Goal: Task Accomplishment & Management: Complete application form

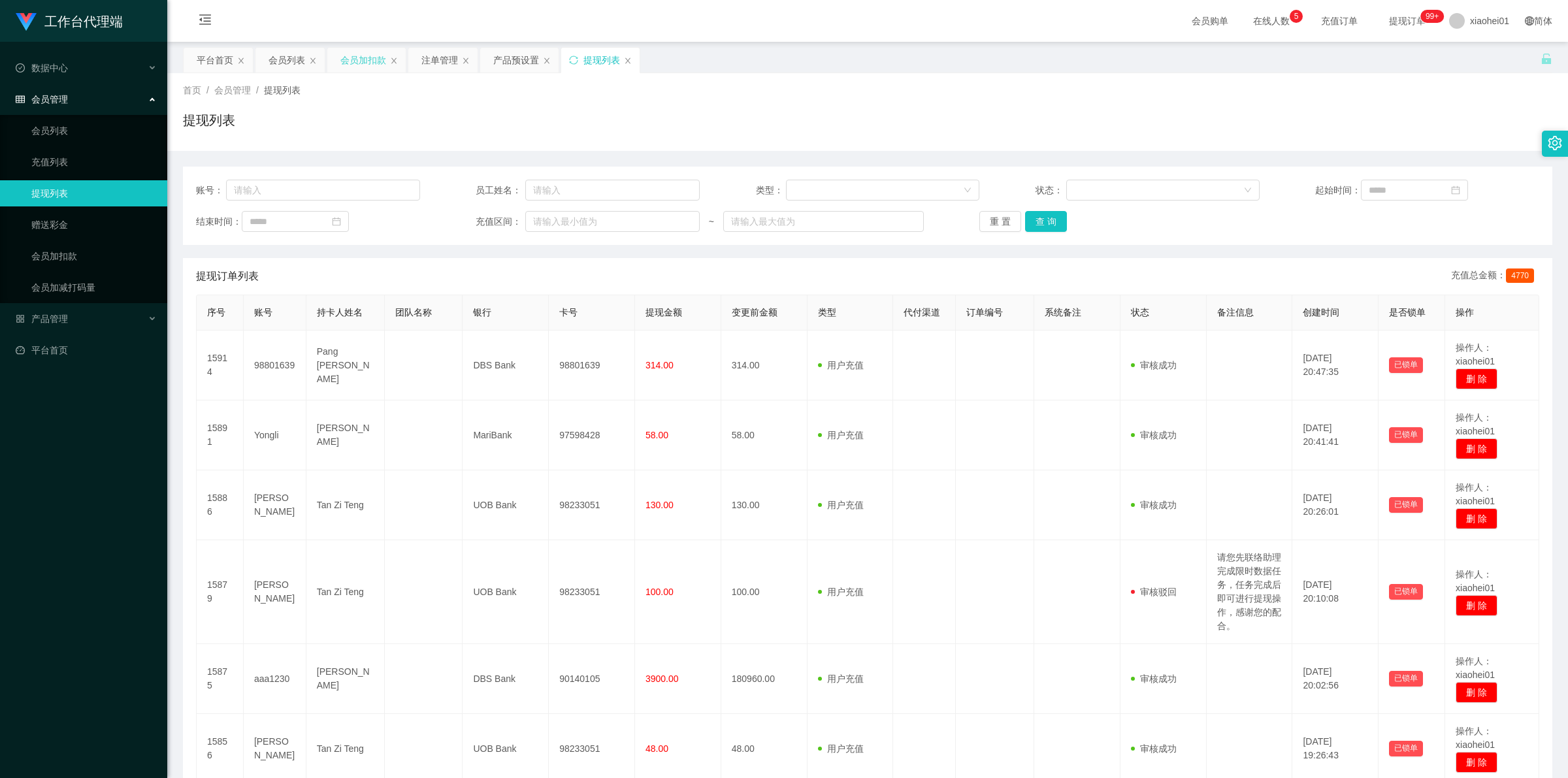
click at [377, 56] on div "会员加扣款" at bounding box center [363, 59] width 45 height 25
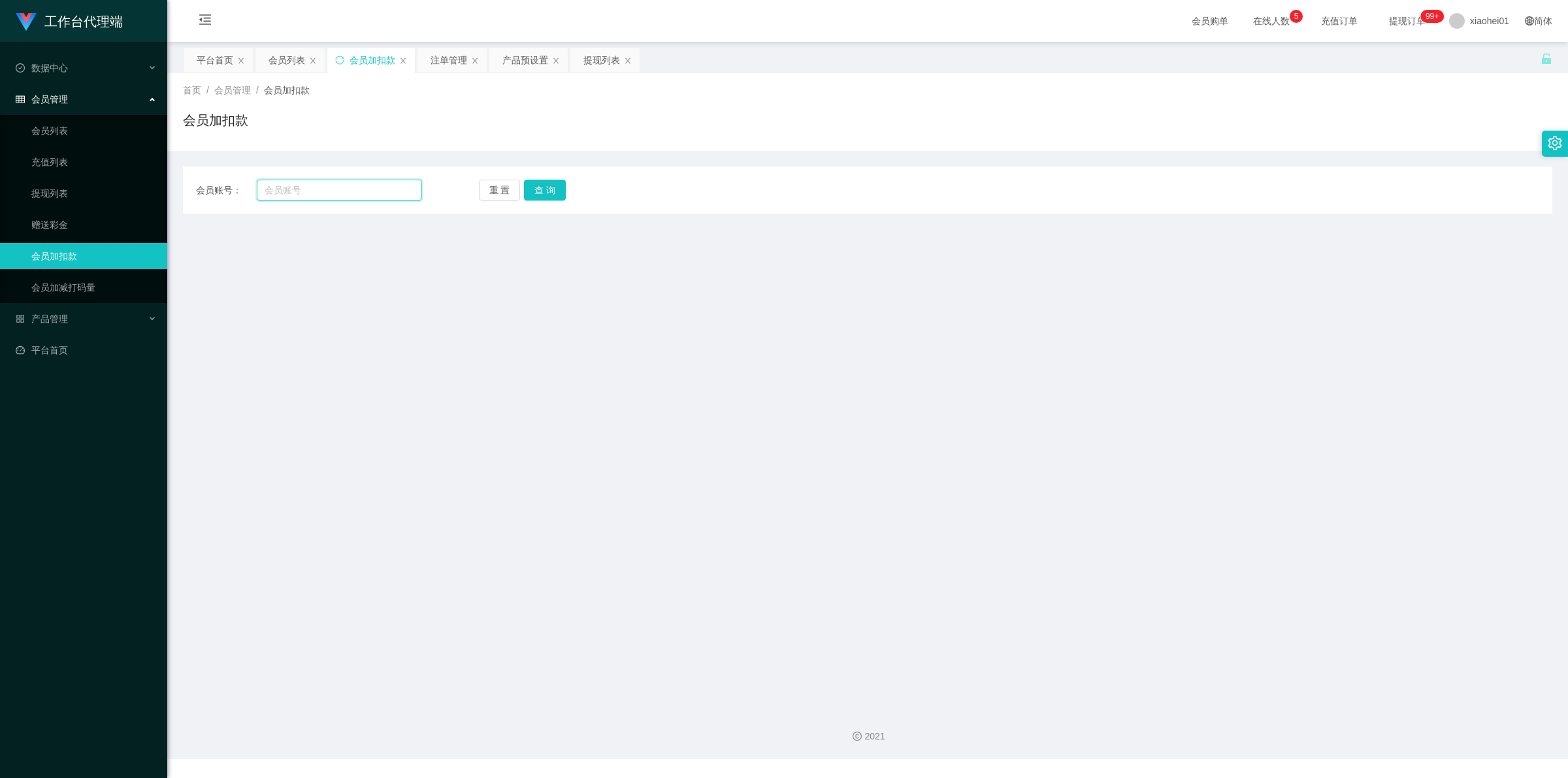
click at [347, 196] on input "text" at bounding box center [340, 189] width 165 height 21
paste input "98801639"
type input "98801639"
click at [565, 193] on div "重 置 查 询" at bounding box center [592, 189] width 227 height 21
click at [543, 189] on button "查 询" at bounding box center [545, 189] width 41 height 21
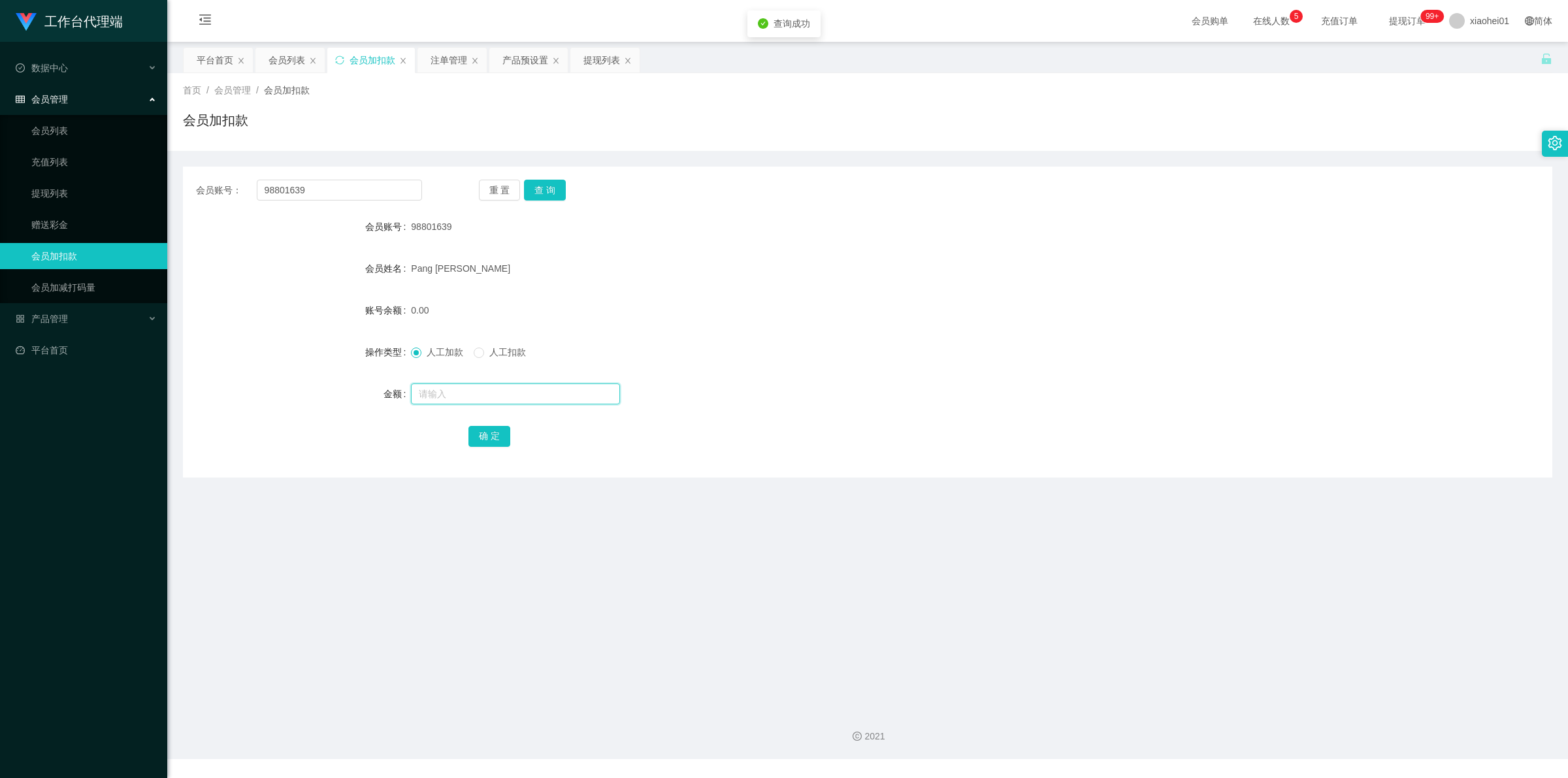
click at [489, 393] on input "text" at bounding box center [515, 393] width 209 height 21
type input "15"
click at [486, 421] on form "会员账号 98801639 会员姓名 Pang Jin Zhuang 账号余额 0.00 操作类型 人工加款 人工扣款 金额 15 确 定" at bounding box center [868, 331] width 1369 height 235
click at [487, 429] on button "确 定" at bounding box center [490, 436] width 41 height 21
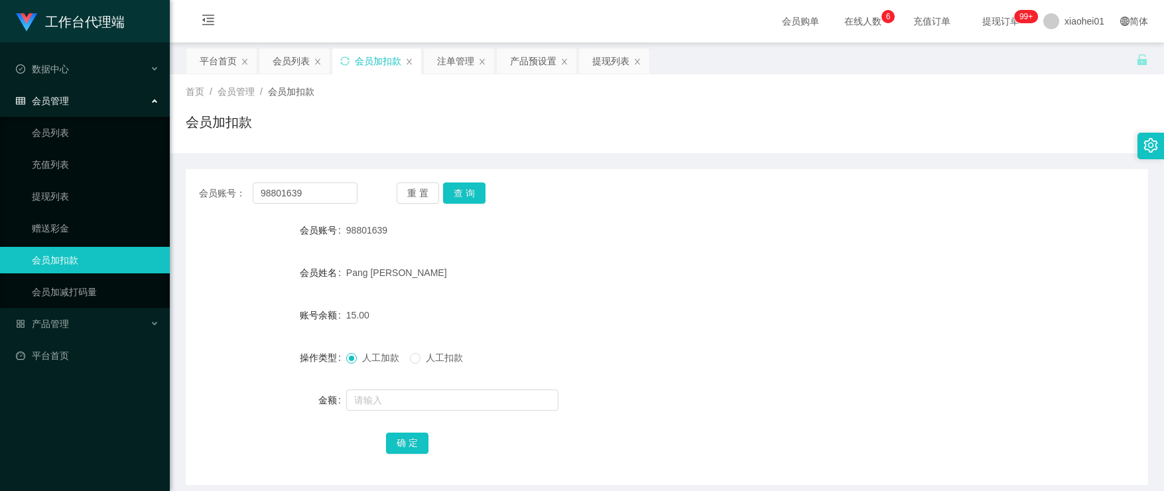
drag, startPoint x: 933, startPoint y: 147, endPoint x: 758, endPoint y: 174, distance: 178.0
click at [930, 147] on div "首页 / 会员管理 / 会员加扣款 / 会员加扣款" at bounding box center [667, 113] width 994 height 79
drag, startPoint x: 320, startPoint y: 196, endPoint x: 201, endPoint y: 168, distance: 122.6
click at [0, 173] on html "工作台代理端 数据中心 会员管理 会员列表 充值列表 提现列表 赠送彩金 会员加扣款 会员加减打码量 产品管理 平台首页 保存配置 重置配置 整体风格设置 主…" at bounding box center [582, 245] width 1164 height 491
paste input "[PERSON_NAME]"
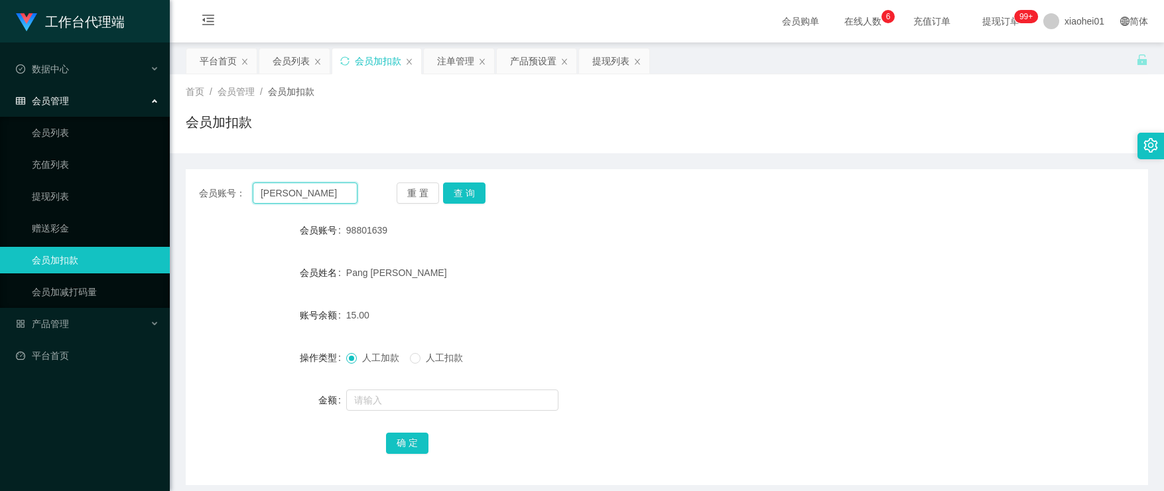
type input "[PERSON_NAME]"
drag, startPoint x: 486, startPoint y: 189, endPoint x: 480, endPoint y: 190, distance: 6.7
click at [484, 189] on div "重 置 查 询" at bounding box center [476, 192] width 159 height 21
click at [472, 191] on button "查 询" at bounding box center [464, 192] width 42 height 21
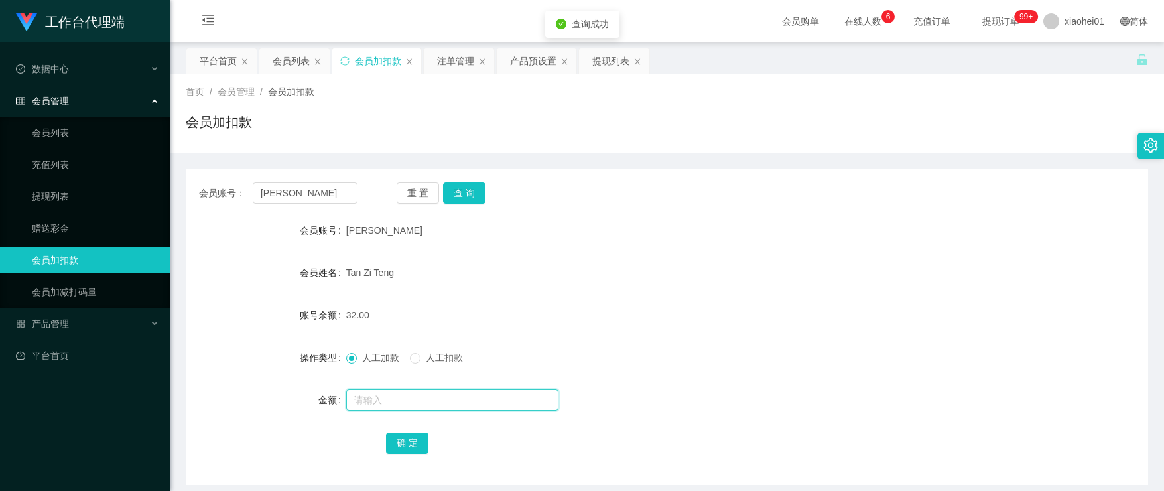
click at [433, 407] on input "text" at bounding box center [452, 399] width 212 height 21
type input "15"
click at [403, 444] on button "确 定" at bounding box center [407, 443] width 42 height 21
click at [551, 283] on form "会员账号 Juan 会员姓名 Tan Zi Teng 账号余额 47.00 操作类型 人工加款 人工扣款 金额 确 定" at bounding box center [667, 336] width 963 height 239
drag, startPoint x: 214, startPoint y: 320, endPoint x: 226, endPoint y: 308, distance: 16.4
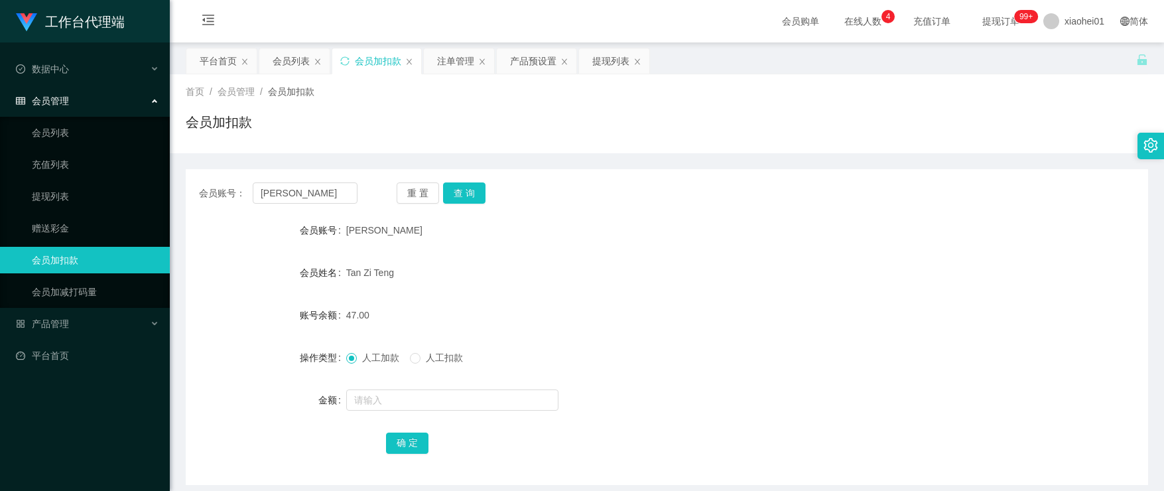
click at [214, 320] on div "账号余额" at bounding box center [266, 315] width 161 height 27
drag, startPoint x: 342, startPoint y: 197, endPoint x: 226, endPoint y: 188, distance: 116.5
click at [136, 184] on section "工作台代理端 数据中心 会员管理 会员列表 充值列表 提现列表 赠送彩金 会员加扣款 会员加减打码量 产品管理 平台首页 保存配置 重置配置 整体风格设置 主…" at bounding box center [582, 385] width 1164 height 771
paste input "98866445"
type input "98866445"
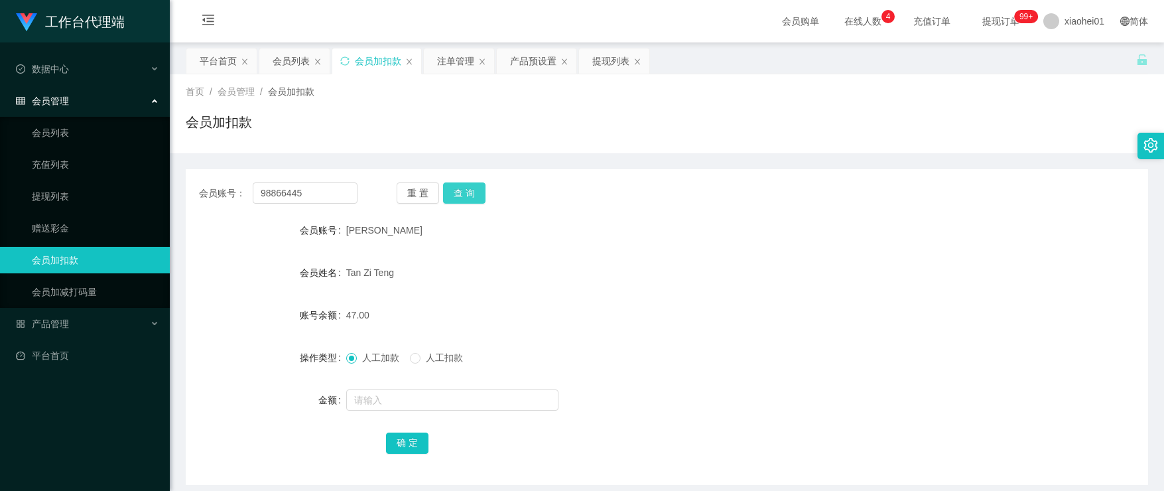
click at [472, 183] on button "查 询" at bounding box center [464, 192] width 42 height 21
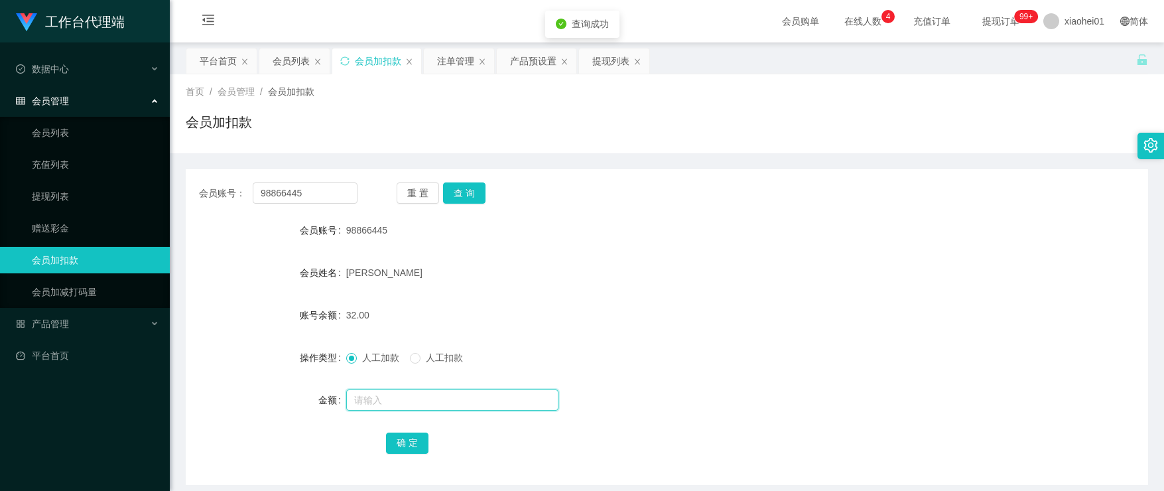
click at [422, 407] on input "text" at bounding box center [452, 399] width 212 height 21
type input "15"
click at [420, 438] on button "确 定" at bounding box center [407, 443] width 42 height 21
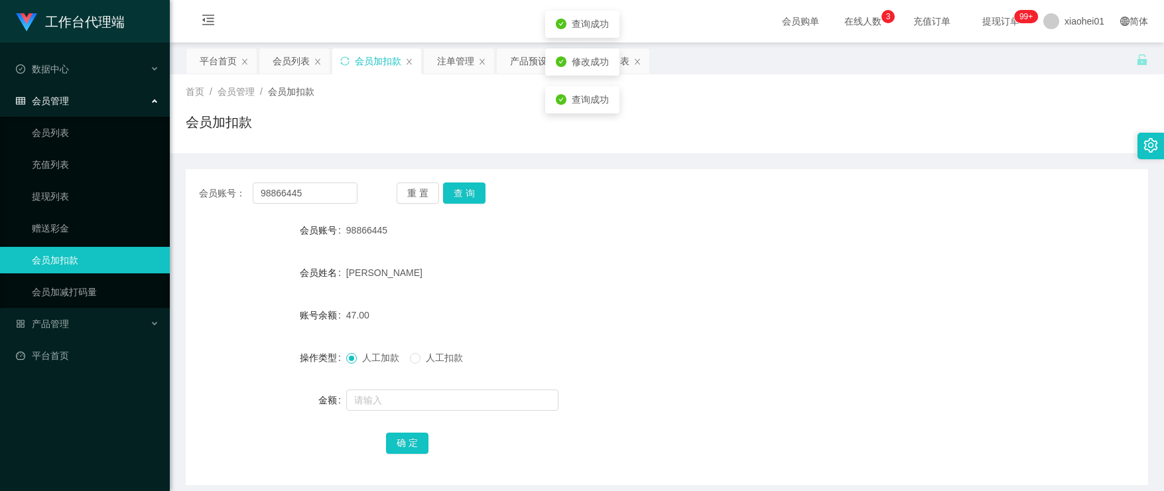
drag, startPoint x: 697, startPoint y: 279, endPoint x: 784, endPoint y: 143, distance: 160.8
click at [703, 275] on div "LIN WENHUA" at bounding box center [626, 272] width 561 height 27
click at [198, 328] on div "账号余额" at bounding box center [266, 315] width 161 height 27
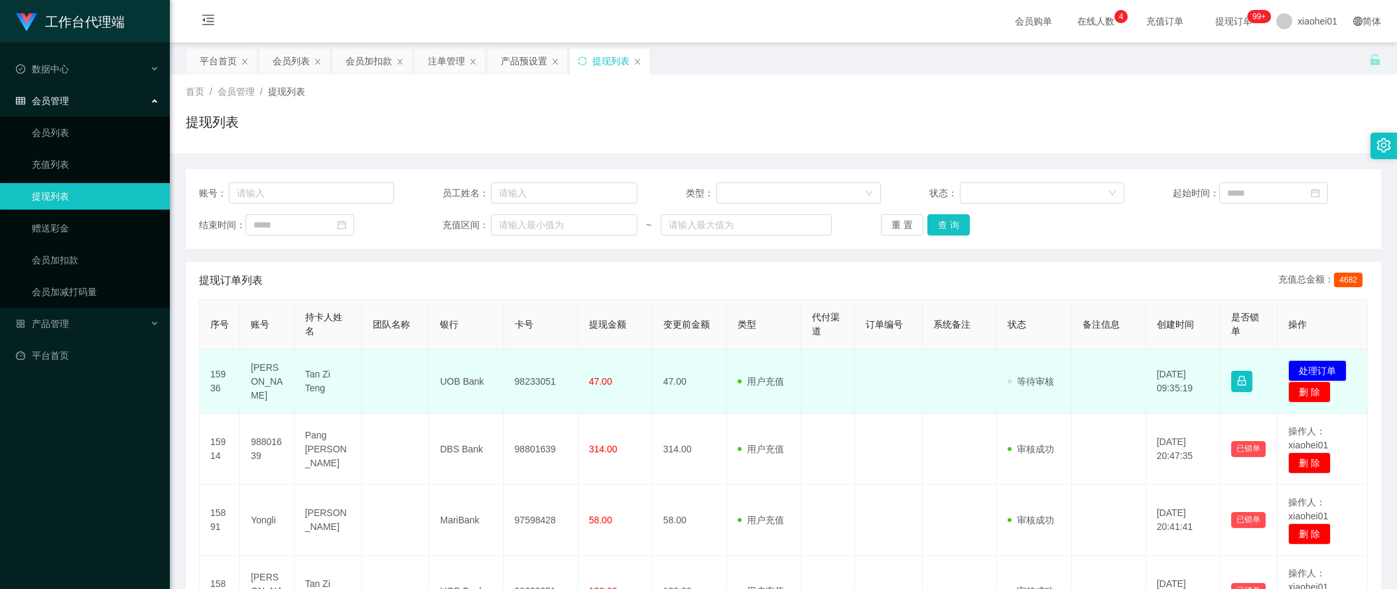
click at [532, 387] on td "98233051" at bounding box center [541, 382] width 74 height 64
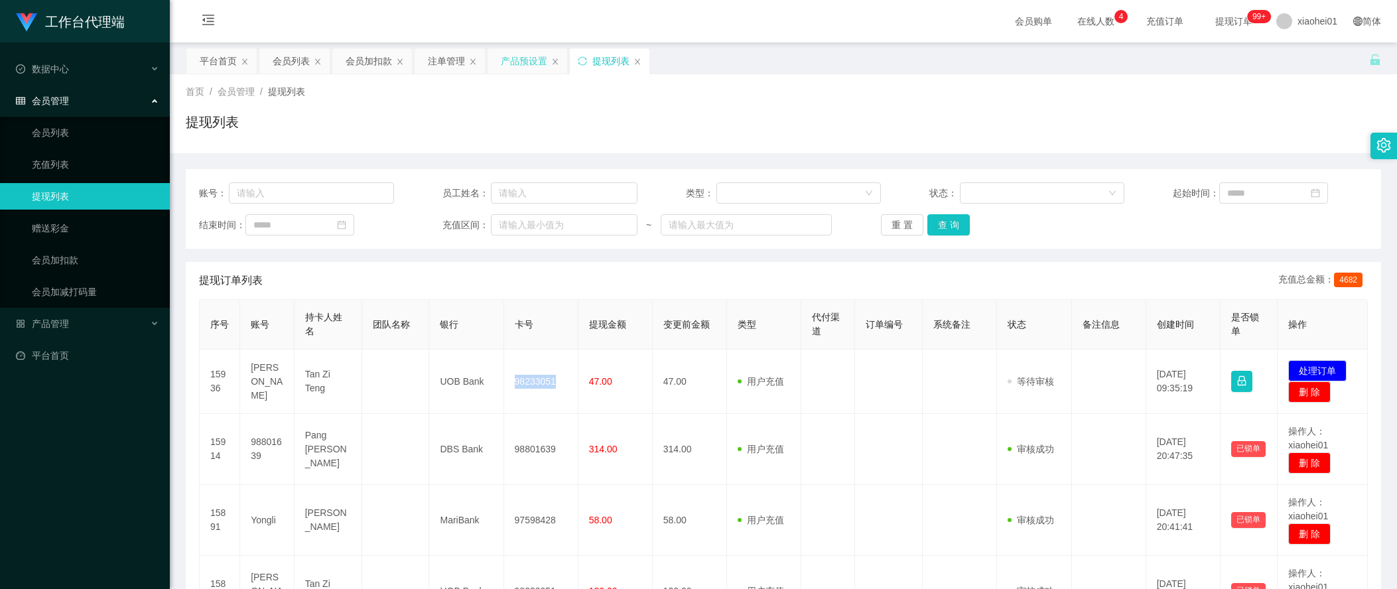
copy td "98233051"
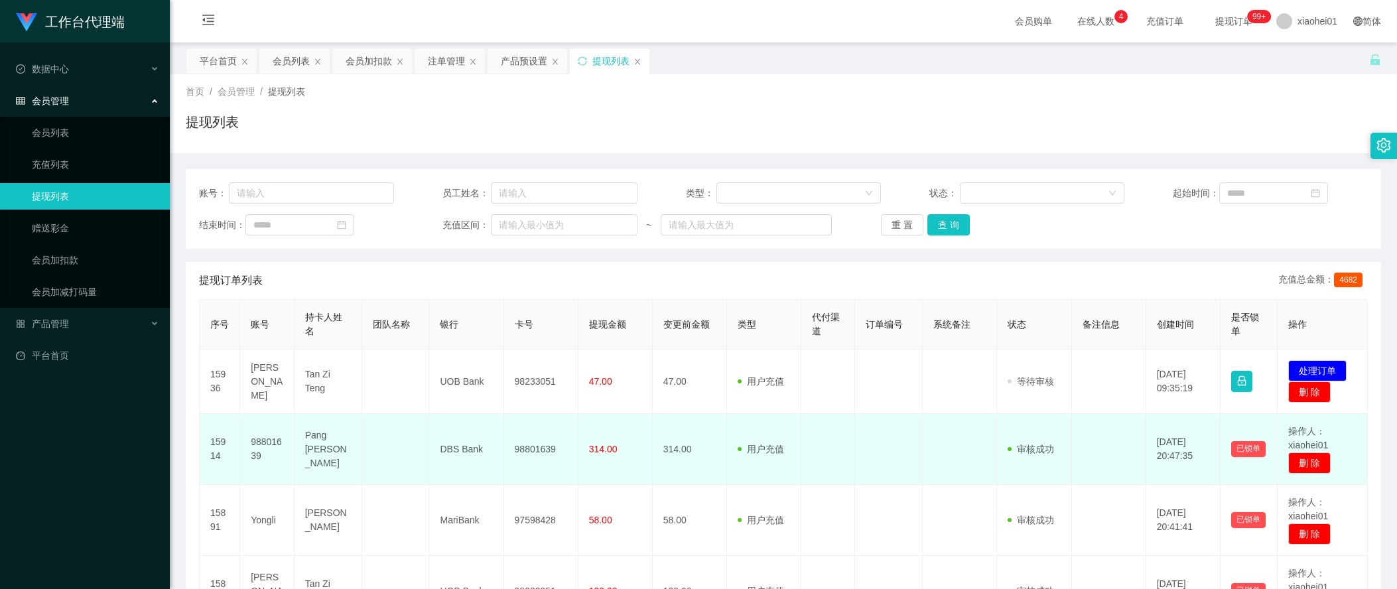
click at [1119, 454] on td at bounding box center [1109, 449] width 74 height 71
click at [245, 440] on td "98801639" at bounding box center [267, 449] width 54 height 71
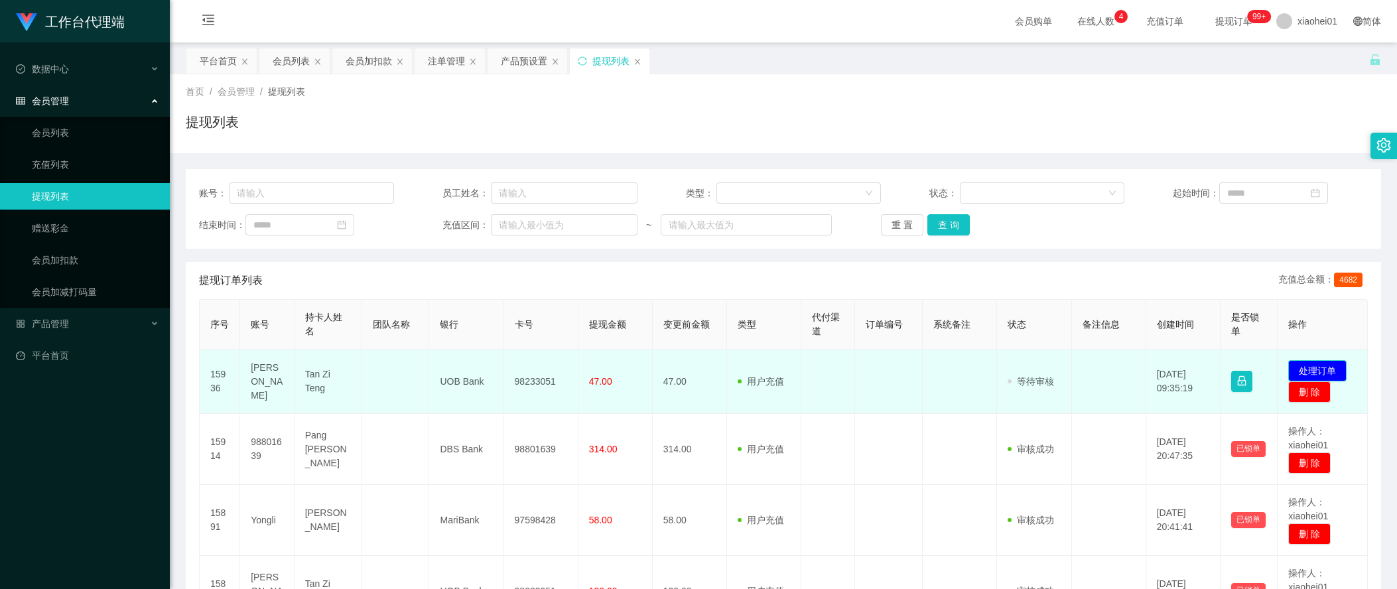
click at [1315, 369] on button "处理订单" at bounding box center [1317, 370] width 58 height 21
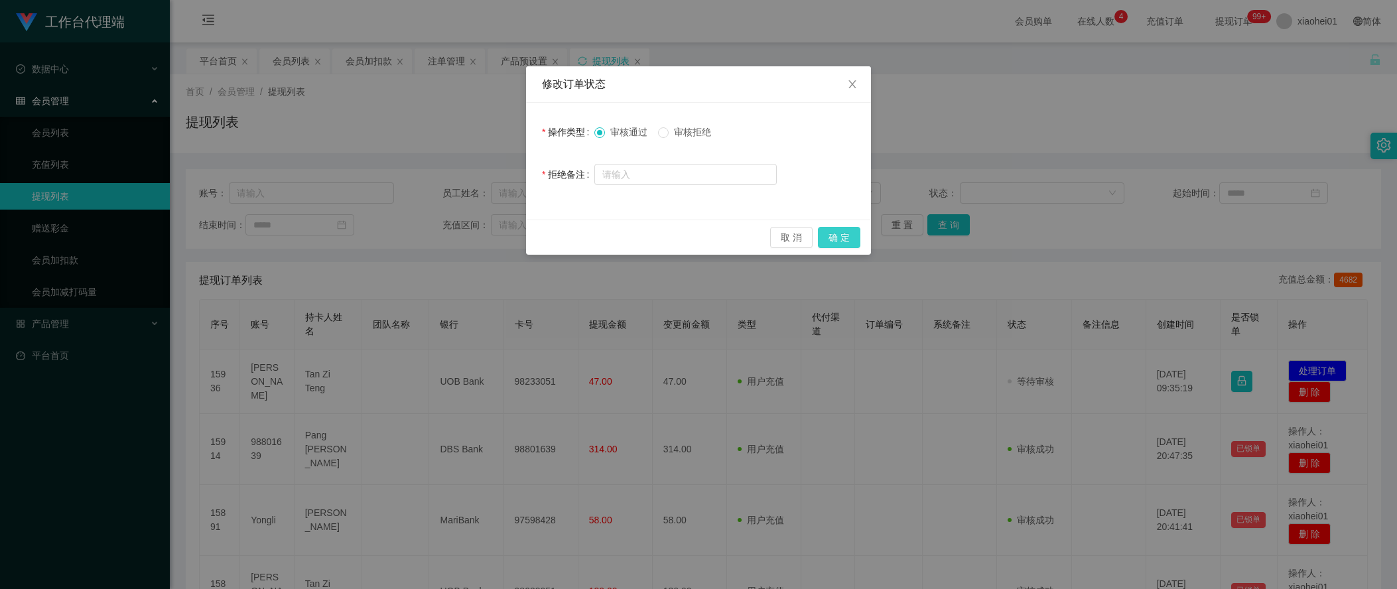
click at [838, 239] on button "确 定" at bounding box center [839, 237] width 42 height 21
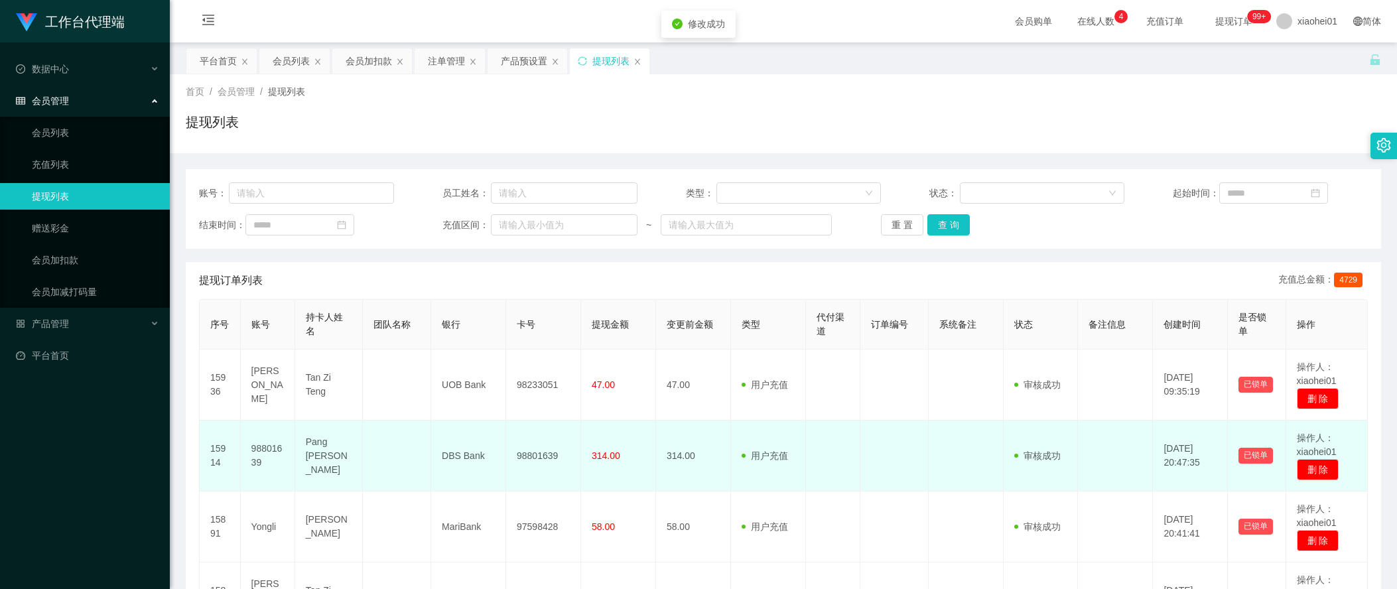
click at [947, 450] on td at bounding box center [966, 456] width 75 height 71
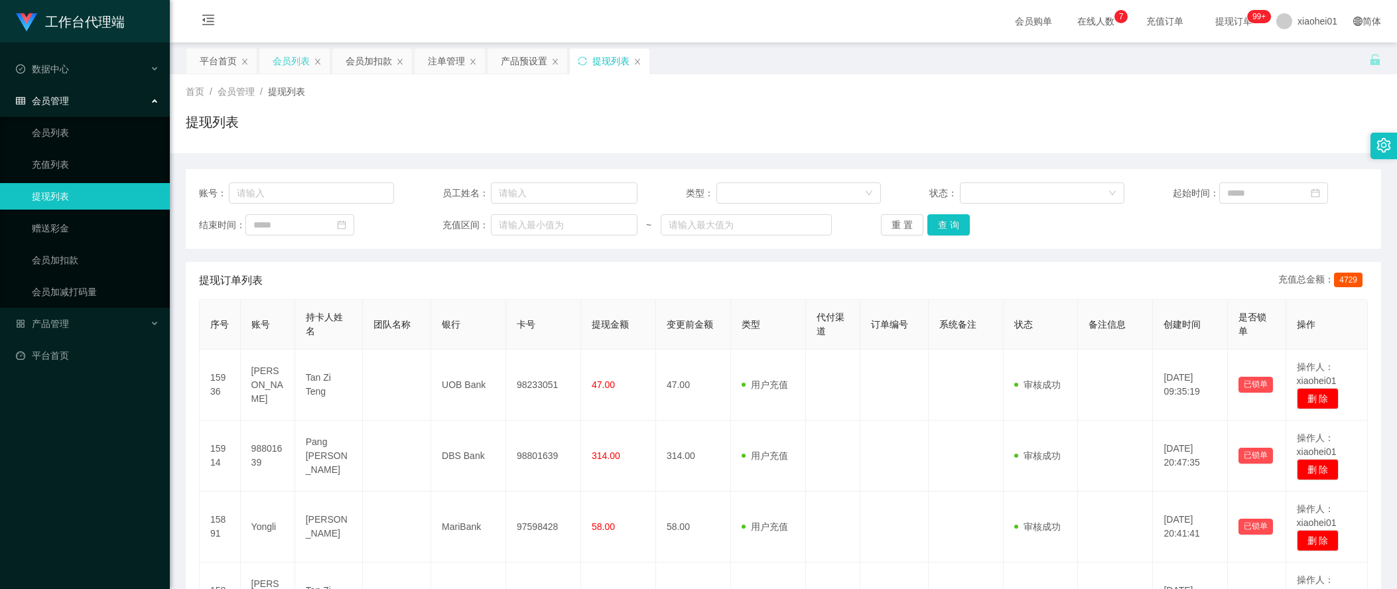
click at [291, 48] on div "会员列表" at bounding box center [291, 60] width 37 height 25
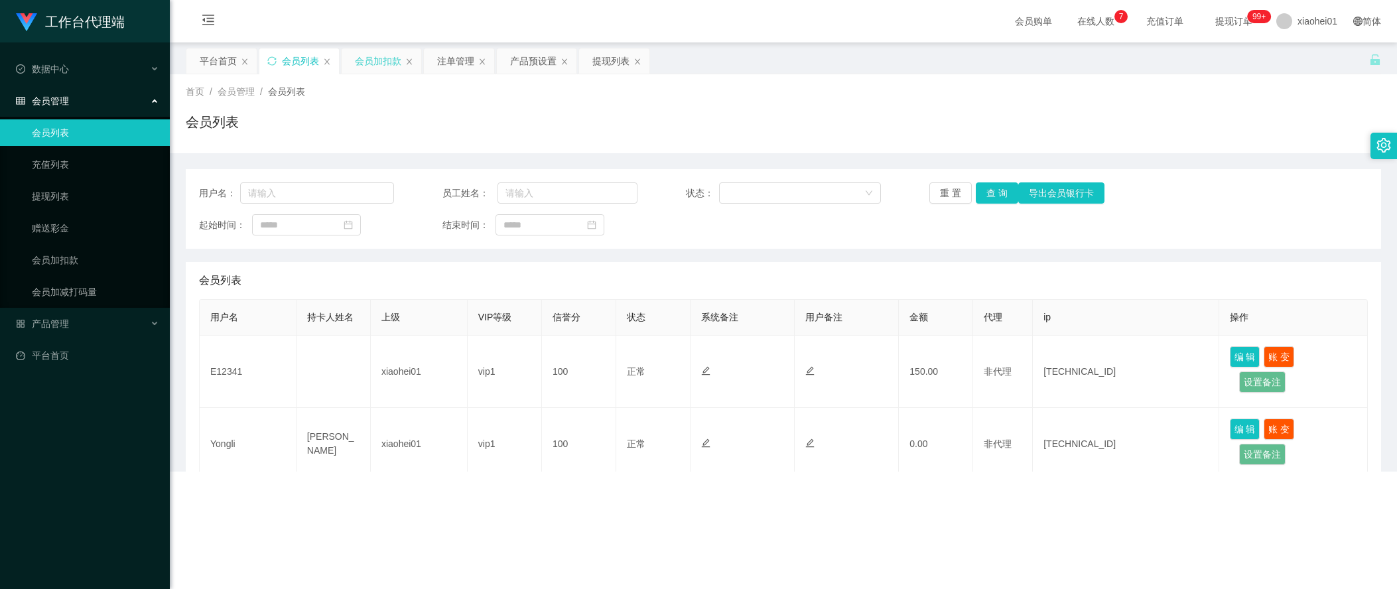
click at [375, 66] on div "会员加扣款" at bounding box center [378, 60] width 46 height 25
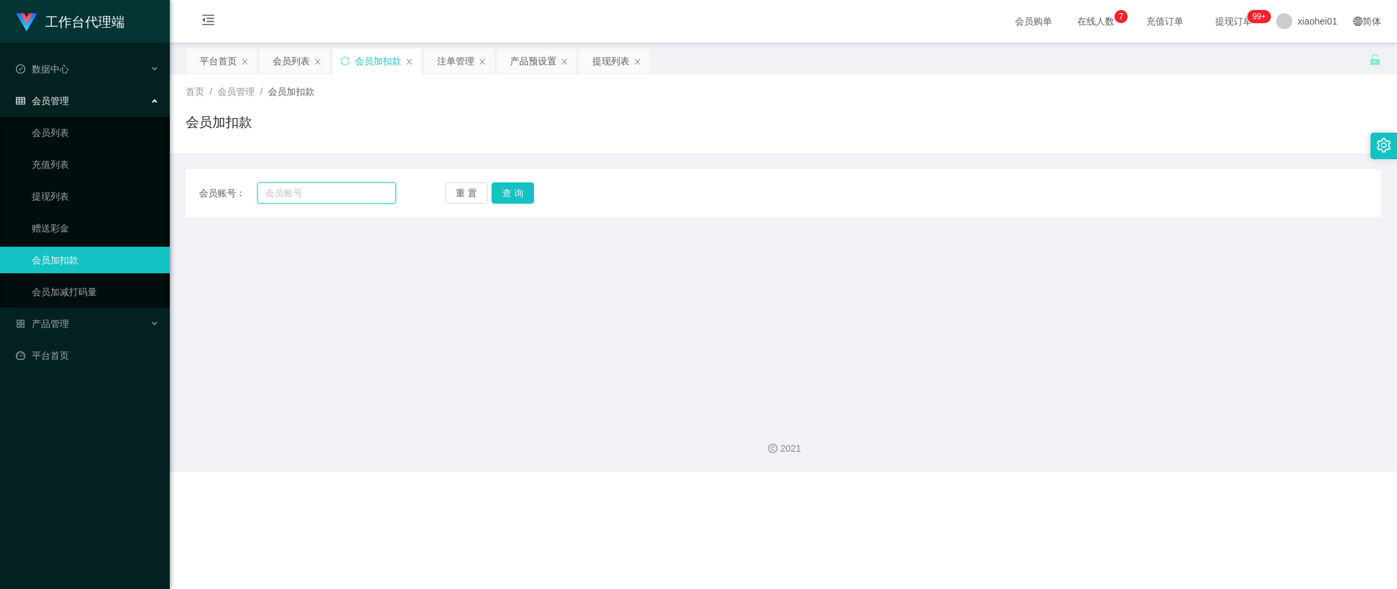
click at [345, 191] on input "text" at bounding box center [326, 192] width 139 height 21
paste input "King85"
type input "King85"
click at [513, 186] on button "查 询" at bounding box center [513, 192] width 42 height 21
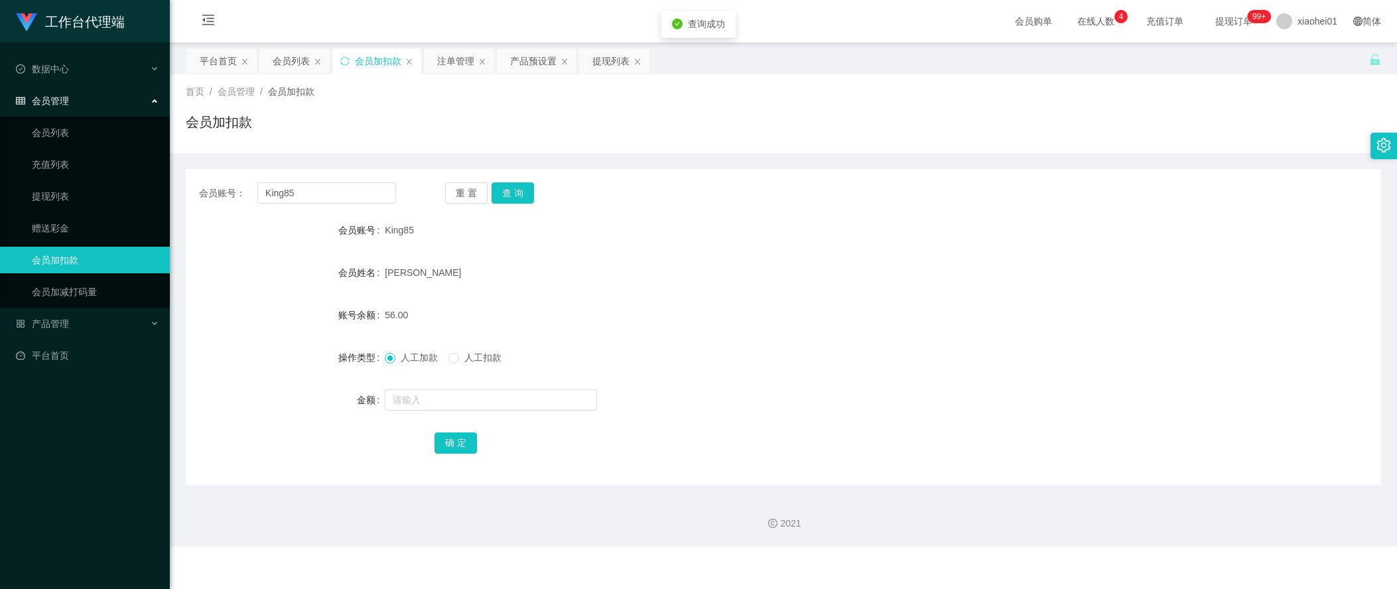
click at [428, 415] on form "会员账号 King85 会员姓名 Fong kok yong 账号余额 56.00 操作类型 人工加款 人工扣款 金额 确 定" at bounding box center [783, 336] width 1195 height 239
click at [450, 407] on input "text" at bounding box center [491, 399] width 212 height 21
type input "100"
drag, startPoint x: 444, startPoint y: 436, endPoint x: 464, endPoint y: 429, distance: 21.2
click at [444, 436] on button "确 定" at bounding box center [456, 443] width 42 height 21
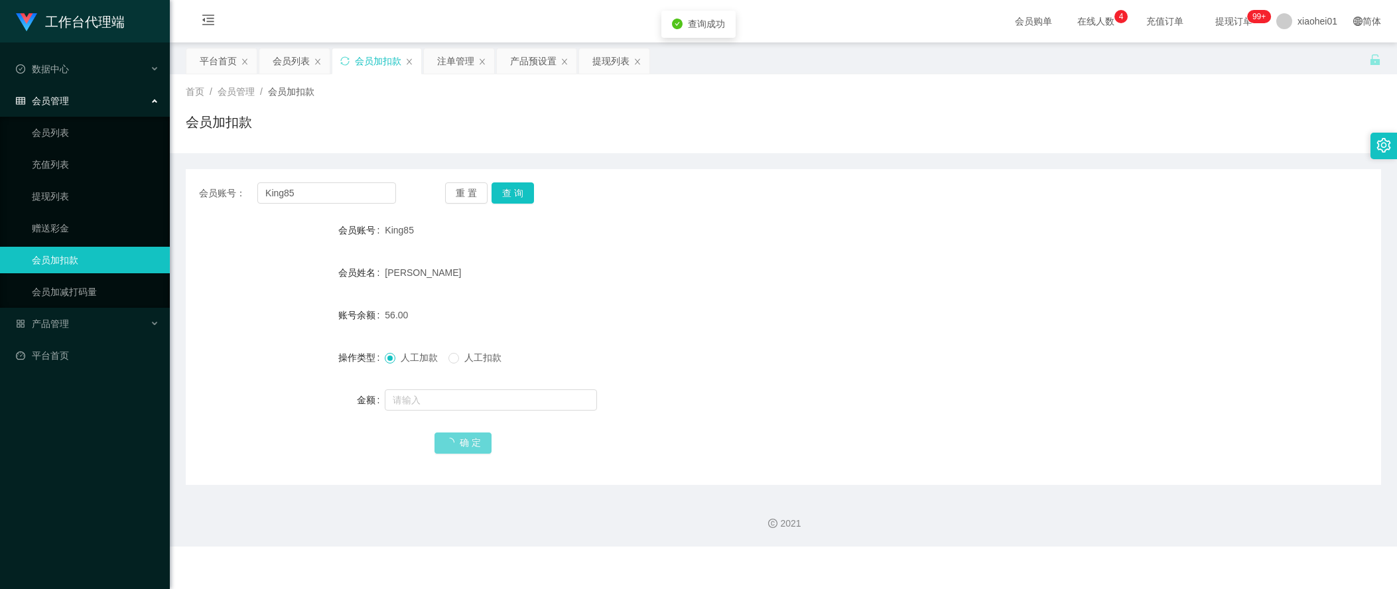
click at [826, 239] on div "King85" at bounding box center [733, 230] width 697 height 27
drag, startPoint x: 235, startPoint y: 202, endPoint x: 56, endPoint y: 191, distance: 180.1
click at [1, 200] on section "工作台代理端 数据中心 会员管理 会员列表 充值列表 提现列表 赠送彩金 会员加扣款 会员加减打码量 产品管理 平台首页 保存配置 重置配置 整体风格设置 主…" at bounding box center [698, 273] width 1397 height 547
paste input "9886644"
type input "98866445"
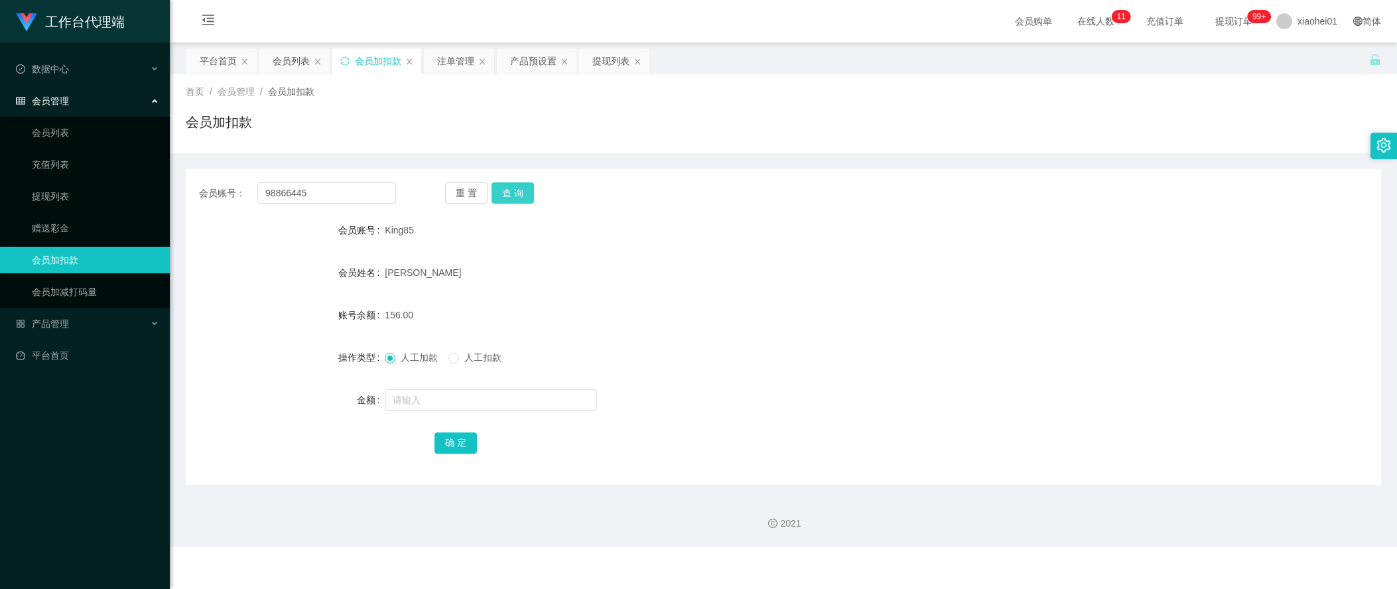
click at [515, 194] on button "查 询" at bounding box center [513, 192] width 42 height 21
click at [500, 400] on input "text" at bounding box center [491, 399] width 212 height 21
type input "24"
click at [466, 444] on button "确 定" at bounding box center [456, 443] width 42 height 21
click at [739, 332] on form "会员账号 98866445 会员姓名 LIN WENHUA 账号余额 47.00 操作类型 人工加款 人工扣款 金额 24 确 定" at bounding box center [783, 336] width 1195 height 239
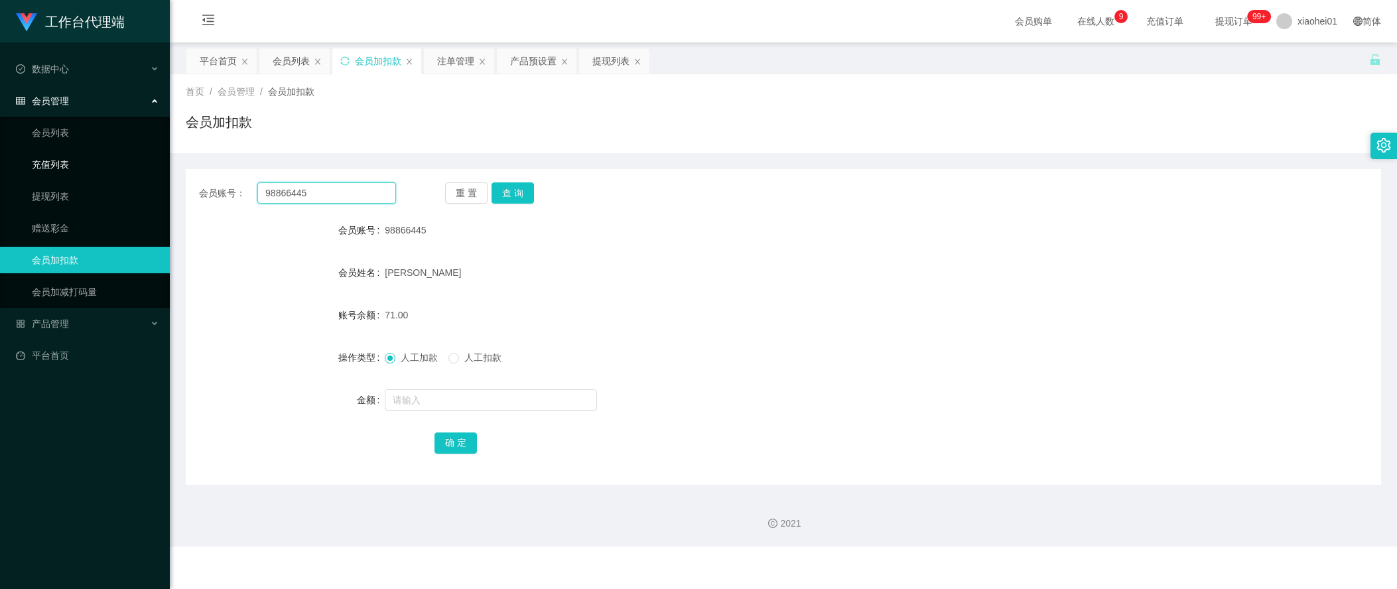
drag, startPoint x: 356, startPoint y: 196, endPoint x: 62, endPoint y: 172, distance: 294.8
click at [127, 176] on section "工作台代理端 数据中心 会员管理 会员列表 充值列表 提现列表 赠送彩金 会员加扣款 会员加减打码量 产品管理 平台首页 保存配置 重置配置 整体风格设置 主…" at bounding box center [698, 273] width 1397 height 547
click at [513, 196] on button "查 询" at bounding box center [513, 192] width 42 height 21
click at [478, 404] on input "text" at bounding box center [491, 399] width 212 height 21
click at [214, 417] on form "会员账号 98866445 会员姓名 LIN WENHUA 账号余额 71.00 操作类型 人工加款 人工扣款 金额 确 定" at bounding box center [783, 336] width 1195 height 239
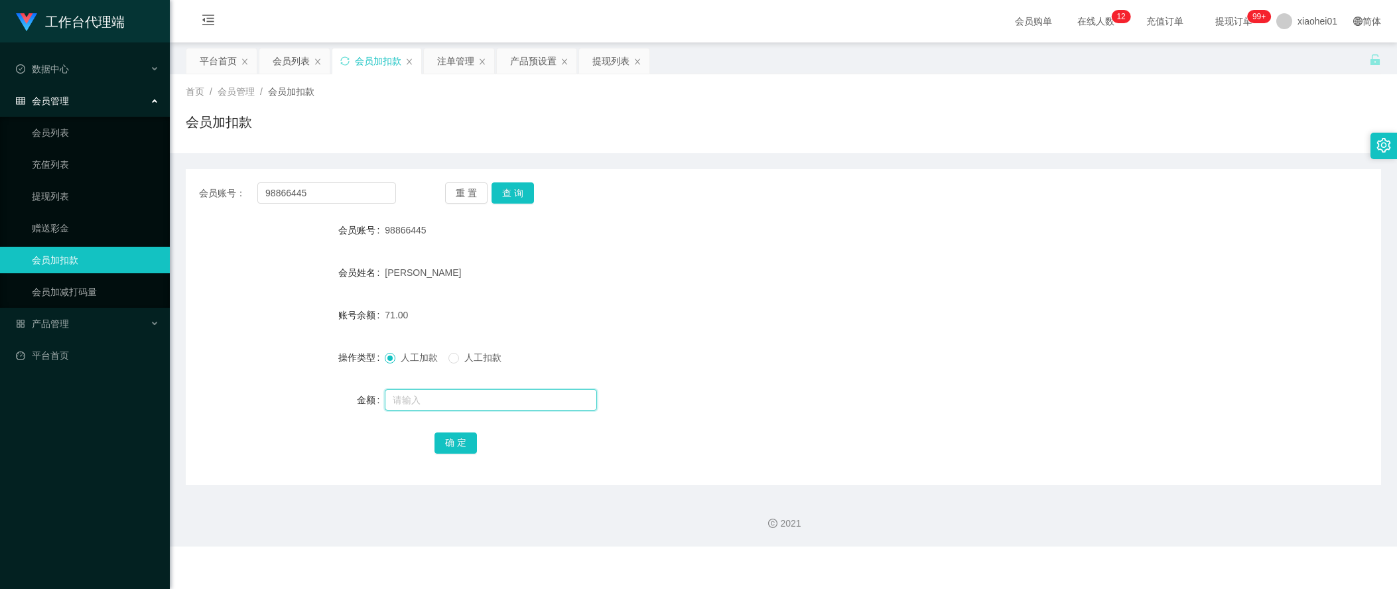
click at [460, 393] on input "text" at bounding box center [491, 399] width 212 height 21
type input "429"
click at [444, 434] on button "确 定" at bounding box center [456, 443] width 42 height 21
click at [1147, 263] on div "会员姓名 LIN WENHUA" at bounding box center [783, 272] width 1195 height 27
click at [1300, 146] on div "首页 / 会员管理 / 会员加扣款 / 会员加扣款" at bounding box center [783, 113] width 1227 height 79
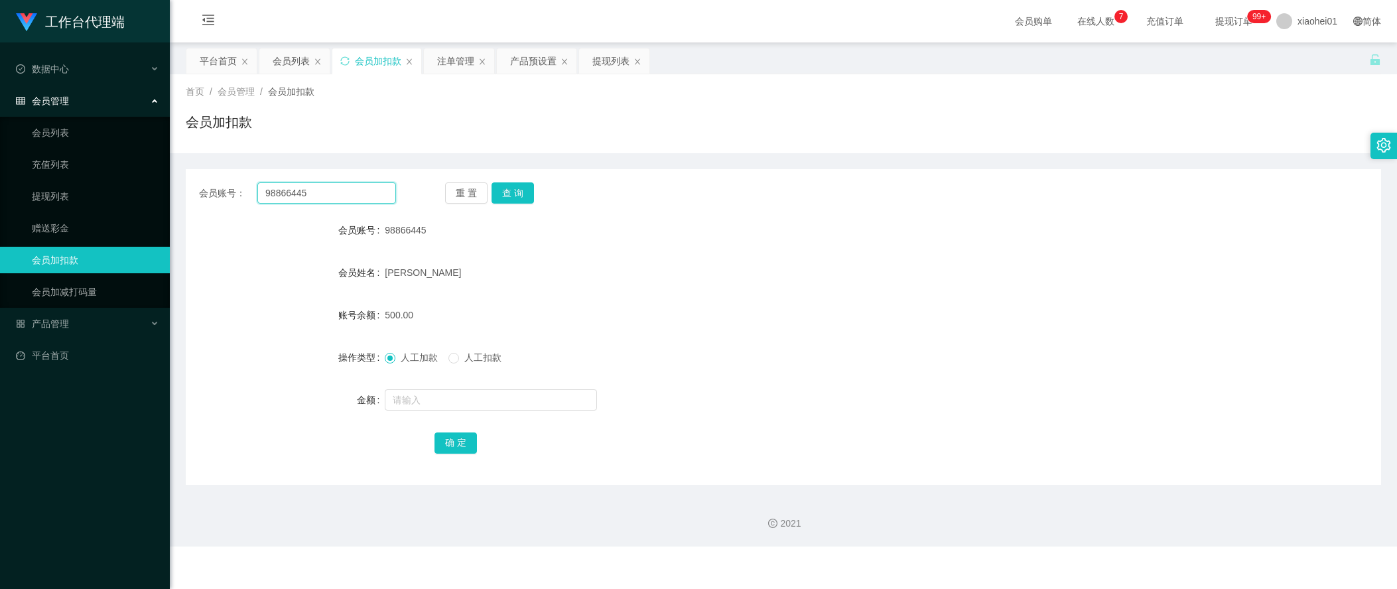
drag, startPoint x: 331, startPoint y: 195, endPoint x: -82, endPoint y: 181, distance: 412.8
click at [0, 181] on html "工作台代理端 数据中心 会员管理 会员列表 充值列表 提现列表 赠送彩金 会员加扣款 会员加减打码量 产品管理 平台首页 保存配置 重置配置 整体风格设置 主…" at bounding box center [698, 294] width 1397 height 589
drag, startPoint x: 538, startPoint y: 191, endPoint x: 519, endPoint y: 196, distance: 19.1
click at [537, 191] on div "重 置 查 询" at bounding box center [543, 192] width 197 height 21
click at [506, 199] on button "查 询" at bounding box center [513, 192] width 42 height 21
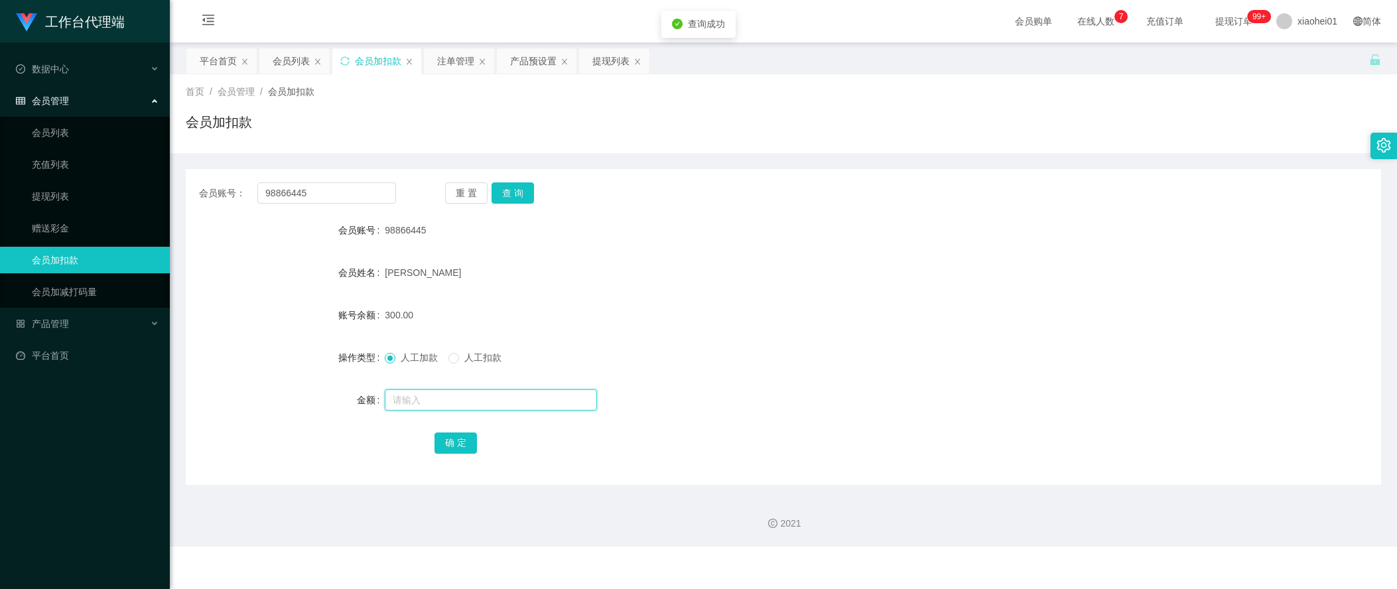
drag, startPoint x: 492, startPoint y: 406, endPoint x: 480, endPoint y: 353, distance: 54.4
click at [492, 405] on input "text" at bounding box center [491, 399] width 212 height 21
type input "400"
click at [444, 440] on button "确 定" at bounding box center [456, 443] width 42 height 21
click at [796, 325] on div "700.00" at bounding box center [733, 315] width 697 height 27
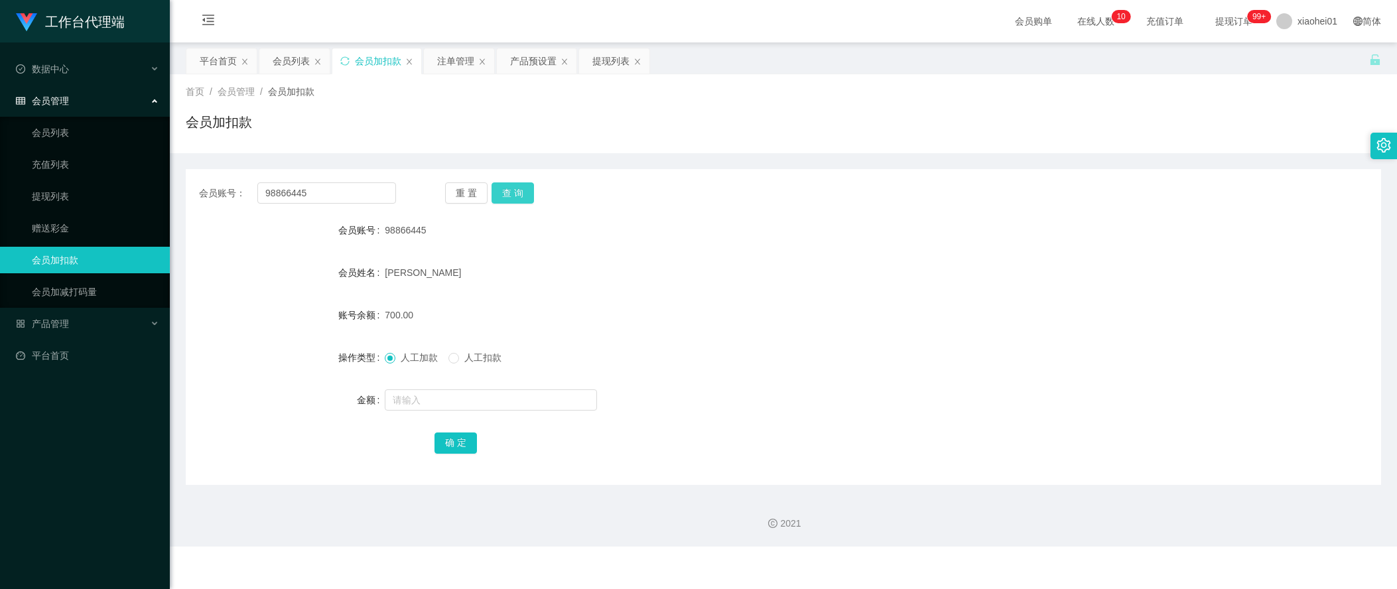
click at [516, 183] on button "查 询" at bounding box center [513, 192] width 42 height 21
drag, startPoint x: 342, startPoint y: 180, endPoint x: 279, endPoint y: 180, distance: 63.7
click at [279, 180] on div "会员账号： 98866445 重 置 查 询 会员账号 98866445 会员姓名 LIN WENHUA 账号余额 700.00 操作类型 人工加款 人工扣款…" at bounding box center [783, 327] width 1195 height 316
click at [372, 201] on input "98866445" at bounding box center [326, 192] width 139 height 21
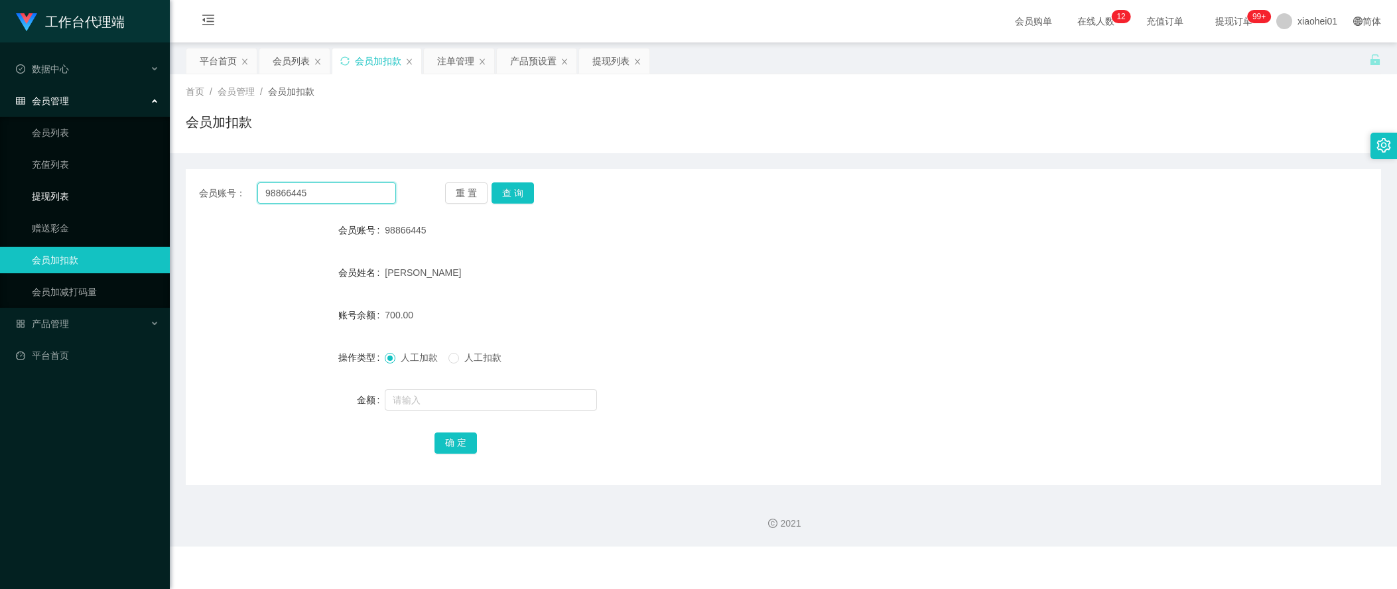
click at [131, 191] on section "工作台代理端 数据中心 会员管理 会员列表 充值列表 提现列表 赠送彩金 会员加扣款 会员加减打码量 产品管理 平台首页 保存配置 重置配置 整体风格设置 主…" at bounding box center [698, 273] width 1397 height 547
paste input "simonzhu"
type input "simonzhu"
click at [530, 202] on div "会员账号： simonzhu 重 置 查 询 会员账号 98866445 会员姓名 LIN WENHUA 账号余额 700.00 操作类型 人工加款 人工扣款…" at bounding box center [783, 327] width 1195 height 316
click at [517, 195] on button "查 询" at bounding box center [513, 192] width 42 height 21
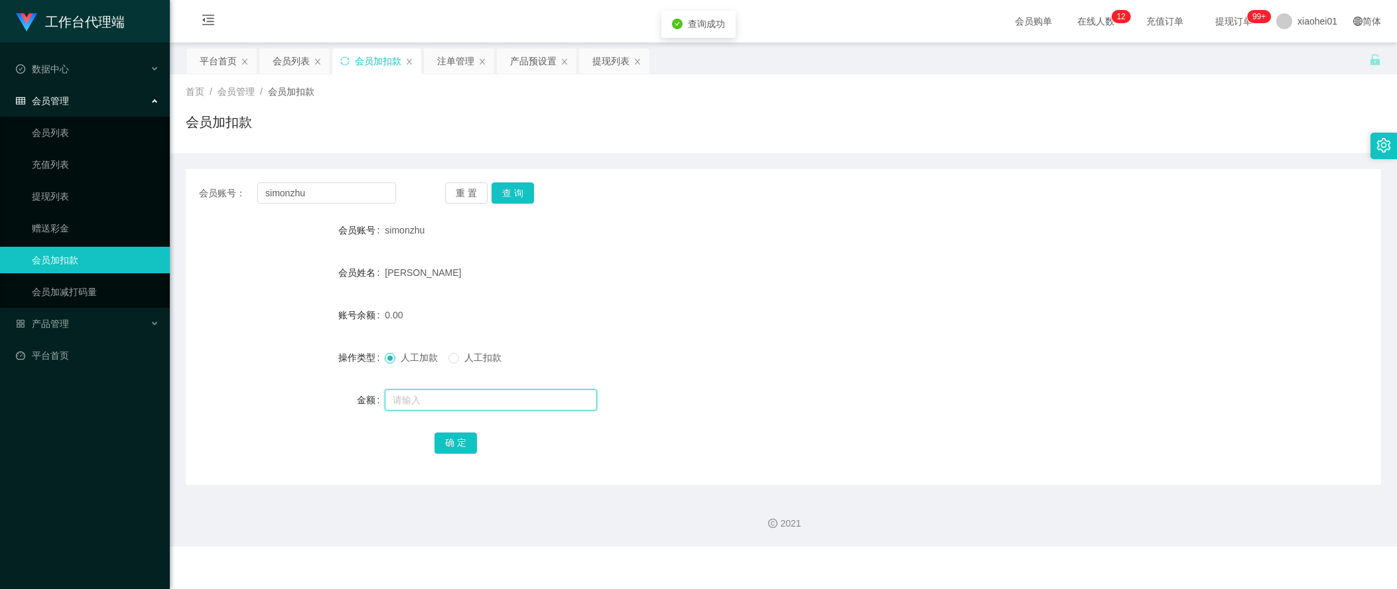
click at [484, 410] on input "text" at bounding box center [491, 399] width 212 height 21
type input "100"
drag, startPoint x: 484, startPoint y: 448, endPoint x: 458, endPoint y: 435, distance: 28.8
click at [482, 448] on div "确 定" at bounding box center [783, 442] width 697 height 27
click at [458, 435] on button "确 定" at bounding box center [456, 443] width 42 height 21
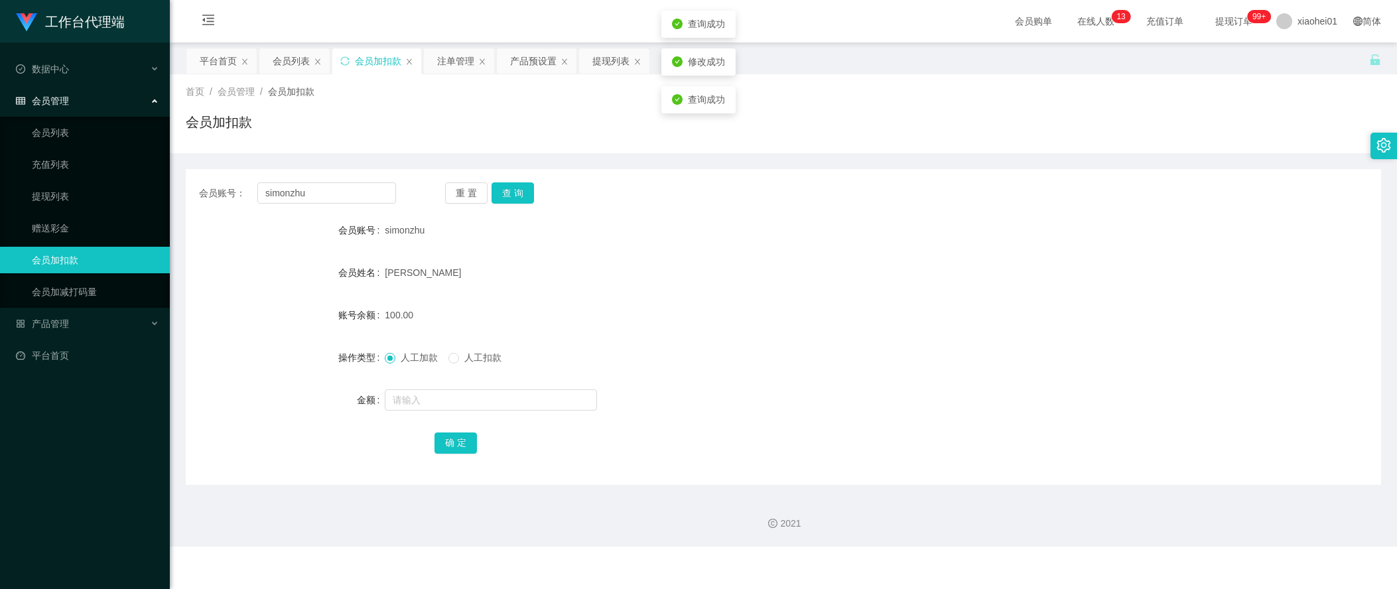
drag, startPoint x: 772, startPoint y: 434, endPoint x: 774, endPoint y: 426, distance: 8.2
click at [772, 430] on div "确 定" at bounding box center [783, 442] width 697 height 27
click at [207, 401] on div "金额" at bounding box center [285, 400] width 199 height 27
click at [605, 66] on div "提现列表" at bounding box center [610, 60] width 37 height 25
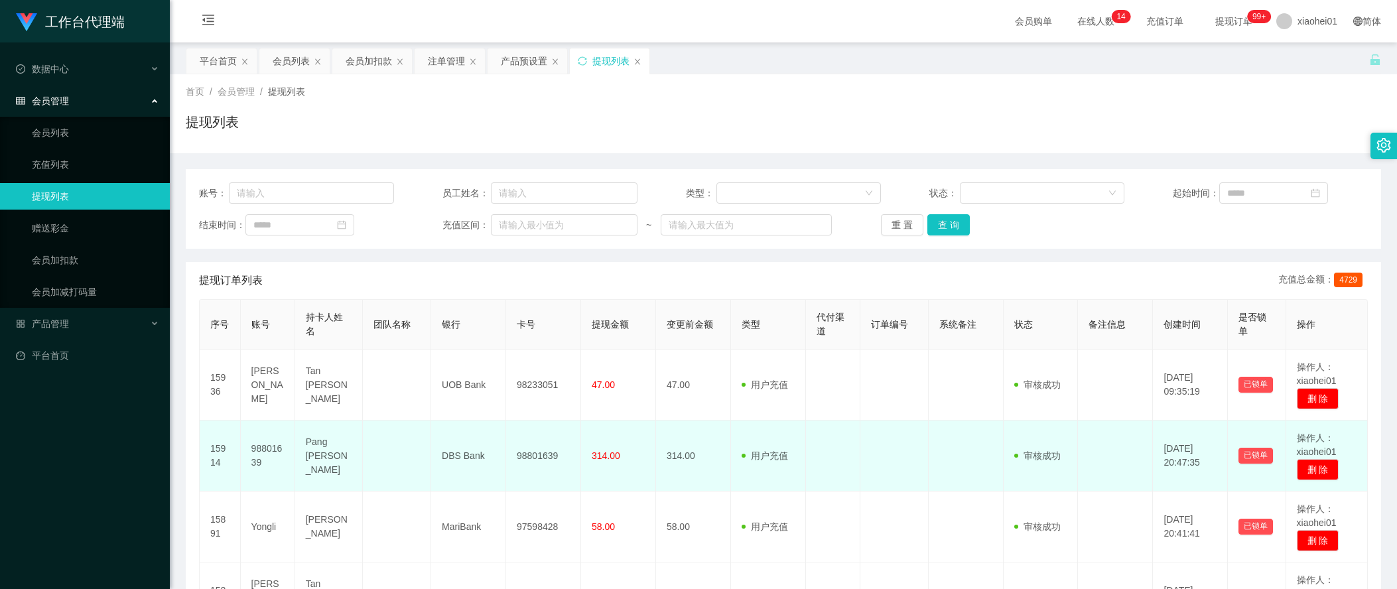
click at [222, 452] on td "15914" at bounding box center [220, 456] width 41 height 71
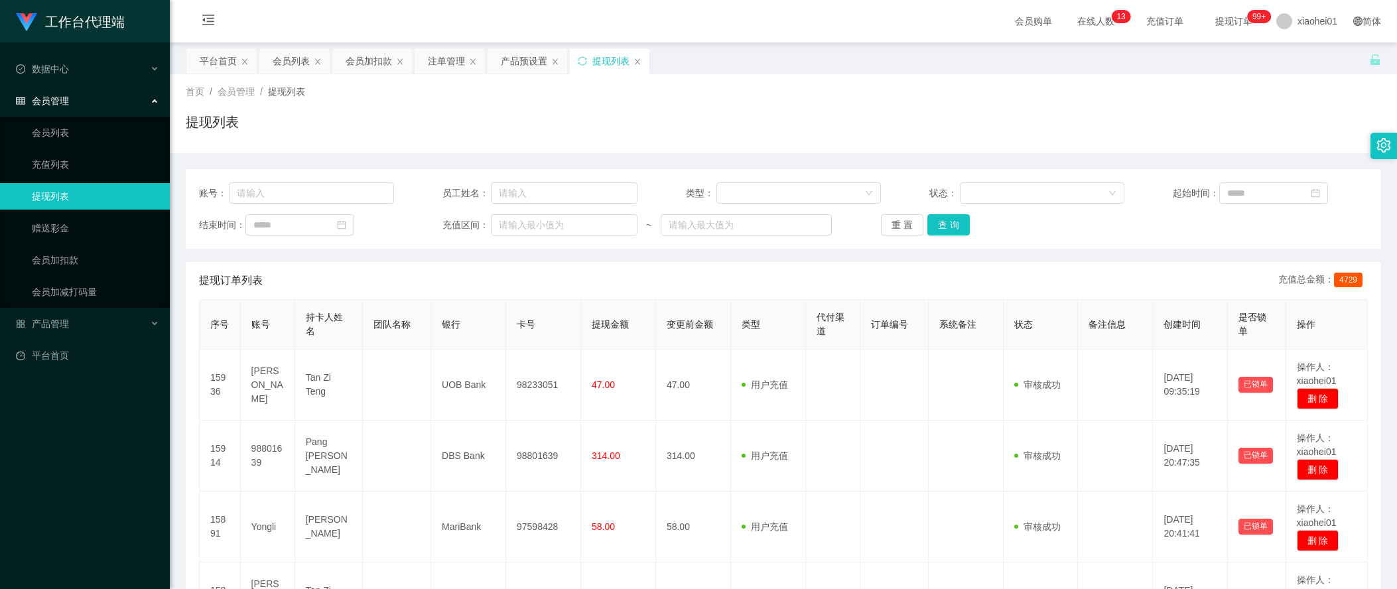
click at [734, 279] on div "提现订单列表 充值总金额： 4729" at bounding box center [783, 280] width 1169 height 37
click at [291, 135] on div "提现列表" at bounding box center [783, 127] width 1195 height 31
click at [357, 68] on div "会员加扣款" at bounding box center [369, 60] width 46 height 25
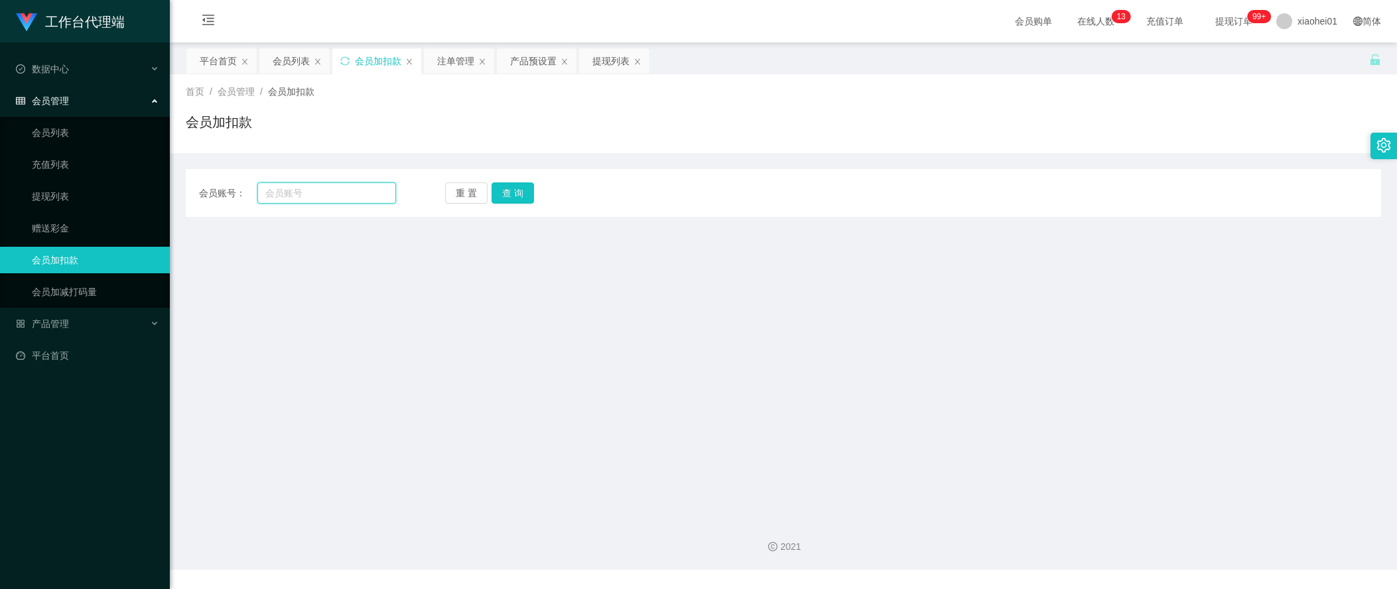
click at [344, 201] on input "text" at bounding box center [326, 192] width 139 height 21
paste input "[PERSON_NAME]"
type input "[PERSON_NAME]"
click at [506, 193] on button "查 询" at bounding box center [513, 192] width 42 height 21
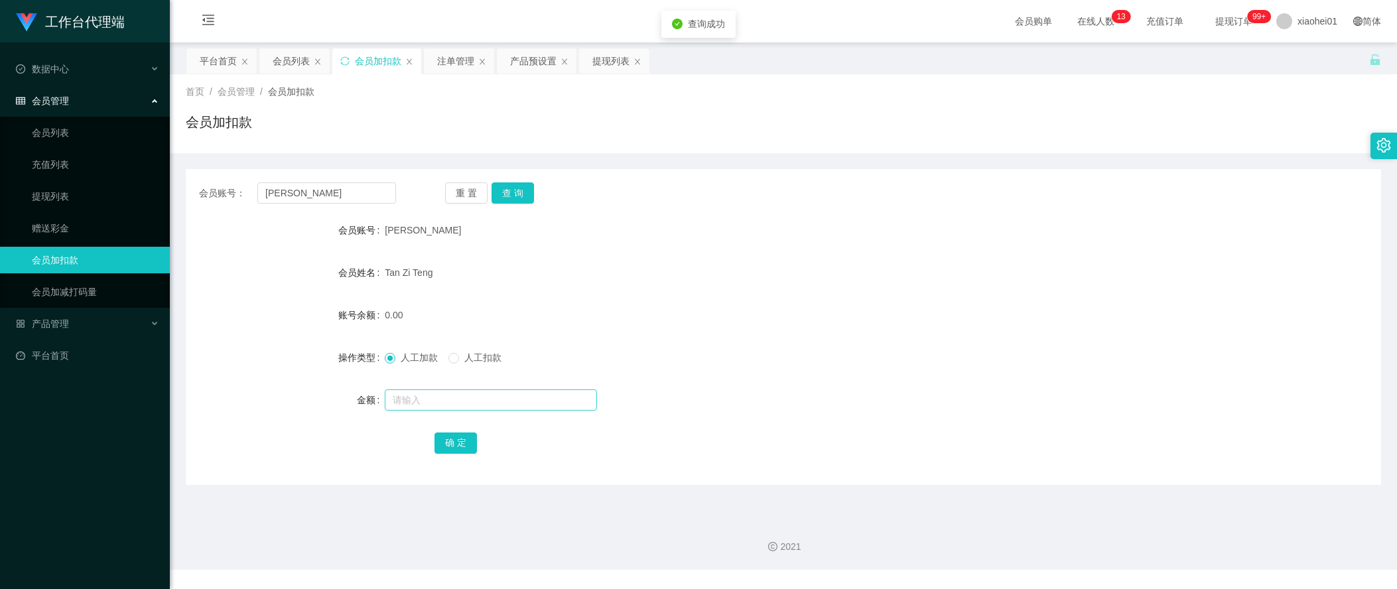
drag, startPoint x: 494, startPoint y: 385, endPoint x: 506, endPoint y: 392, distance: 14.6
click at [500, 389] on form "会员账号 Juan 会员姓名 Tan Zi Teng 账号余额 0.00 操作类型 人工加款 人工扣款 金额 确 定" at bounding box center [783, 336] width 1195 height 239
click at [506, 392] on input "text" at bounding box center [491, 399] width 212 height 21
type input "500"
click at [265, 321] on div "账号余额" at bounding box center [285, 315] width 199 height 27
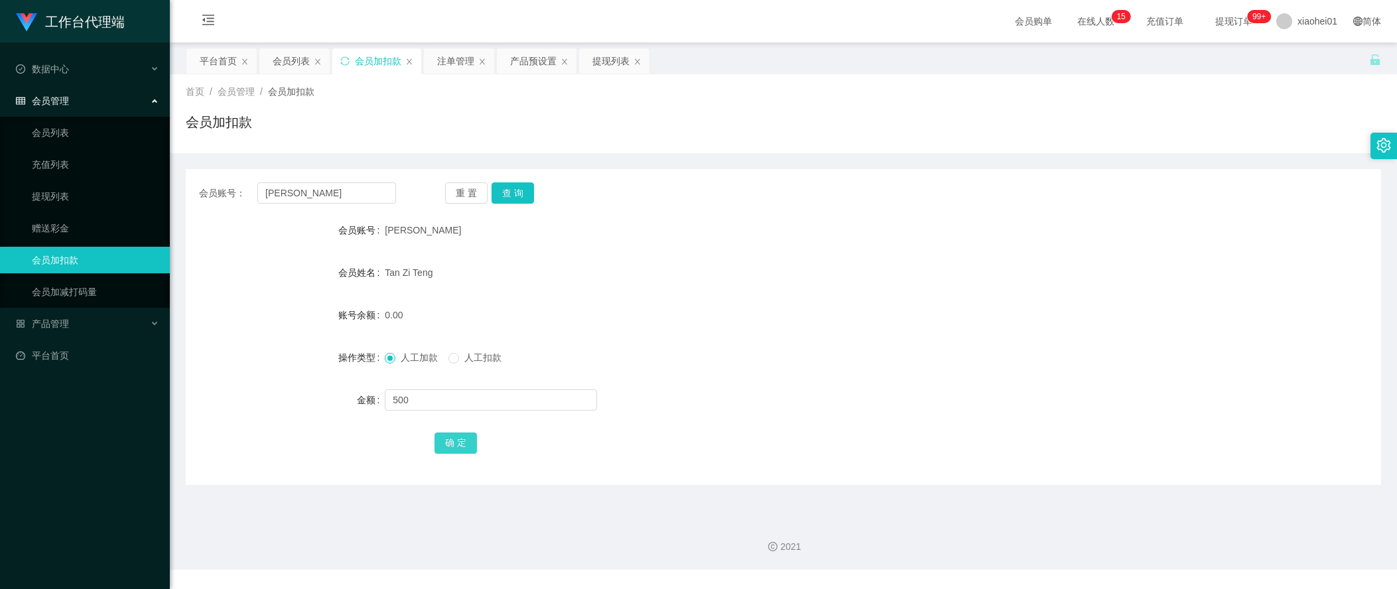
click at [460, 442] on button "确 定" at bounding box center [456, 443] width 42 height 21
drag, startPoint x: 239, startPoint y: 452, endPoint x: 257, endPoint y: 398, distance: 56.6
click at [239, 446] on div "确 定" at bounding box center [783, 442] width 1195 height 27
click at [598, 64] on div "提现列表" at bounding box center [610, 60] width 37 height 25
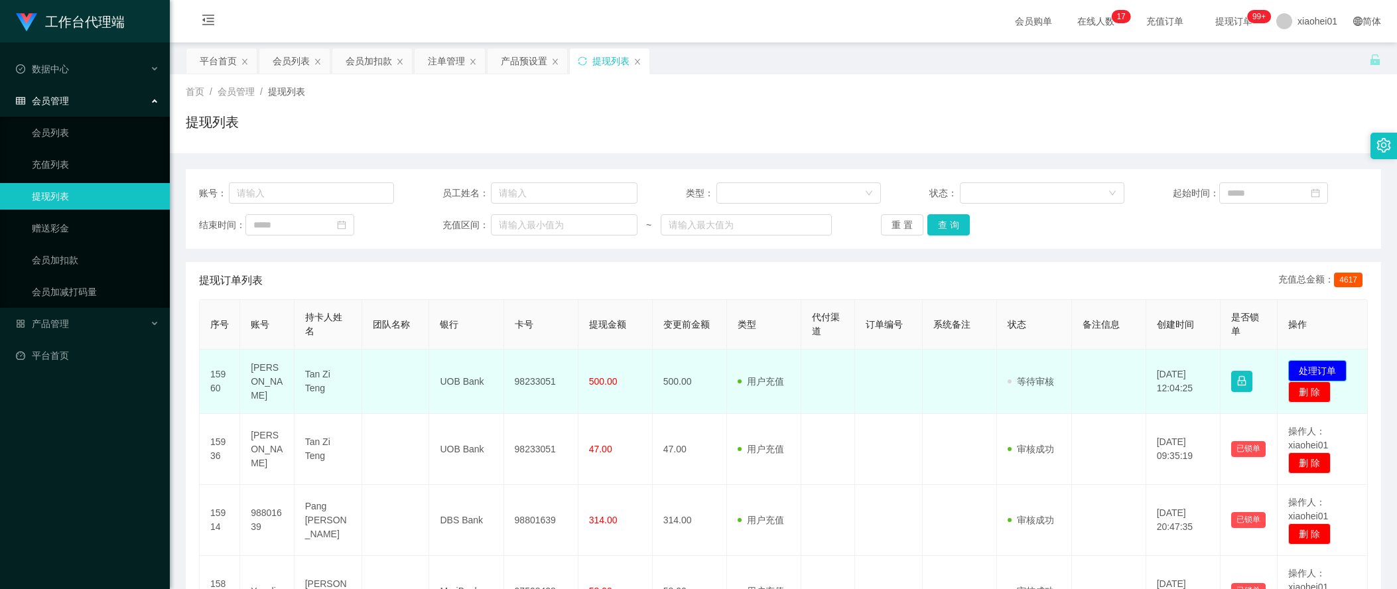
click at [1323, 368] on button "处理订单" at bounding box center [1317, 370] width 58 height 21
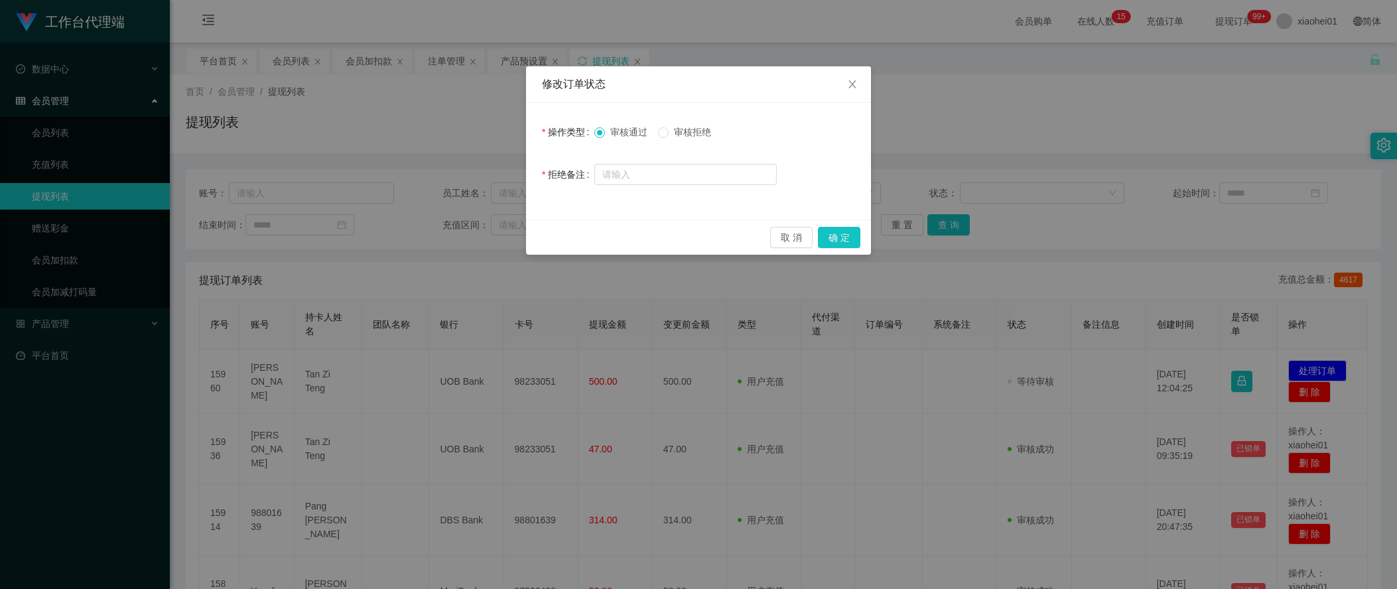
drag, startPoint x: 695, startPoint y: 129, endPoint x: 691, endPoint y: 154, distance: 25.0
click at [695, 129] on span "审核拒绝" at bounding box center [693, 132] width 48 height 11
click at [683, 183] on input "text" at bounding box center [685, 174] width 182 height 21
click at [1117, 143] on div "修改订单状态 操作类型 审核通过 审核拒绝 拒绝备注 取 消 确 定" at bounding box center [698, 294] width 1397 height 589
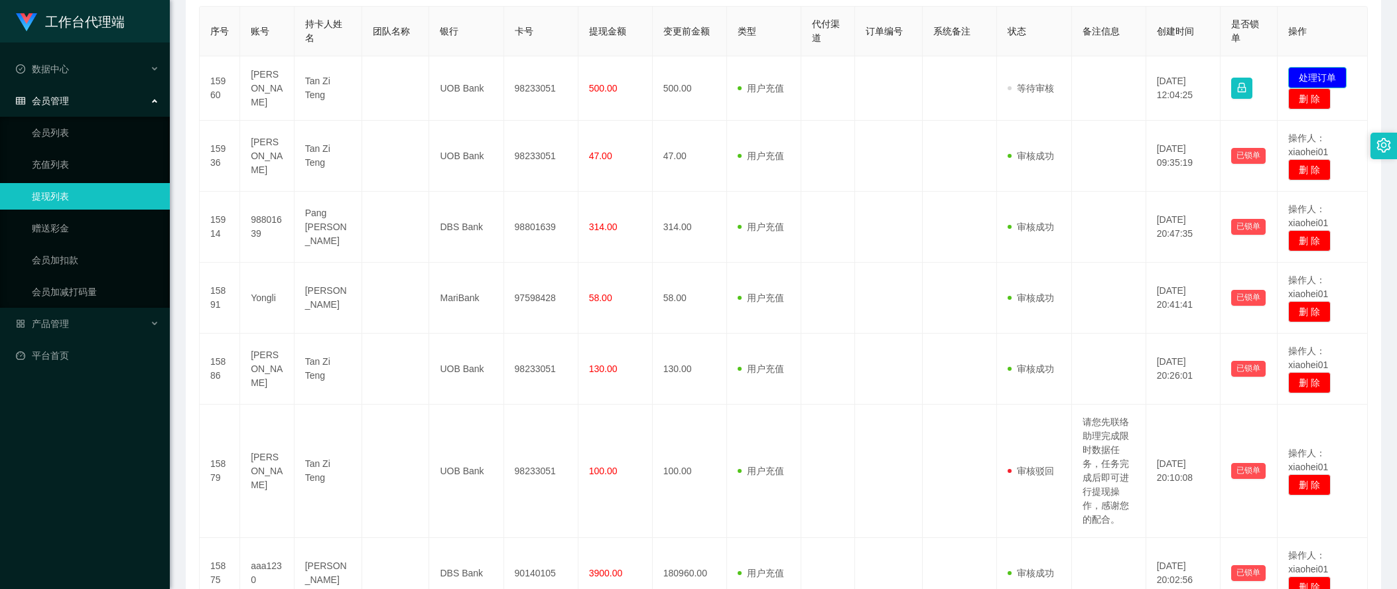
scroll to position [634, 0]
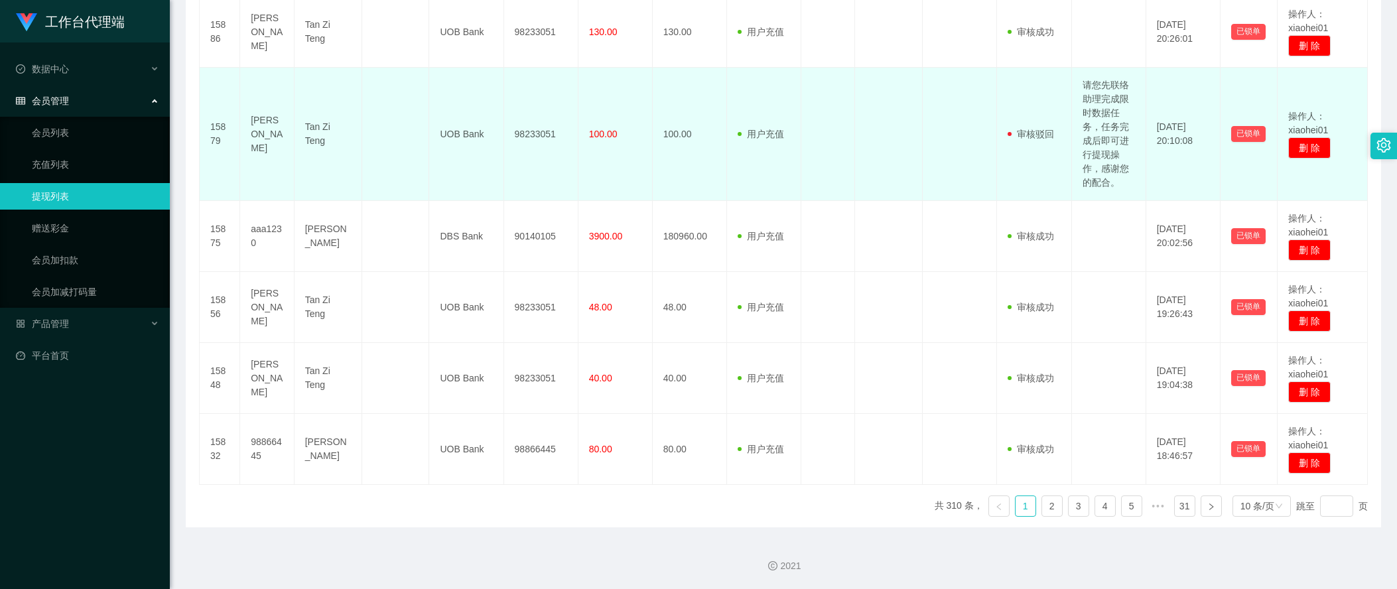
click at [1085, 152] on td "请您先联络助理完成限时数据任务，任务完成后即可进行提现操作，感谢您的配合。" at bounding box center [1109, 134] width 74 height 133
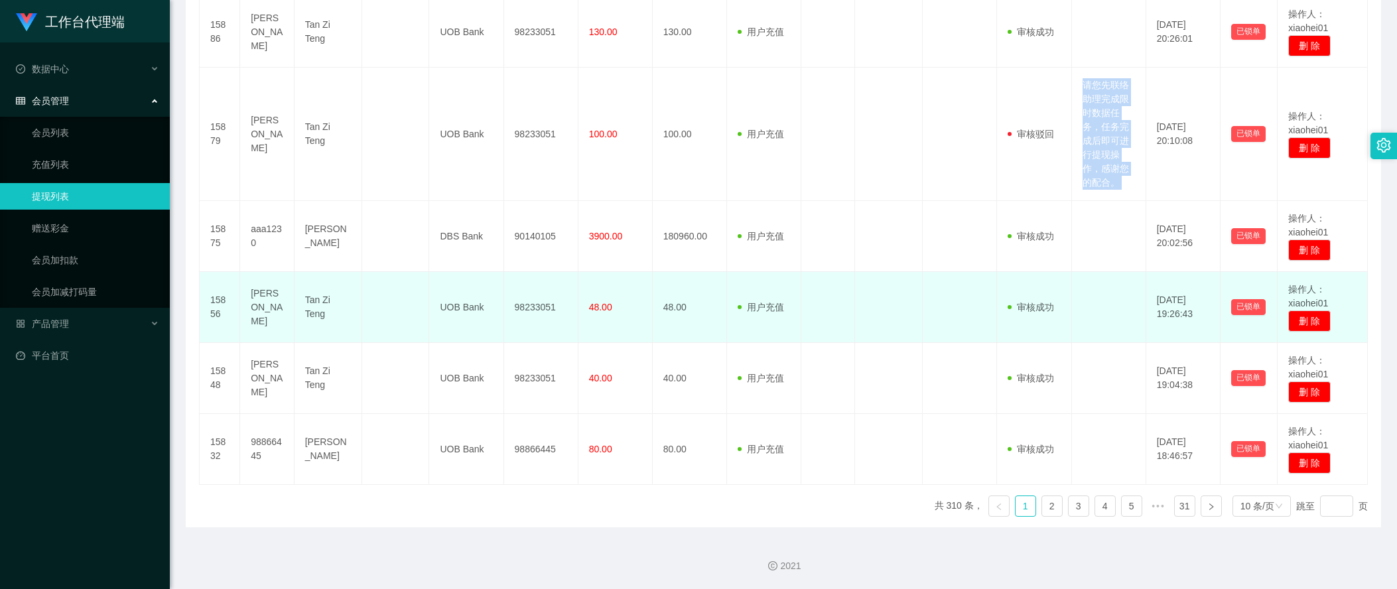
copy td "请您先联络助理完成限时数据任务，任务完成后即可进行提现操作，感谢您的配合。"
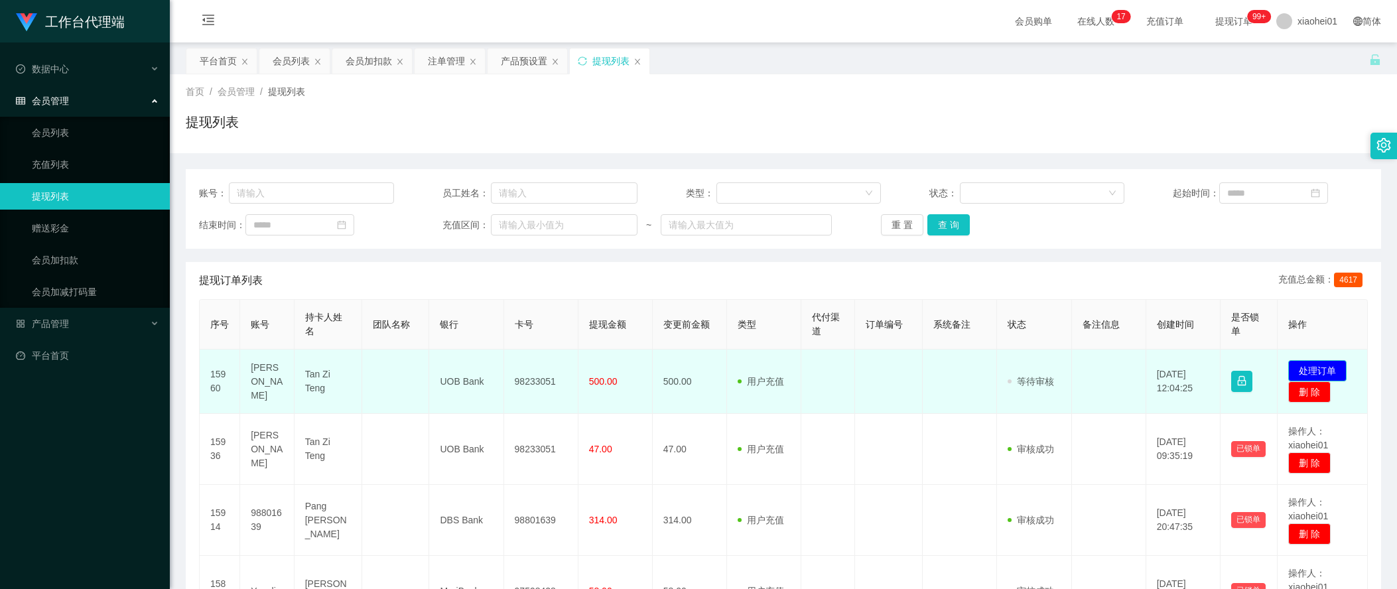
click at [1323, 367] on button "处理订单" at bounding box center [1317, 370] width 58 height 21
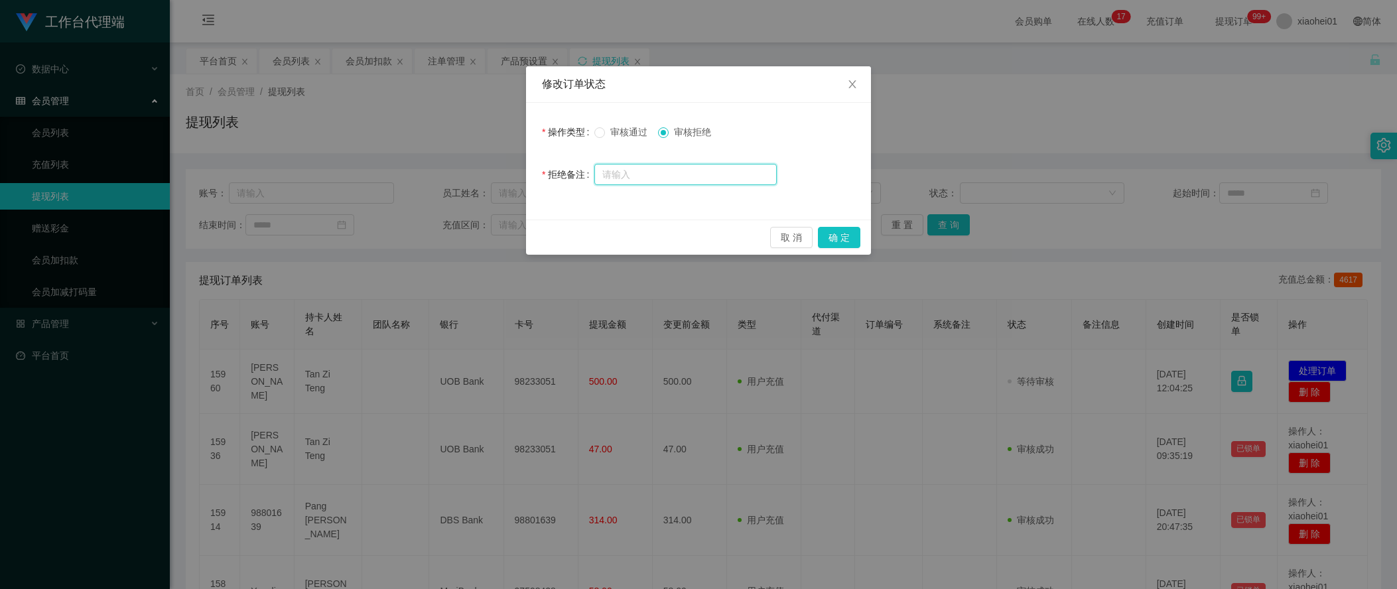
click at [716, 178] on input "text" at bounding box center [685, 174] width 182 height 21
paste input "请您先联络助理完成竞抢数据任务，任务完成后即可进行提现操作，感谢您的配合。"
type input "请您先联络助理完成竞抢数据任务，任务完成后即可进行提现操作，感谢您的配合。"
click at [838, 241] on button "确 定" at bounding box center [839, 237] width 42 height 21
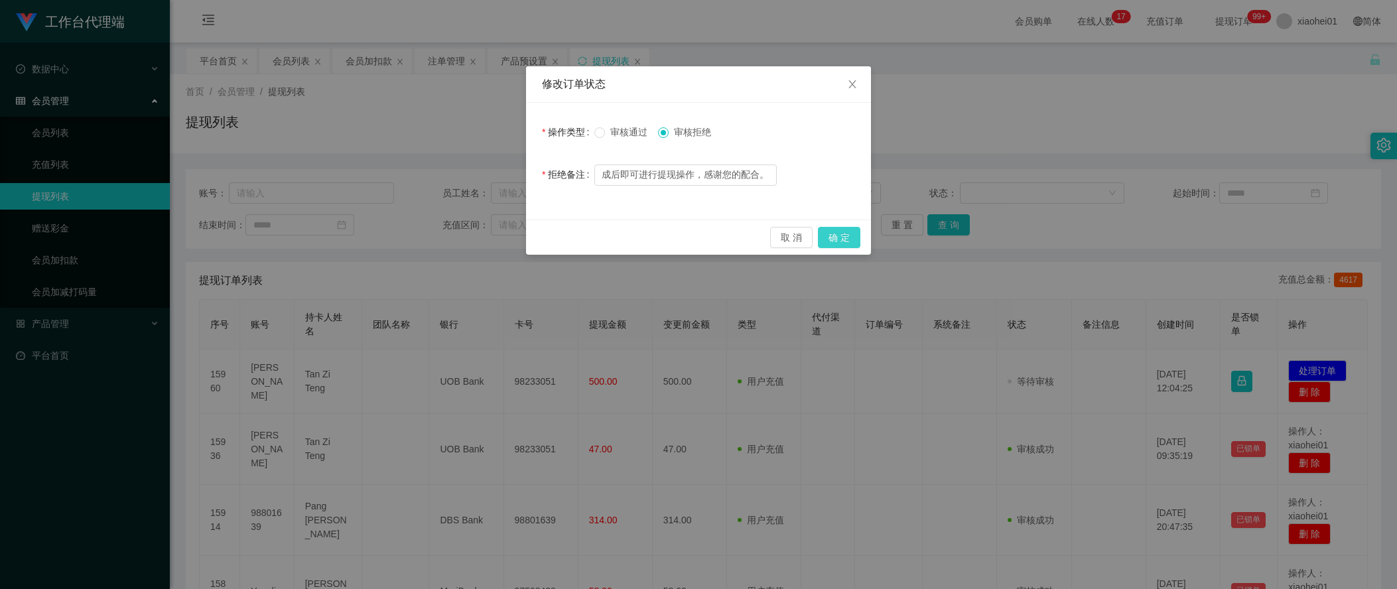
scroll to position [0, 0]
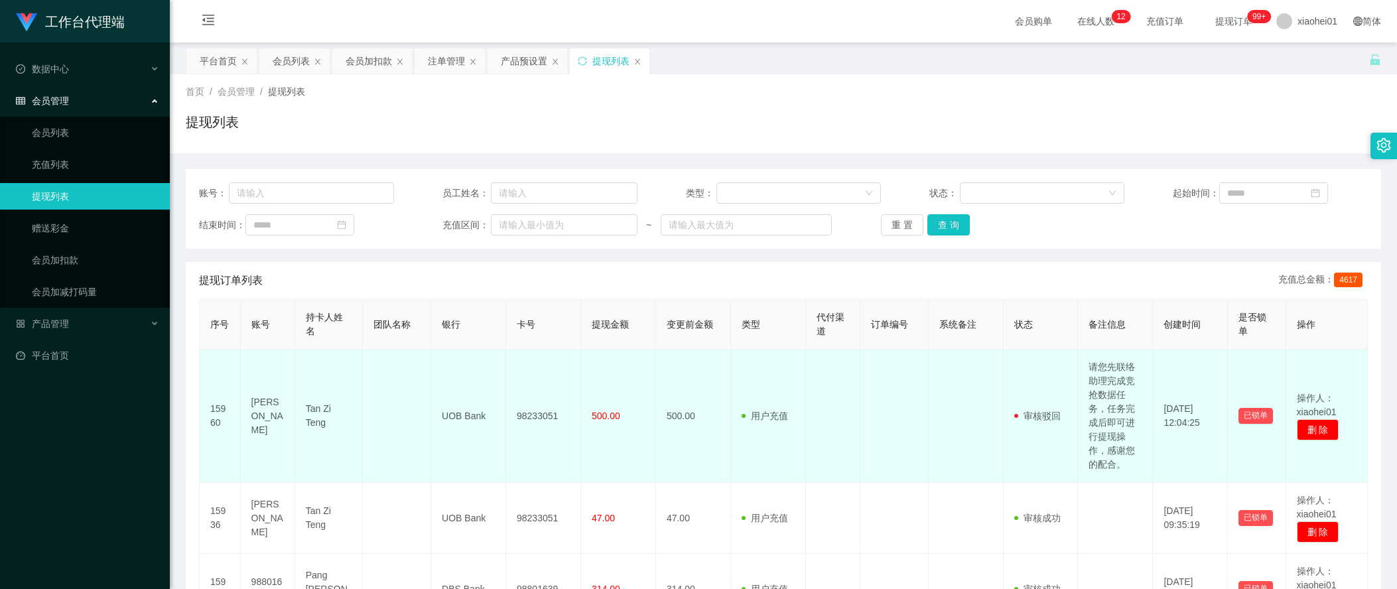
click at [200, 462] on td "15960" at bounding box center [220, 416] width 41 height 133
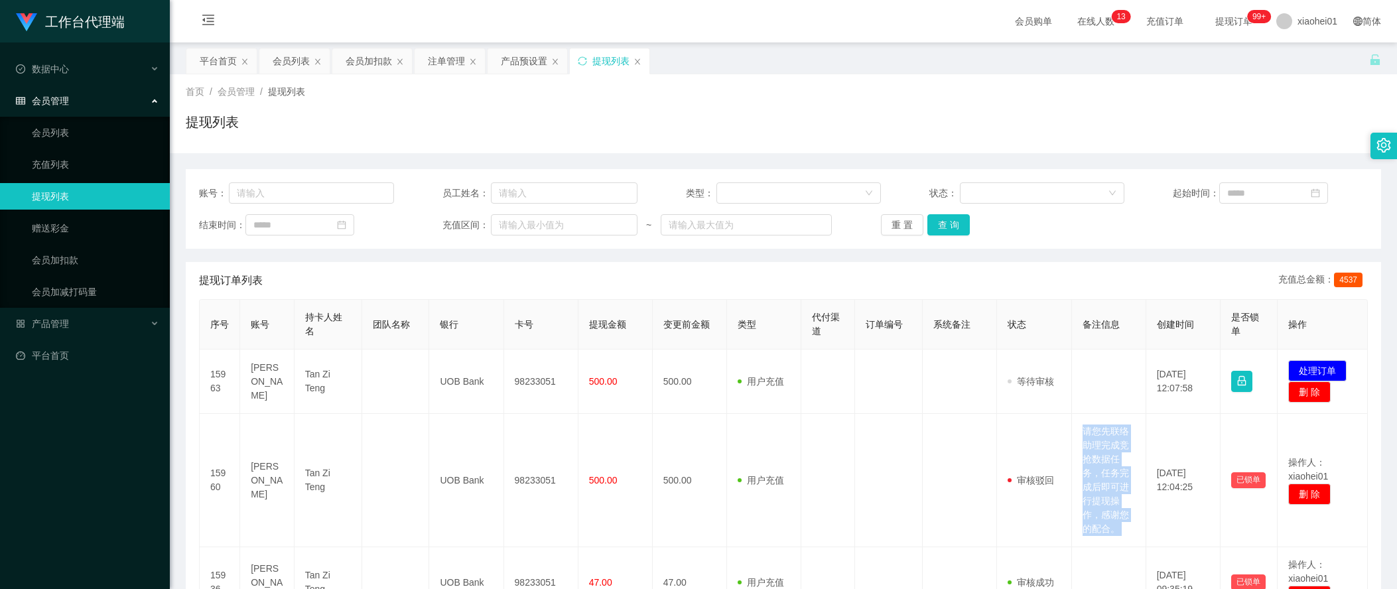
click at [1091, 486] on td "请您先联络助理完成竞抢数据任务，任务完成后即可进行提现操作，感谢您的配合。" at bounding box center [1109, 480] width 74 height 133
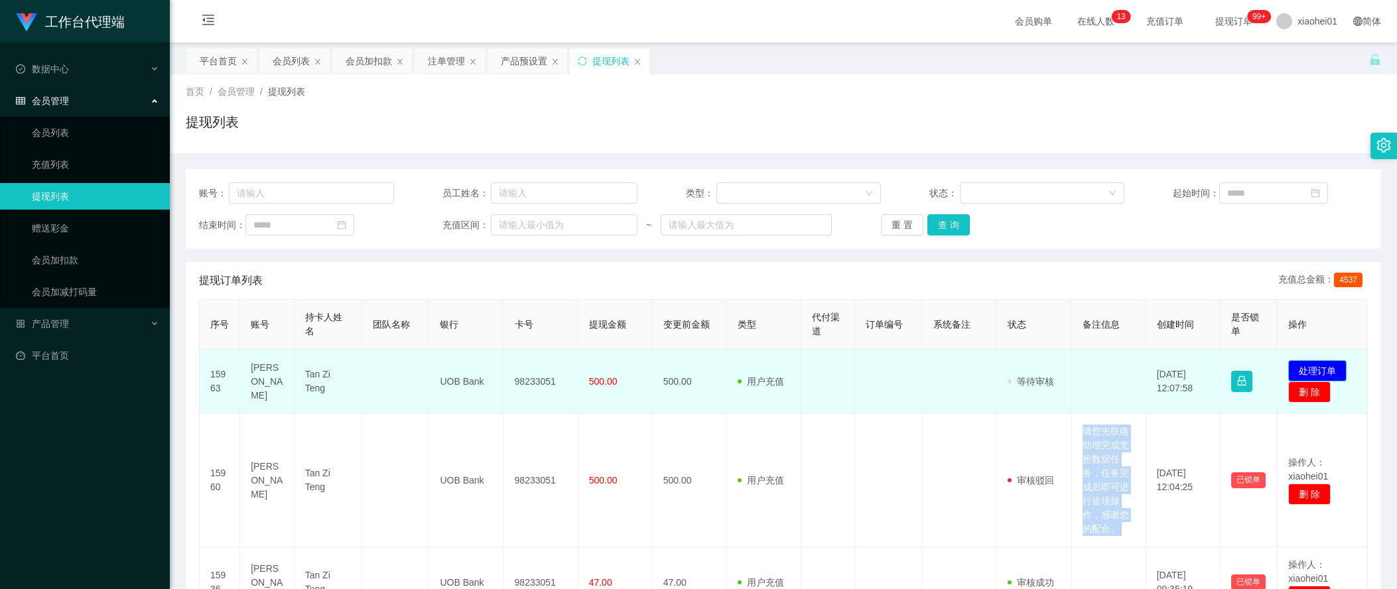
click at [1324, 361] on button "处理订单" at bounding box center [1317, 370] width 58 height 21
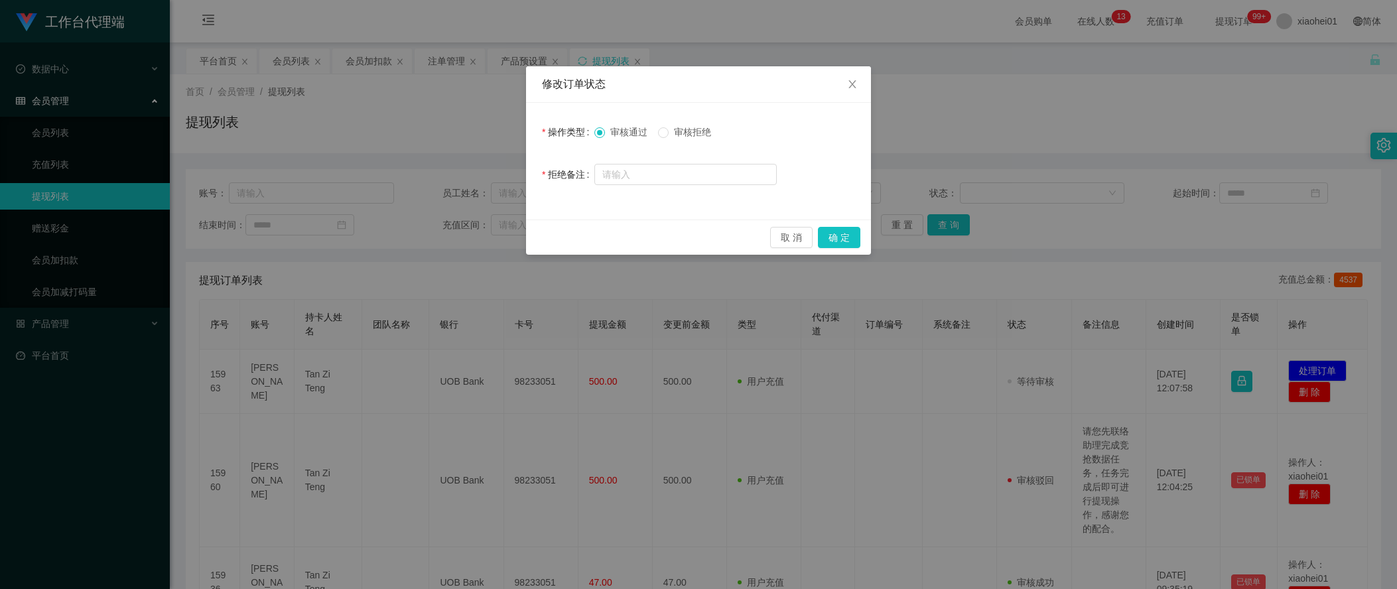
click at [712, 137] on span "审核拒绝" at bounding box center [693, 132] width 48 height 11
click at [687, 164] on div at bounding box center [685, 174] width 182 height 27
click at [719, 156] on form "操作类型 审核通过 审核拒绝 拒绝备注" at bounding box center [698, 153] width 313 height 69
click at [732, 187] on div at bounding box center [685, 174] width 182 height 27
click at [728, 185] on div at bounding box center [685, 174] width 182 height 27
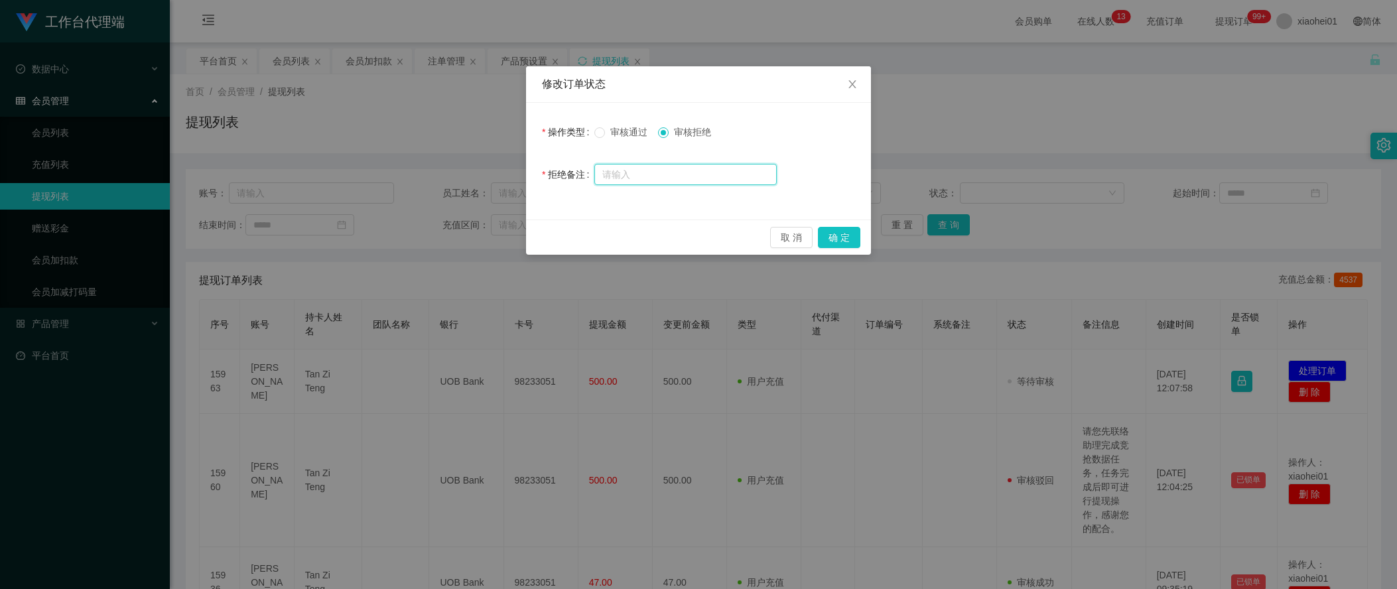
click at [697, 173] on input "text" at bounding box center [685, 174] width 182 height 21
paste input "请您先联络助理完成竞抢数据任务，任务完成后即可进行提现操作，感谢您的配合。"
type input "请您先联络助理完成竞抢数据任务，任务完成后即可进行提现操作，感谢您的配合。"
click at [840, 233] on button "确 定" at bounding box center [839, 237] width 42 height 21
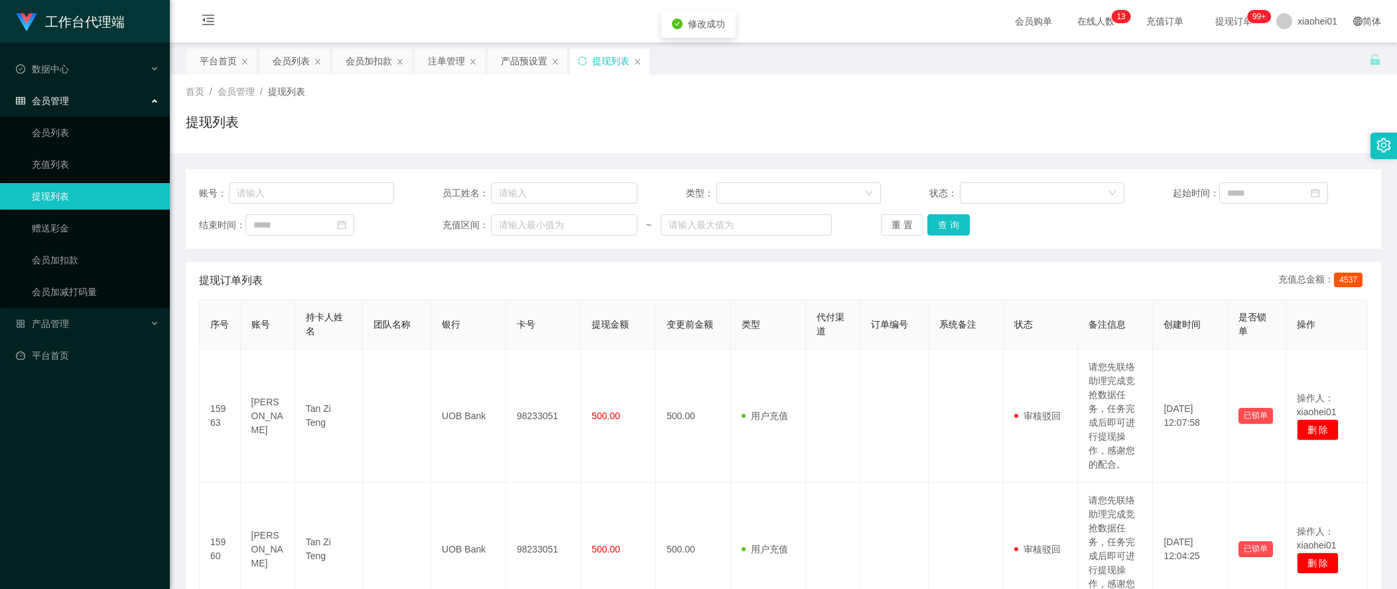
scroll to position [166, 0]
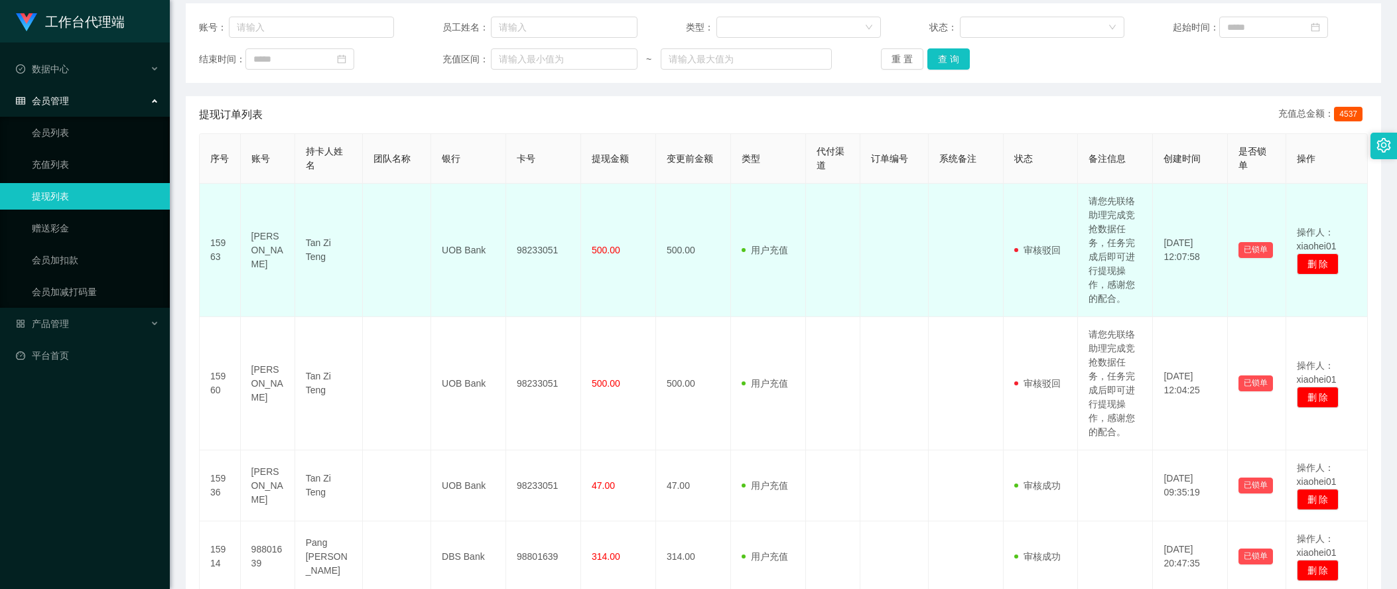
click at [313, 297] on td "Tan Zi Teng" at bounding box center [329, 250] width 68 height 133
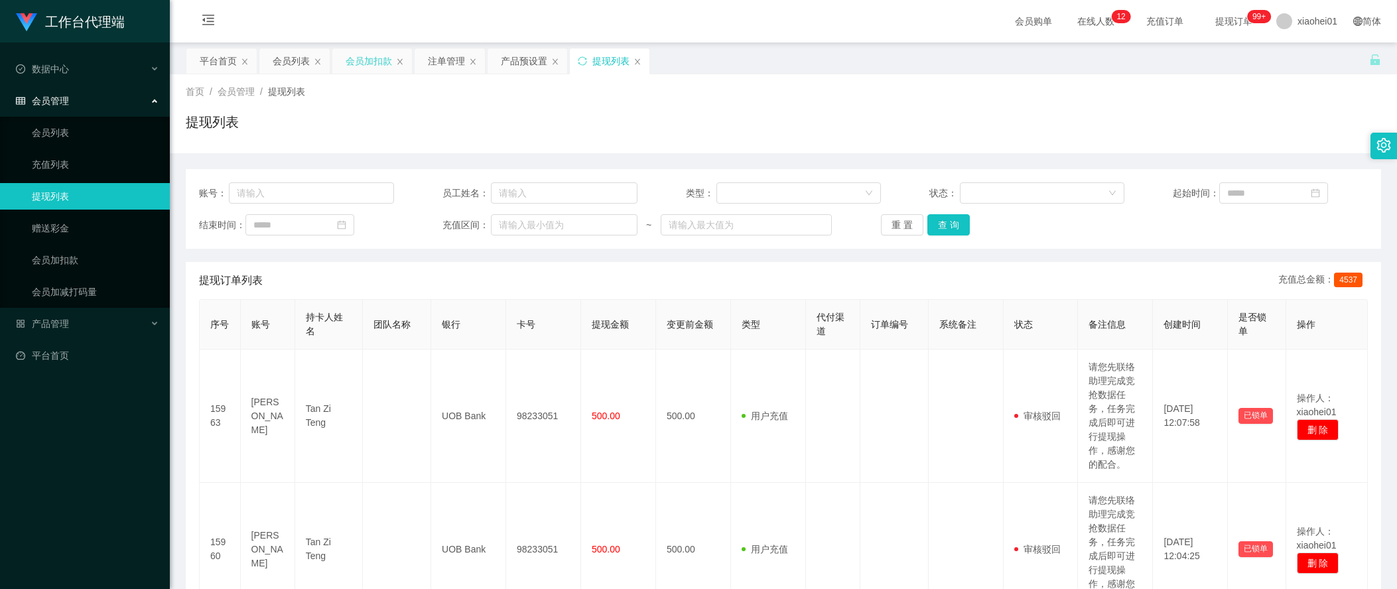
click at [370, 66] on div "会员加扣款" at bounding box center [369, 60] width 46 height 25
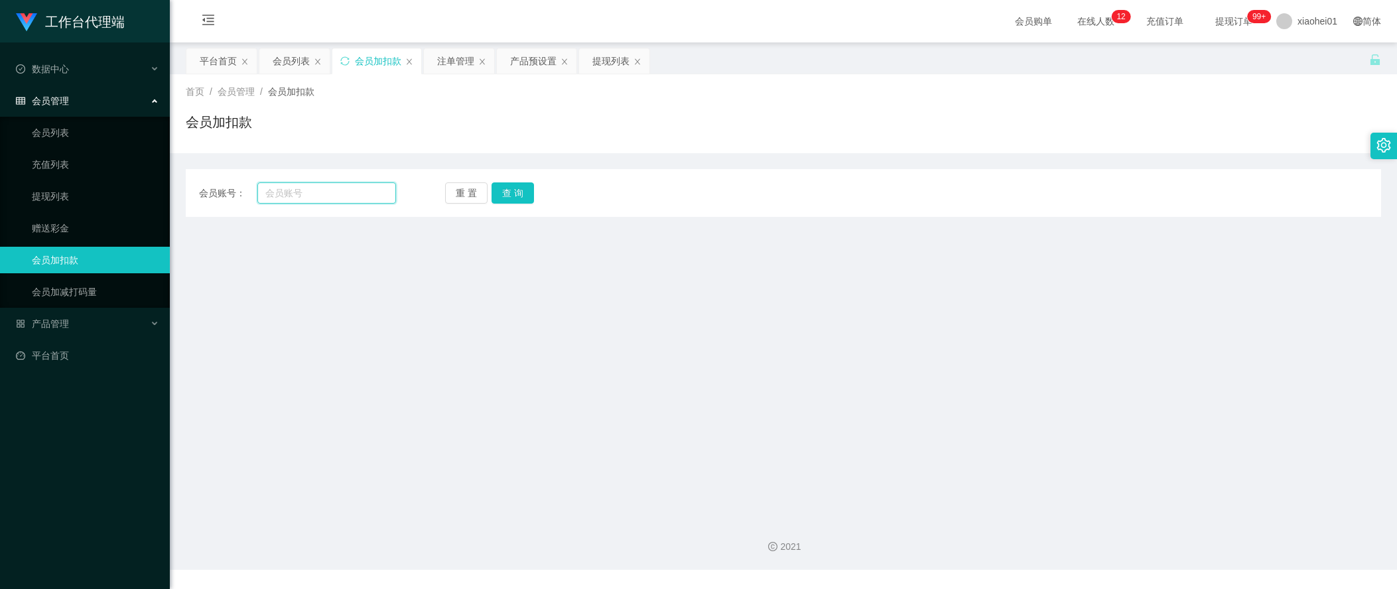
drag, startPoint x: 348, startPoint y: 188, endPoint x: 385, endPoint y: 201, distance: 38.8
click at [349, 190] on input "text" at bounding box center [326, 192] width 139 height 21
paste input "King85"
type input "King85"
click at [516, 199] on button "查 询" at bounding box center [513, 192] width 42 height 21
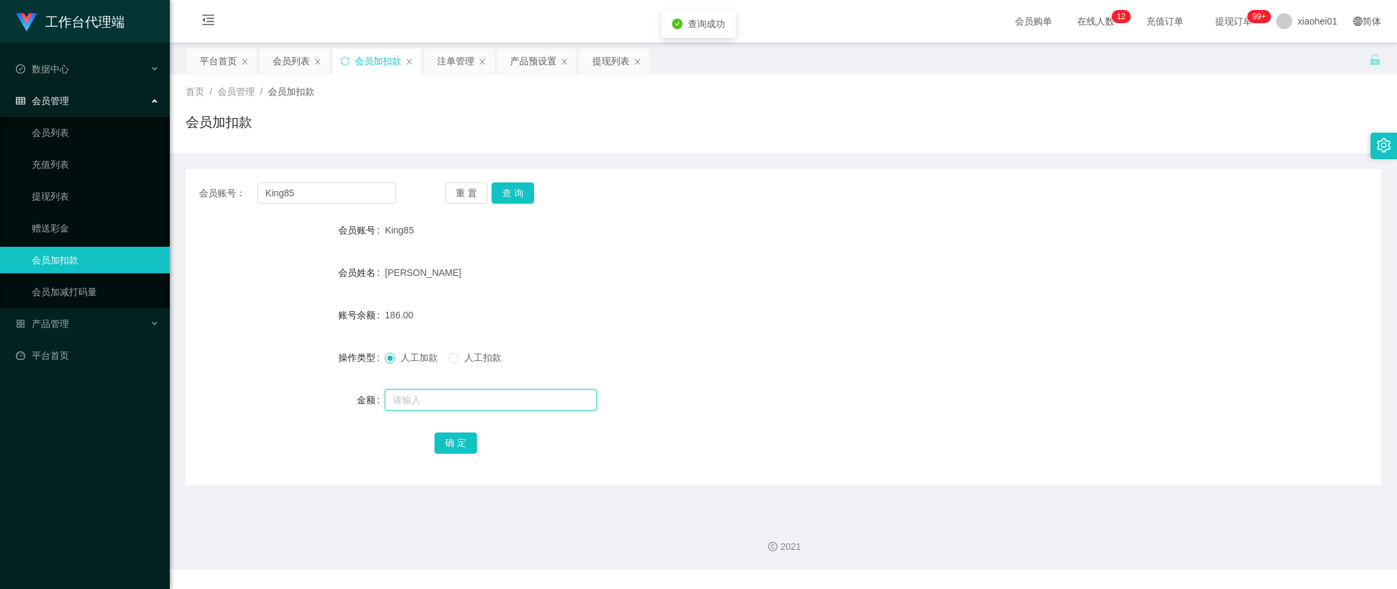
click at [424, 409] on input "text" at bounding box center [491, 399] width 212 height 21
type input "88"
click at [462, 442] on button "确 定" at bounding box center [456, 443] width 42 height 21
drag, startPoint x: 661, startPoint y: 383, endPoint x: 675, endPoint y: 354, distance: 32.0
click at [663, 380] on form "会员账号 King85 会员姓名 Fong kok yong 账号余额 274.00 操作类型 人工加款 人工扣款 金额 确 定" at bounding box center [783, 336] width 1195 height 239
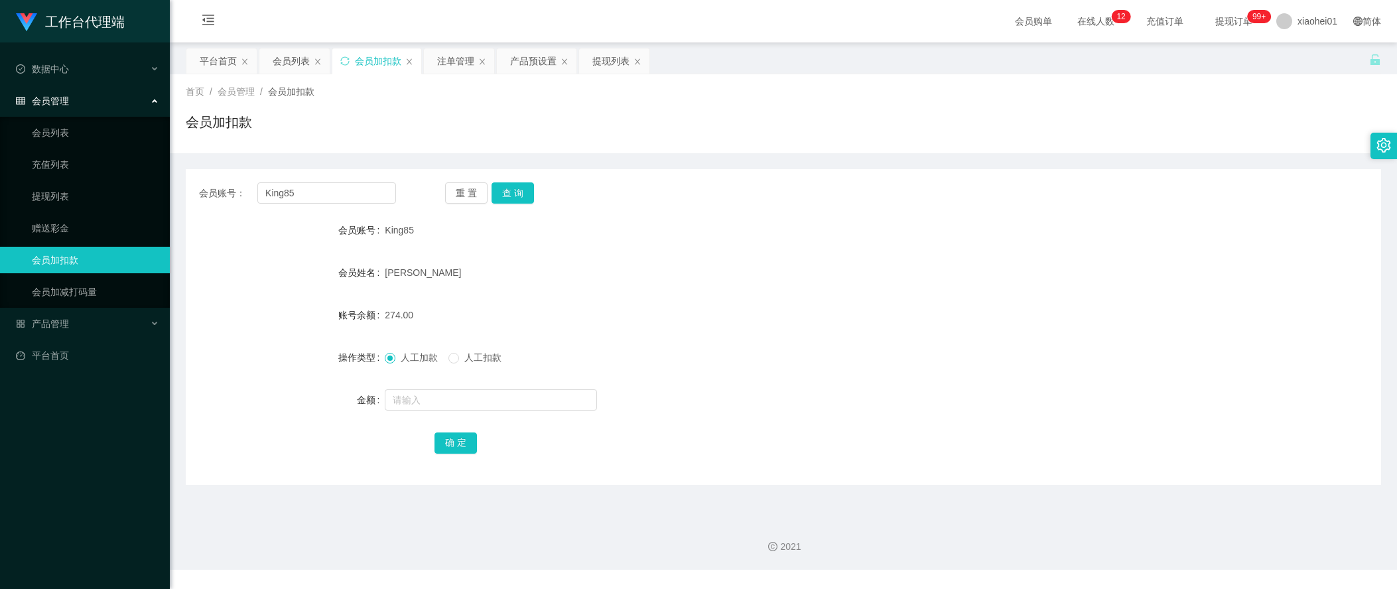
click at [1203, 334] on form "会员账号 King85 会员姓名 Fong kok yong 账号余额 274.00 操作类型 人工加款 人工扣款 金额 确 定" at bounding box center [783, 336] width 1195 height 239
click at [624, 60] on div "提现列表" at bounding box center [610, 60] width 37 height 25
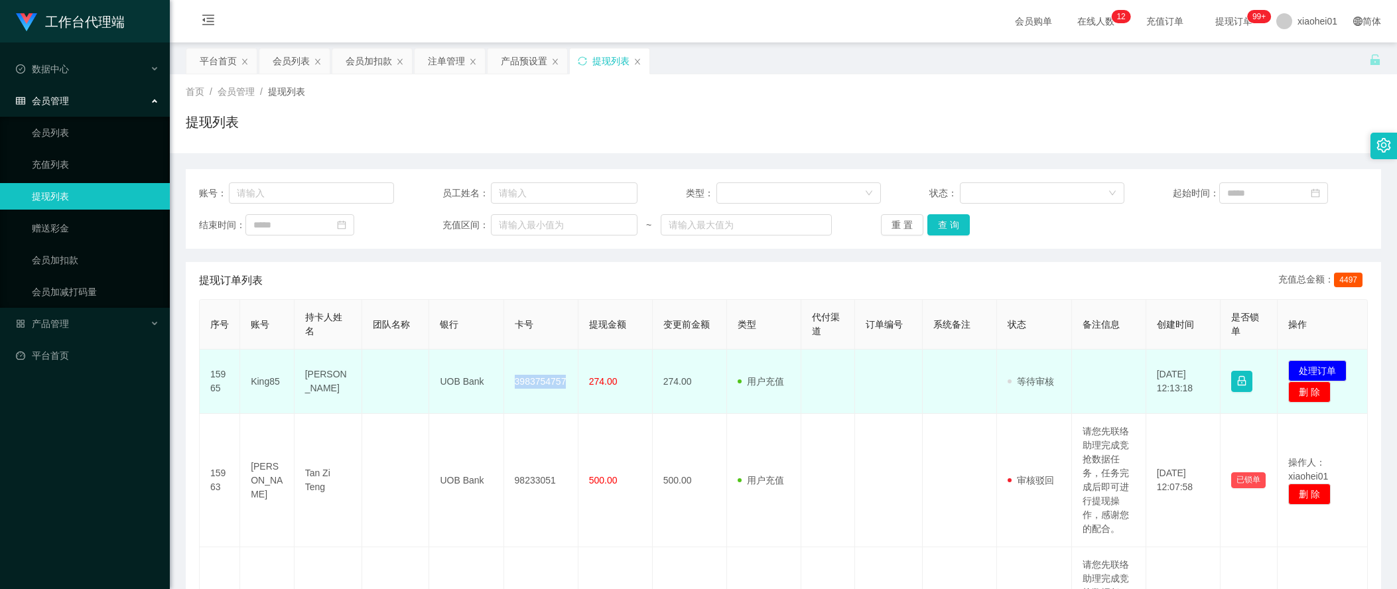
click at [565, 379] on td "3983754757" at bounding box center [541, 382] width 74 height 64
click at [544, 376] on td "3983754757" at bounding box center [541, 382] width 74 height 64
copy td "3983754757"
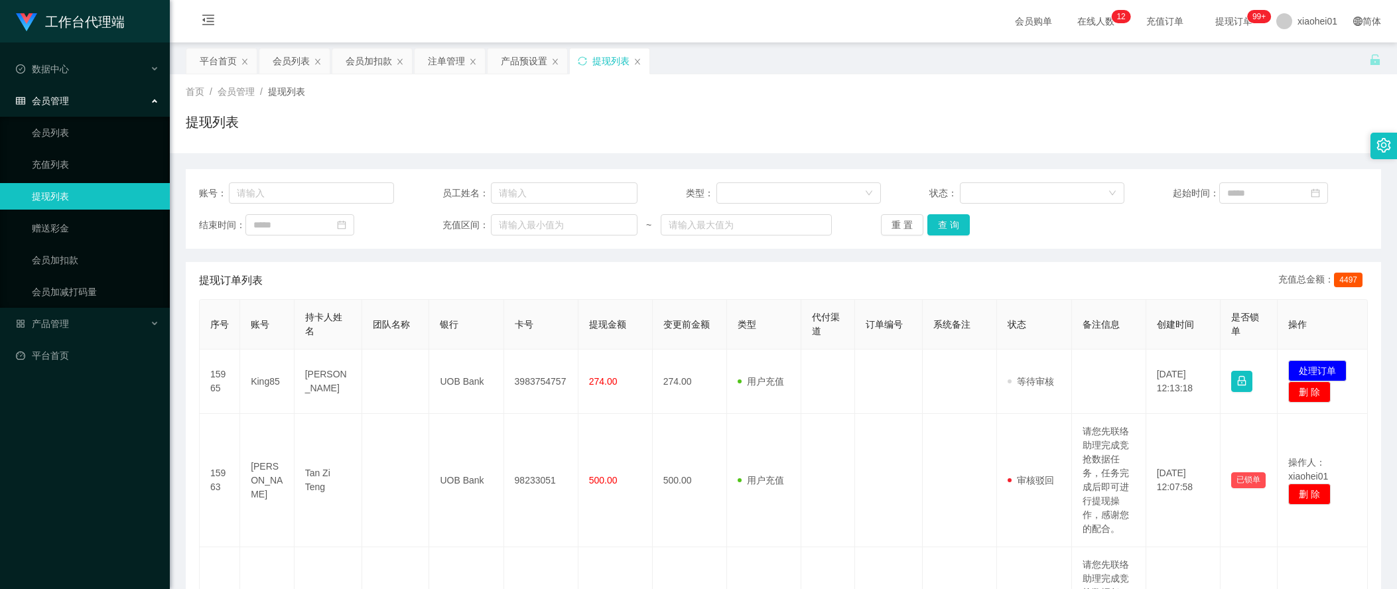
click at [1146, 341] on th "创建时间" at bounding box center [1183, 325] width 74 height 50
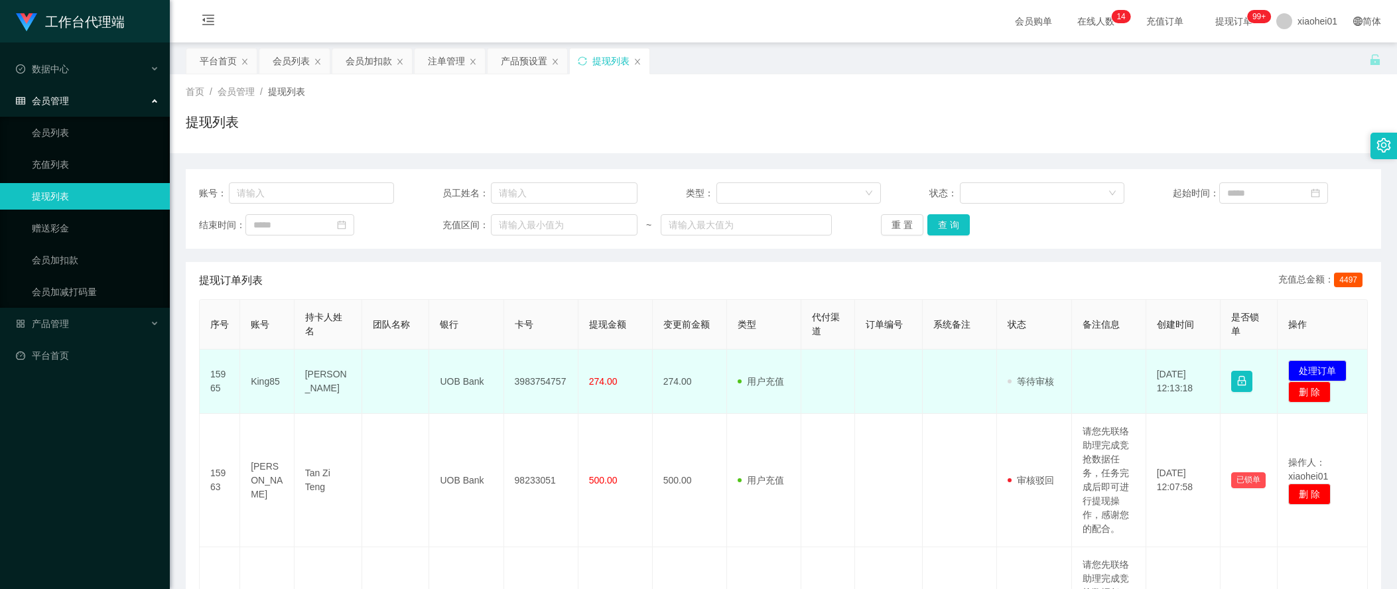
click at [460, 386] on td "UOB Bank" at bounding box center [466, 382] width 74 height 64
click at [310, 384] on td "[PERSON_NAME]" at bounding box center [329, 382] width 68 height 64
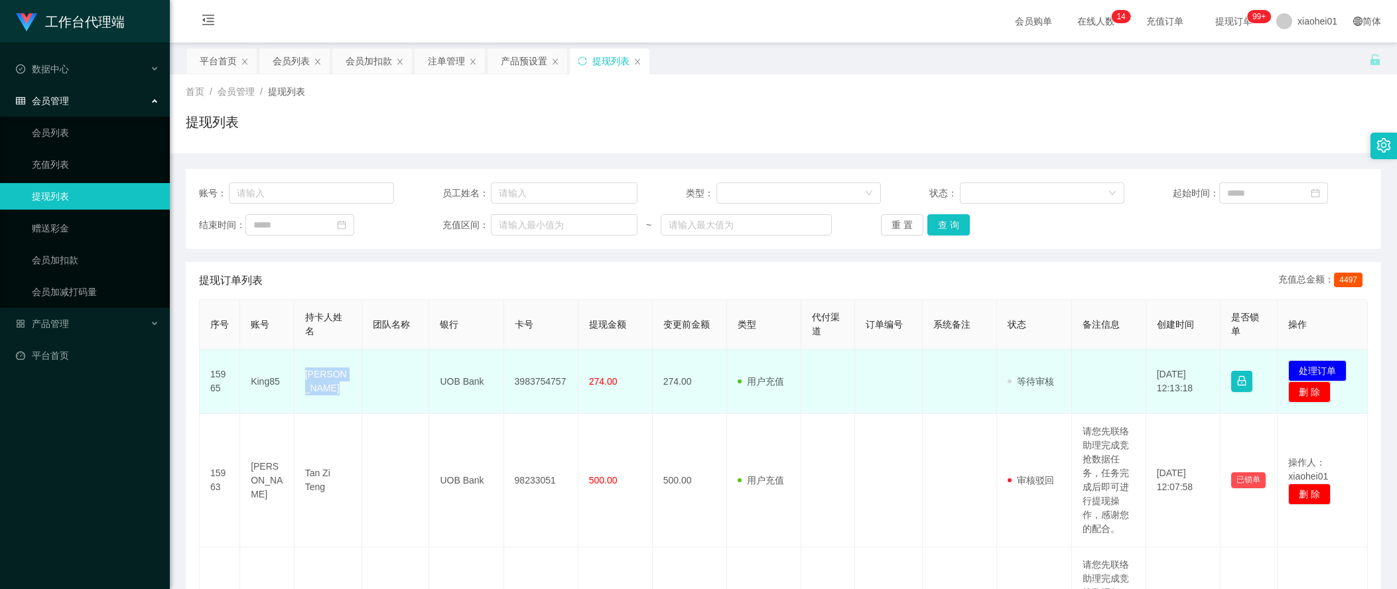
click at [310, 384] on td "[PERSON_NAME]" at bounding box center [329, 382] width 68 height 64
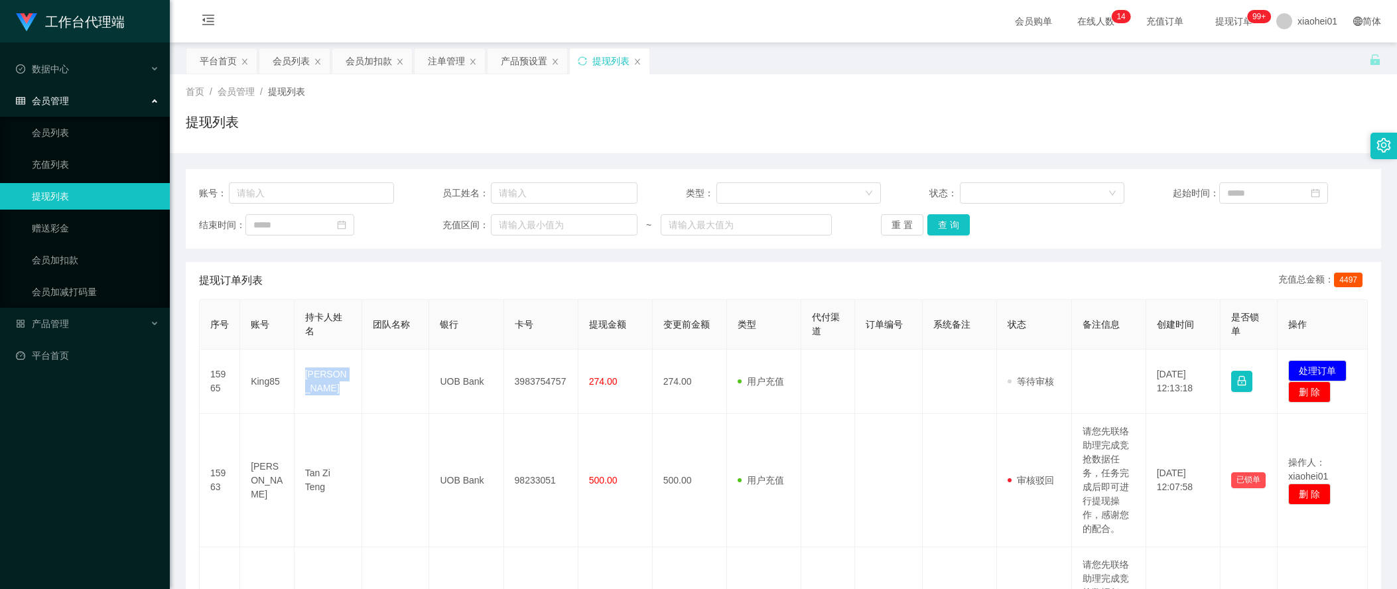
copy td "[PERSON_NAME]"
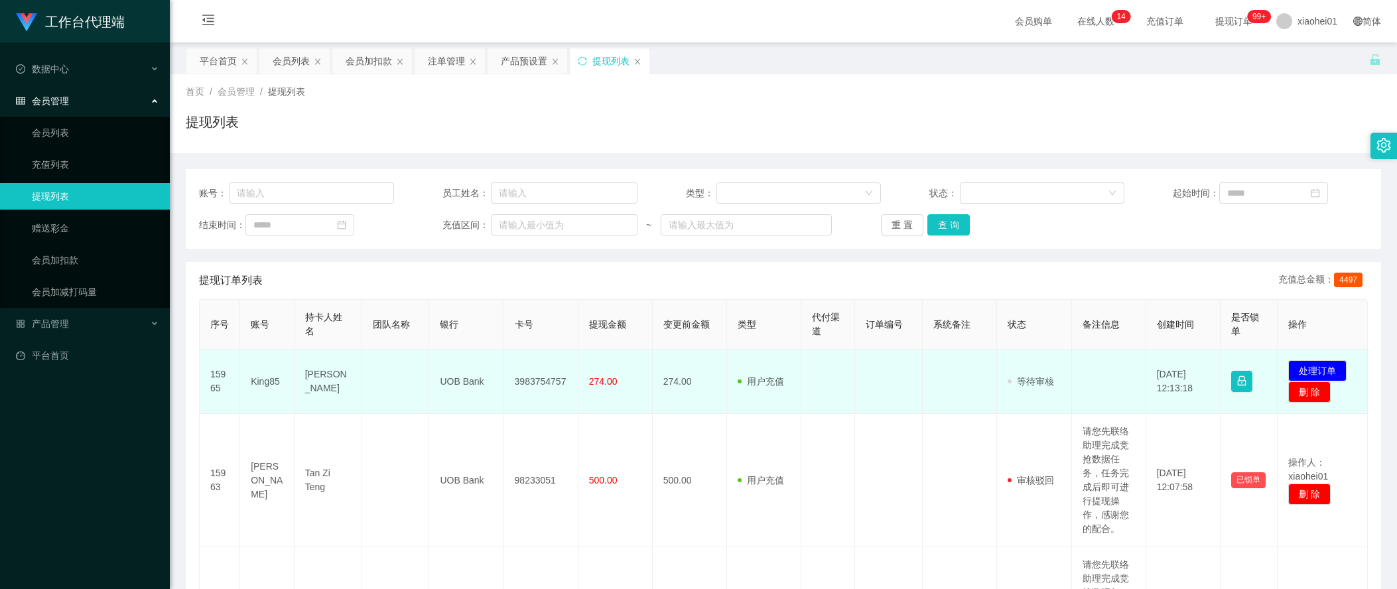
click at [1158, 402] on td "[DATE] 12:13:18" at bounding box center [1183, 382] width 74 height 64
click at [446, 378] on td "UOB Bank" at bounding box center [466, 382] width 74 height 64
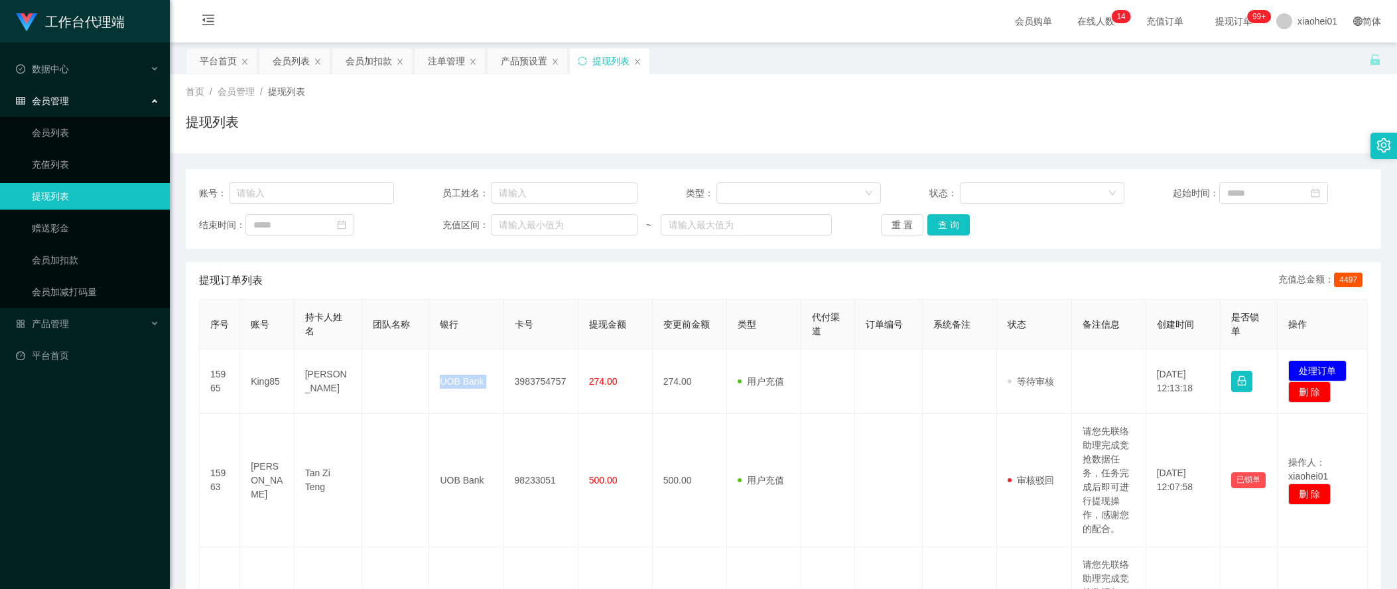
copy td "UOB Bank"
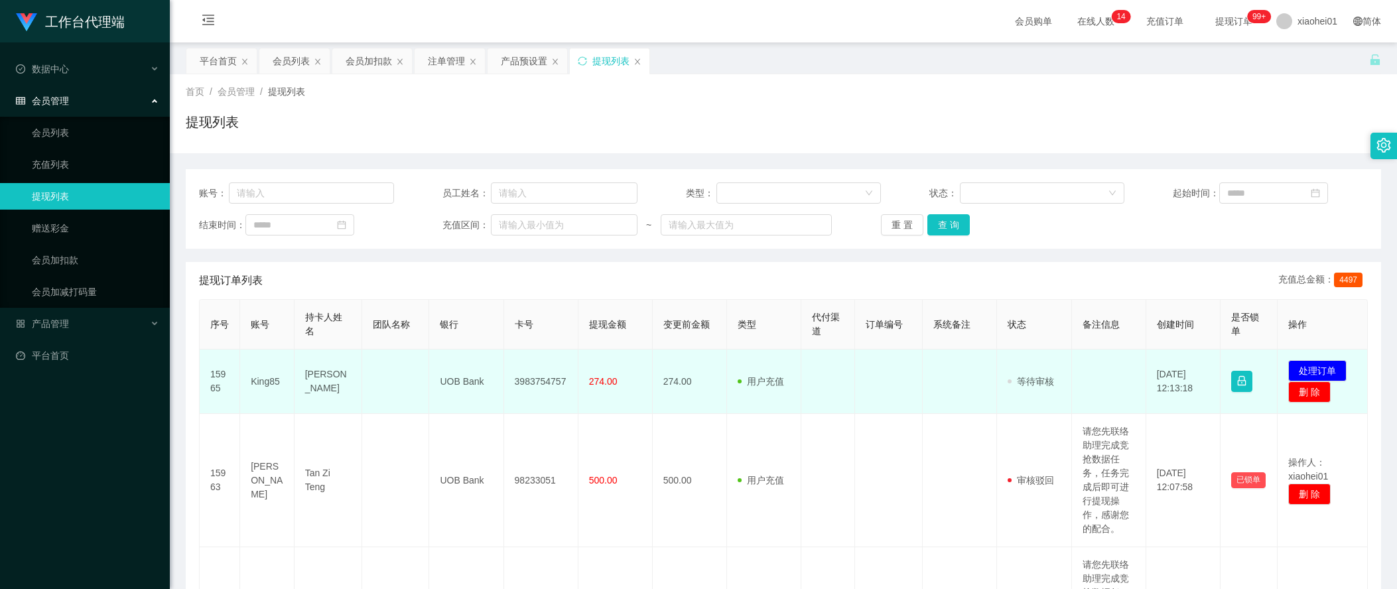
click at [1134, 352] on td at bounding box center [1109, 382] width 74 height 64
click at [544, 383] on td "3983754757" at bounding box center [541, 382] width 74 height 64
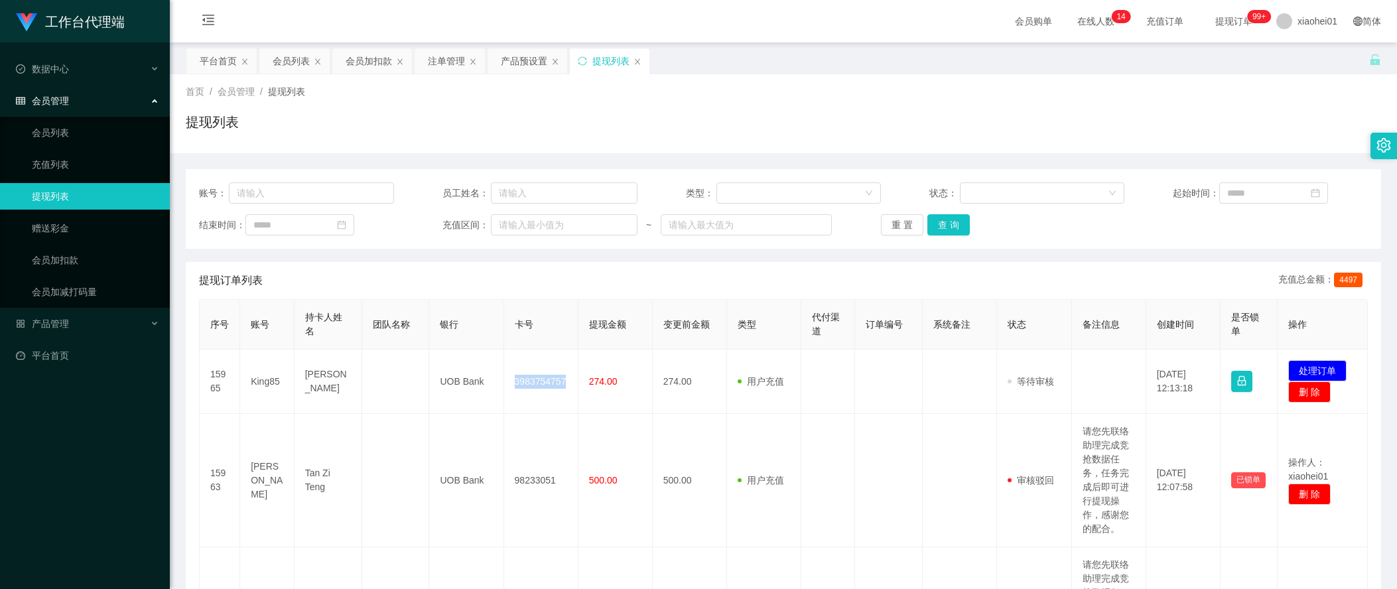
copy td "3983754757"
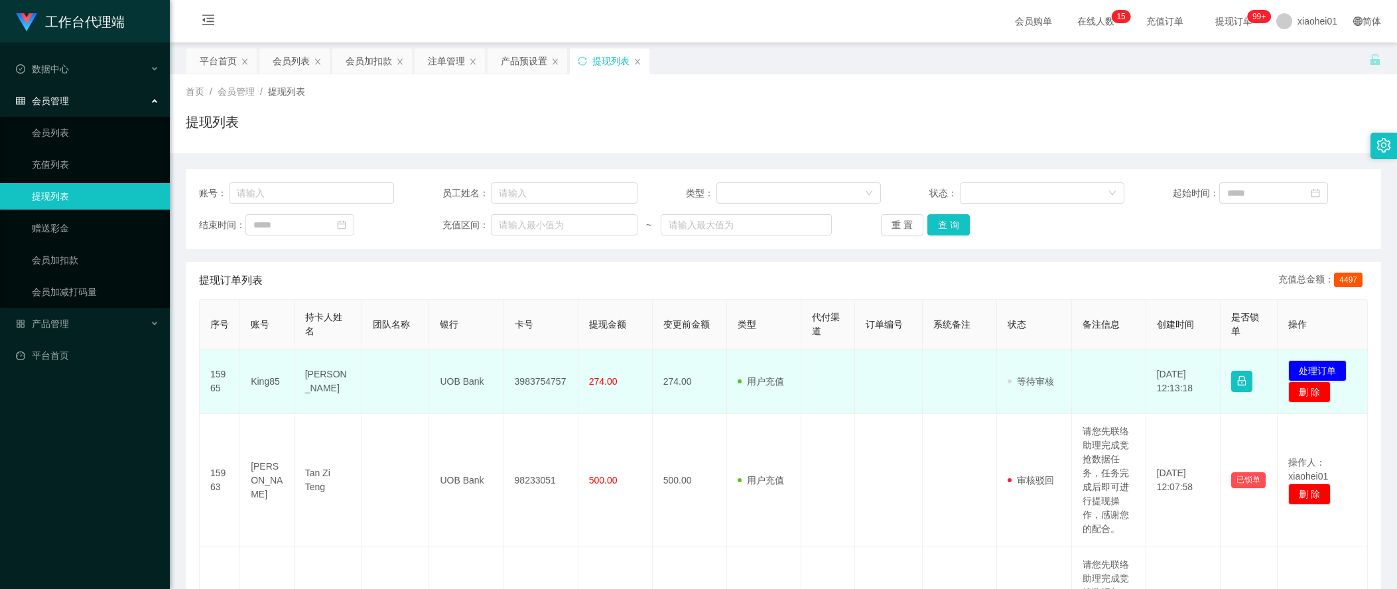
click at [1180, 391] on td "[DATE] 12:13:18" at bounding box center [1183, 382] width 74 height 64
click at [592, 380] on span "274.00" at bounding box center [603, 381] width 29 height 11
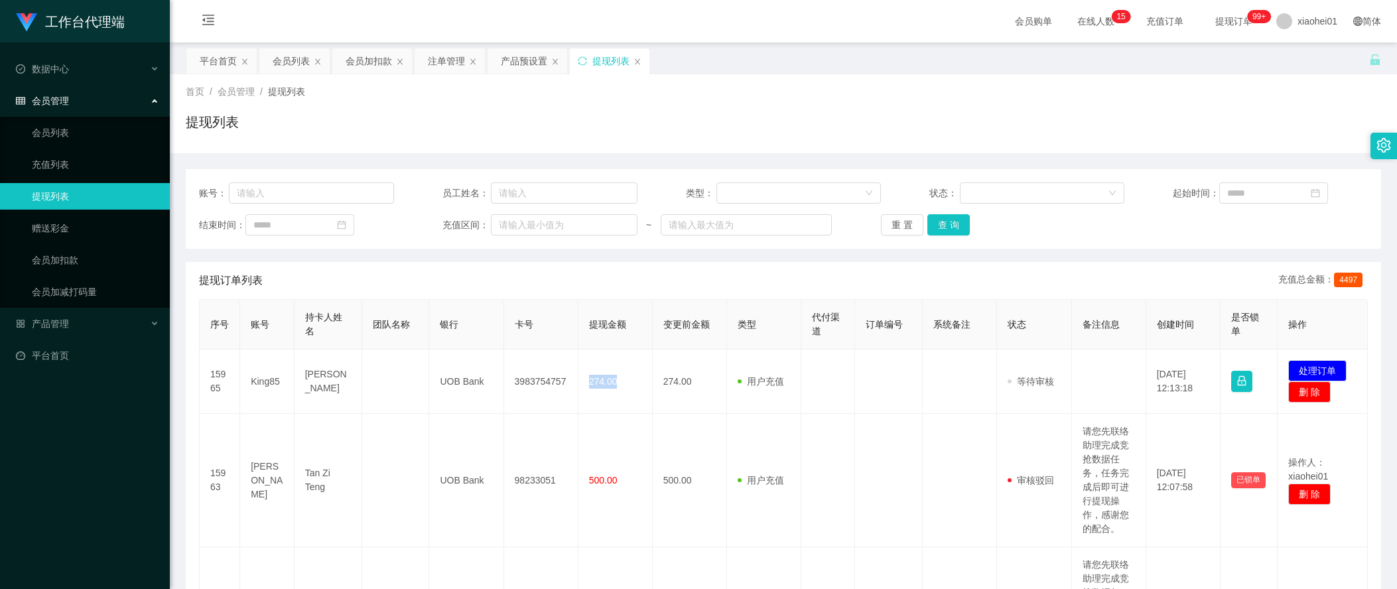
copy span "274.00"
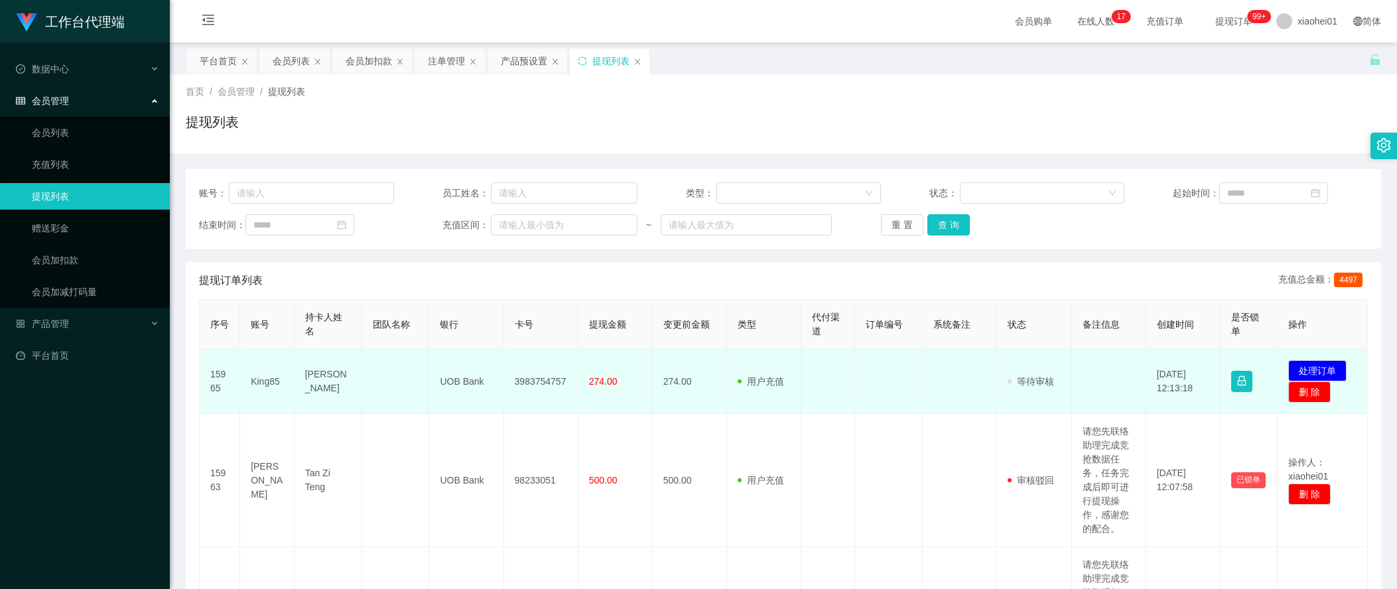
drag, startPoint x: 241, startPoint y: 375, endPoint x: 241, endPoint y: 360, distance: 14.6
click at [241, 375] on td "King85" at bounding box center [267, 382] width 54 height 64
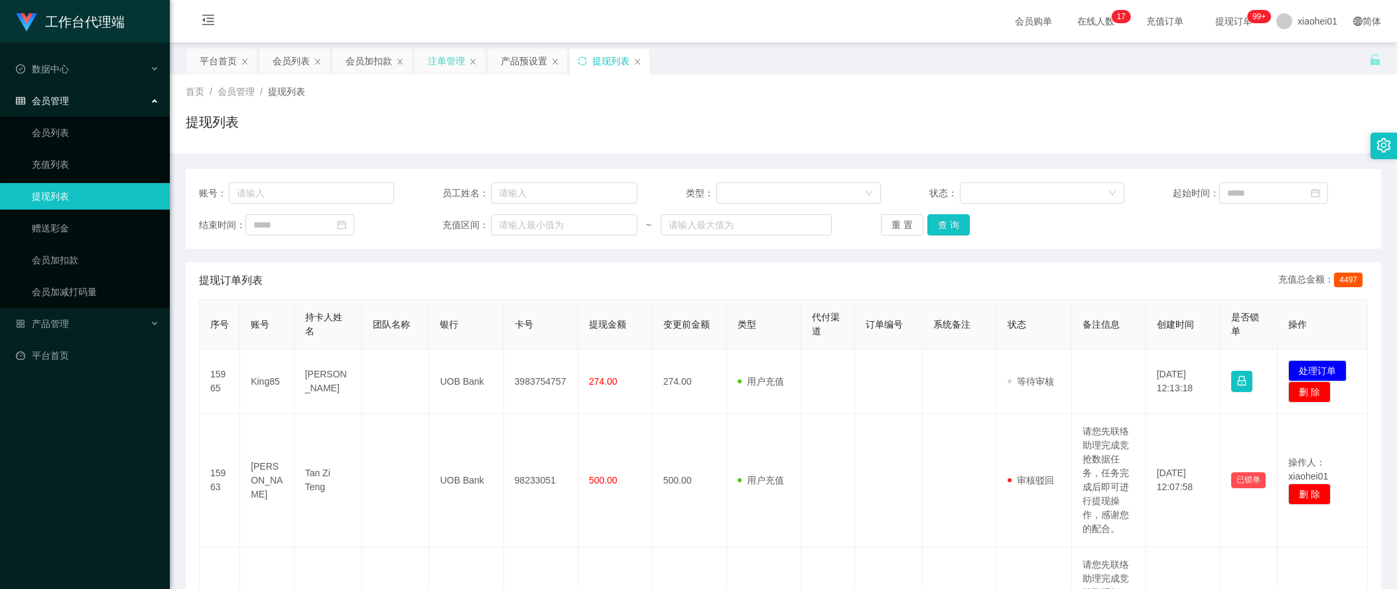
click at [458, 60] on div "注单管理" at bounding box center [446, 60] width 37 height 25
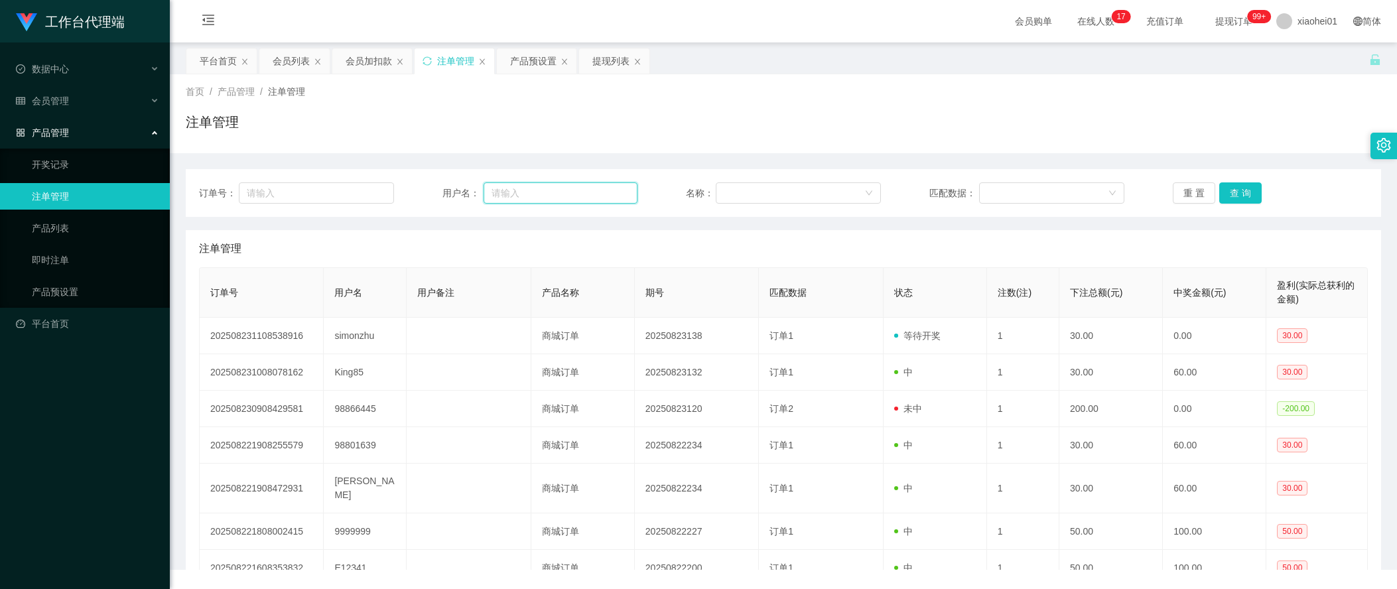
click at [572, 195] on input "text" at bounding box center [561, 192] width 154 height 21
paste input "King85"
type input "King85"
click at [1232, 193] on button "查 询" at bounding box center [1240, 192] width 42 height 21
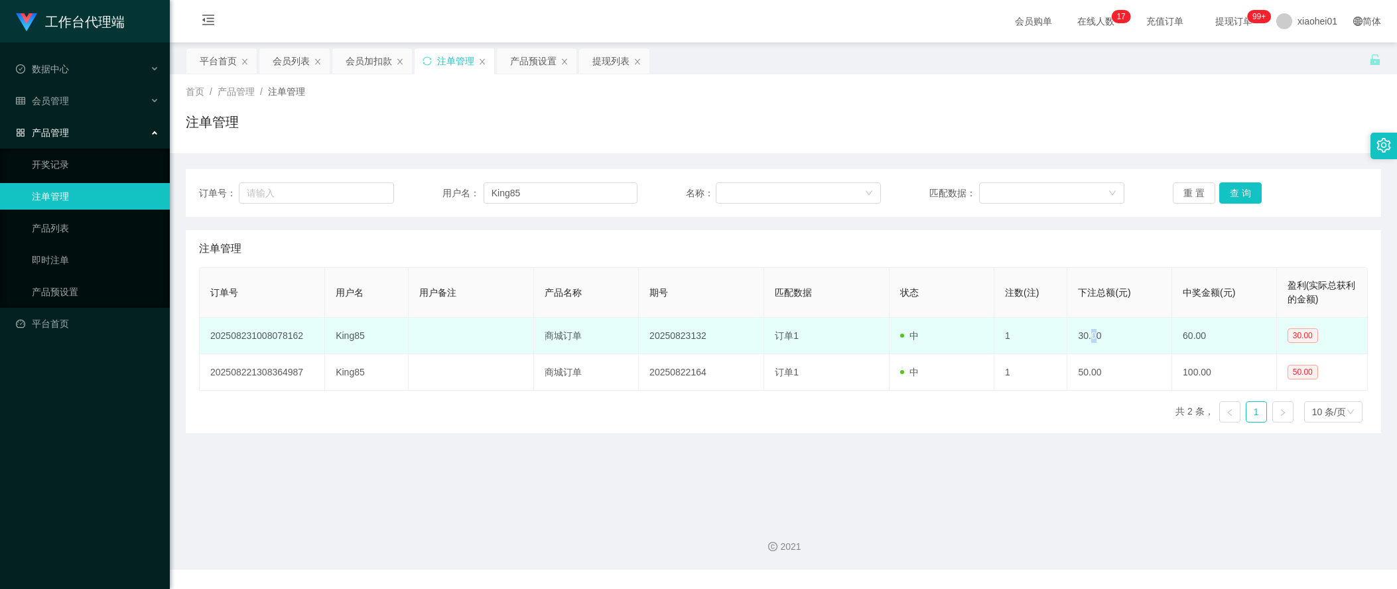
click at [1085, 334] on td "30.00" at bounding box center [1119, 336] width 105 height 36
click at [983, 340] on td "中" at bounding box center [942, 336] width 105 height 36
click at [687, 341] on td "20250823132" at bounding box center [701, 336] width 125 height 36
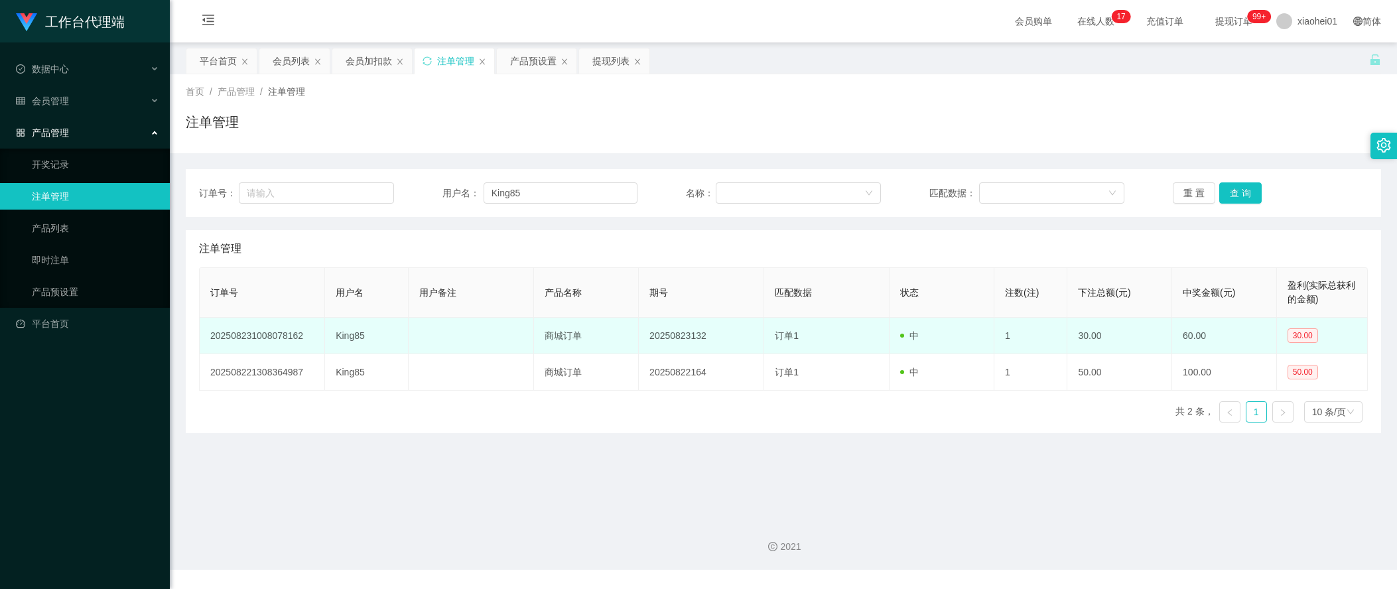
click at [687, 341] on td "20250823132" at bounding box center [701, 336] width 125 height 36
click at [704, 335] on td "20250823132" at bounding box center [701, 336] width 125 height 36
click at [687, 337] on td "20250823132" at bounding box center [701, 336] width 125 height 36
click at [687, 338] on td "20250823132" at bounding box center [701, 336] width 125 height 36
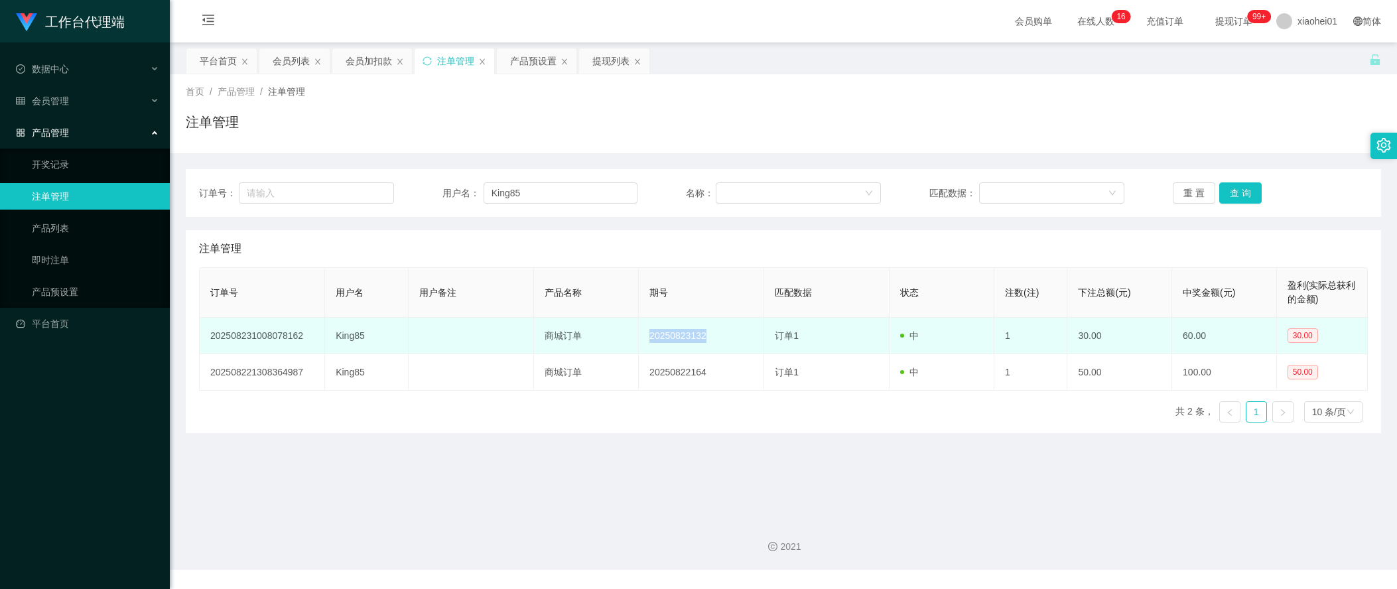
click at [709, 338] on td "20250823132" at bounding box center [701, 336] width 125 height 36
click at [701, 341] on td "20250823132" at bounding box center [701, 336] width 125 height 36
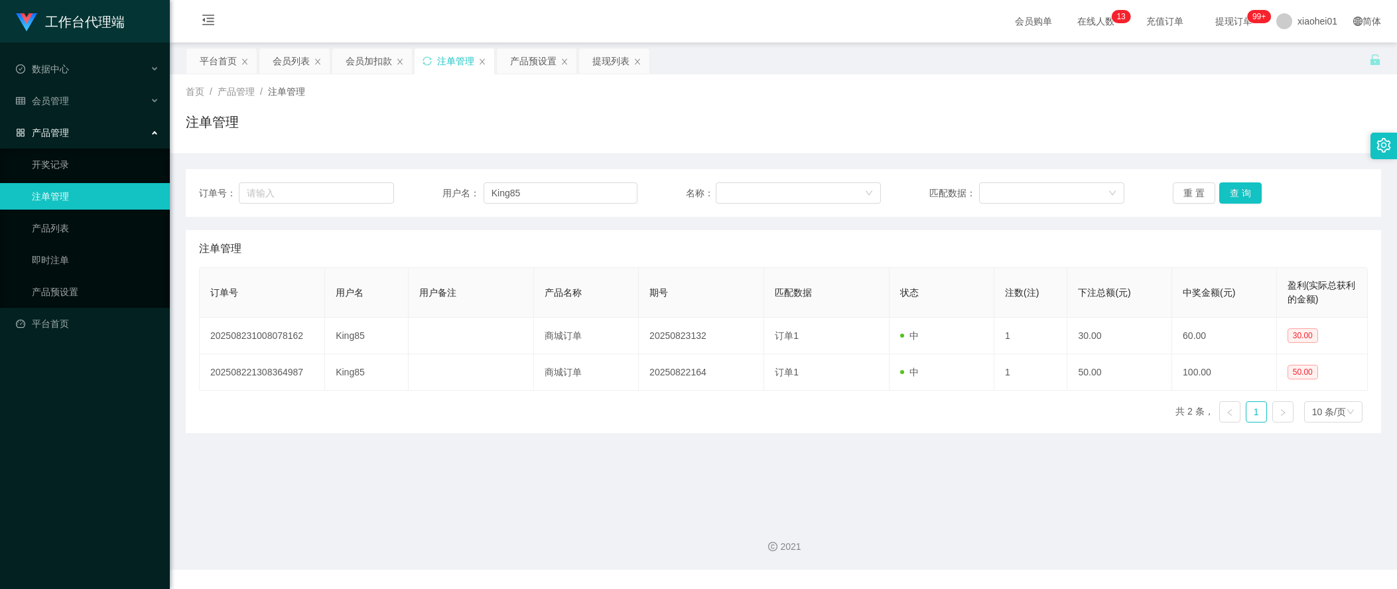
click at [324, 478] on main "关闭左侧 关闭右侧 关闭其它 刷新页面 平台首页 会员列表 会员加扣款 注单管理 产品预设置 提现列表 首页 / 产品管理 / 注单管理 / 注单管理 订单号…" at bounding box center [783, 275] width 1227 height 466
click at [609, 58] on div "提现列表" at bounding box center [610, 60] width 37 height 25
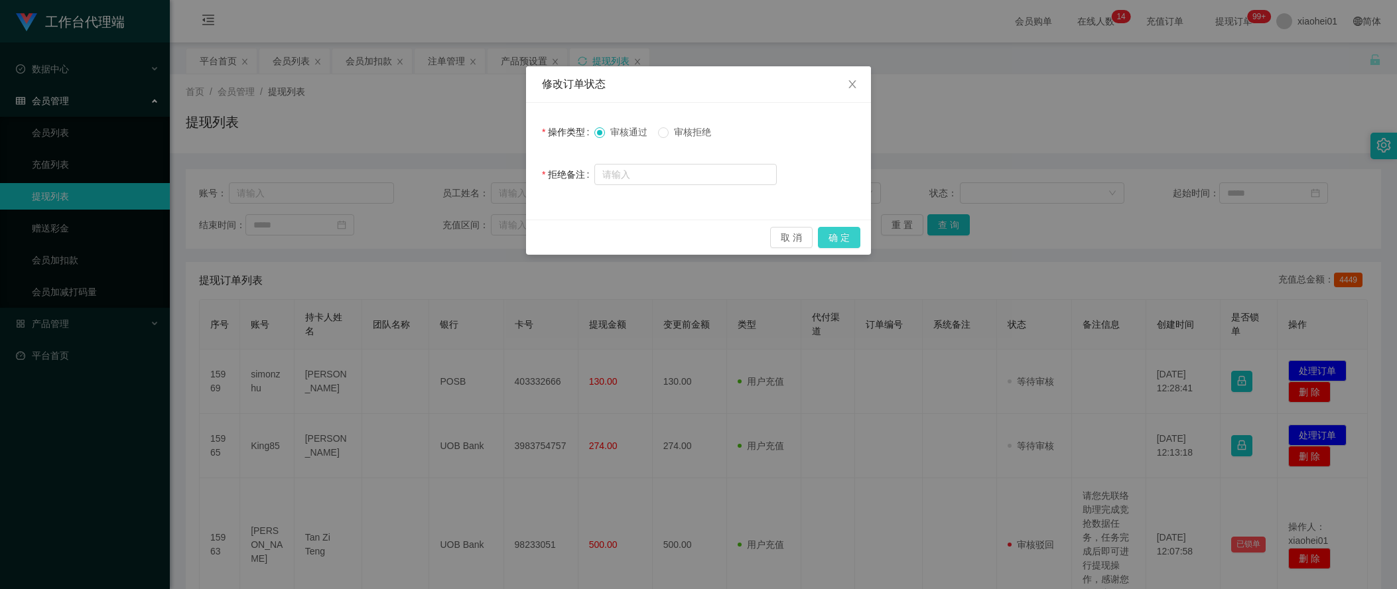
click at [840, 232] on button "确 定" at bounding box center [839, 237] width 42 height 21
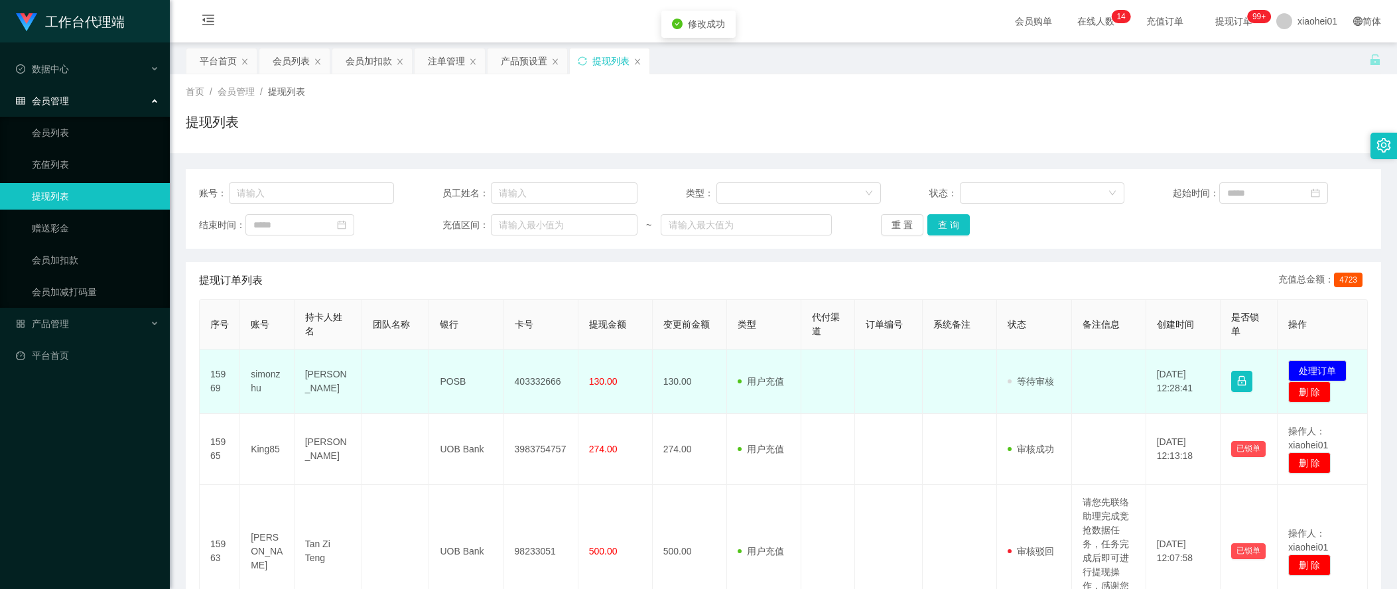
click at [525, 378] on td "403332666" at bounding box center [541, 382] width 74 height 64
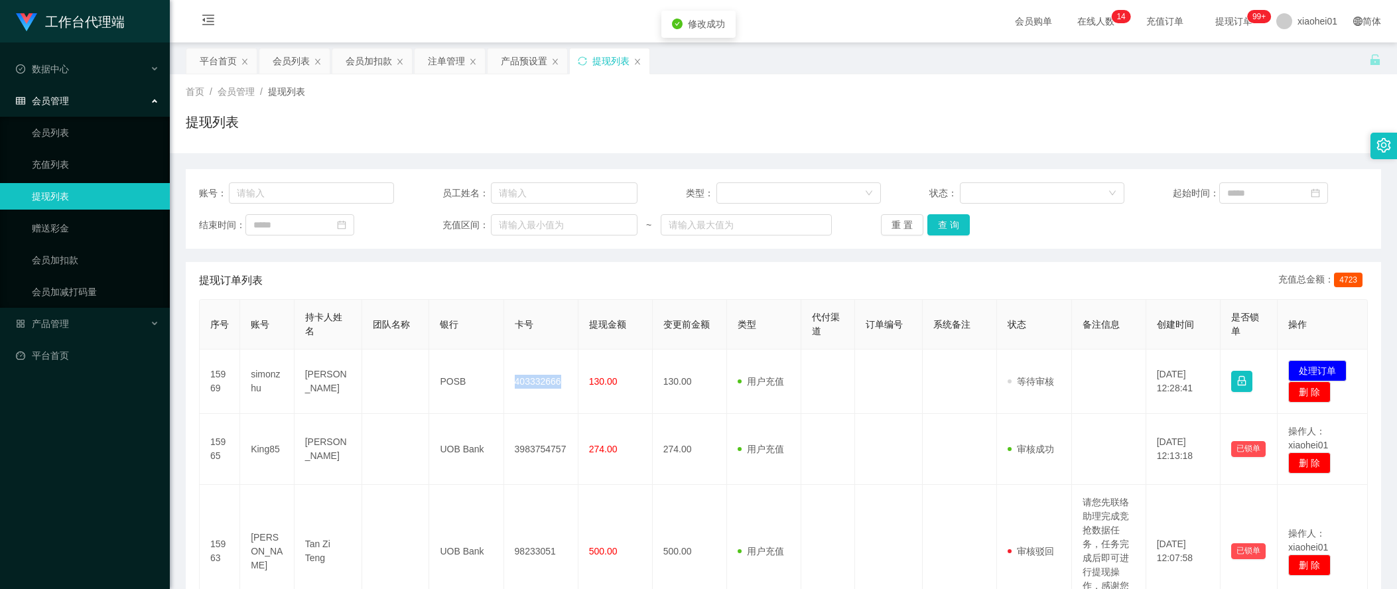
copy td "403332666"
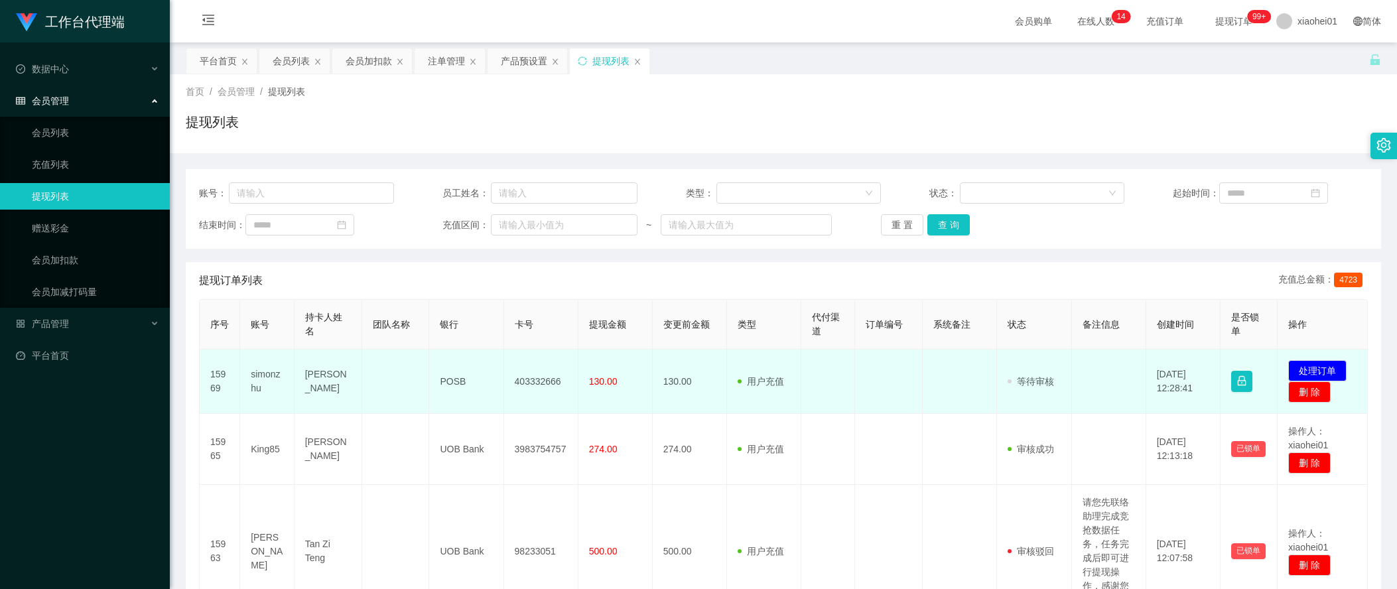
click at [1111, 383] on td at bounding box center [1109, 382] width 74 height 64
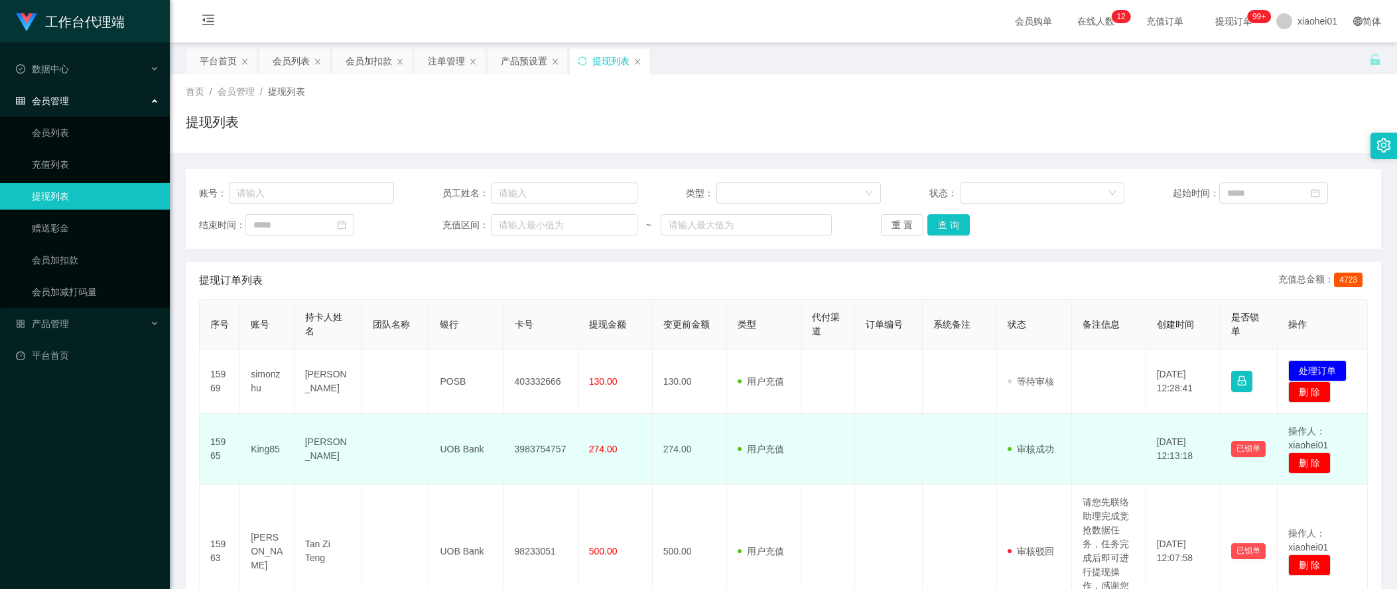
drag, startPoint x: 271, startPoint y: 486, endPoint x: 317, endPoint y: 466, distance: 50.8
click at [271, 486] on td "[PERSON_NAME]" at bounding box center [267, 551] width 54 height 133
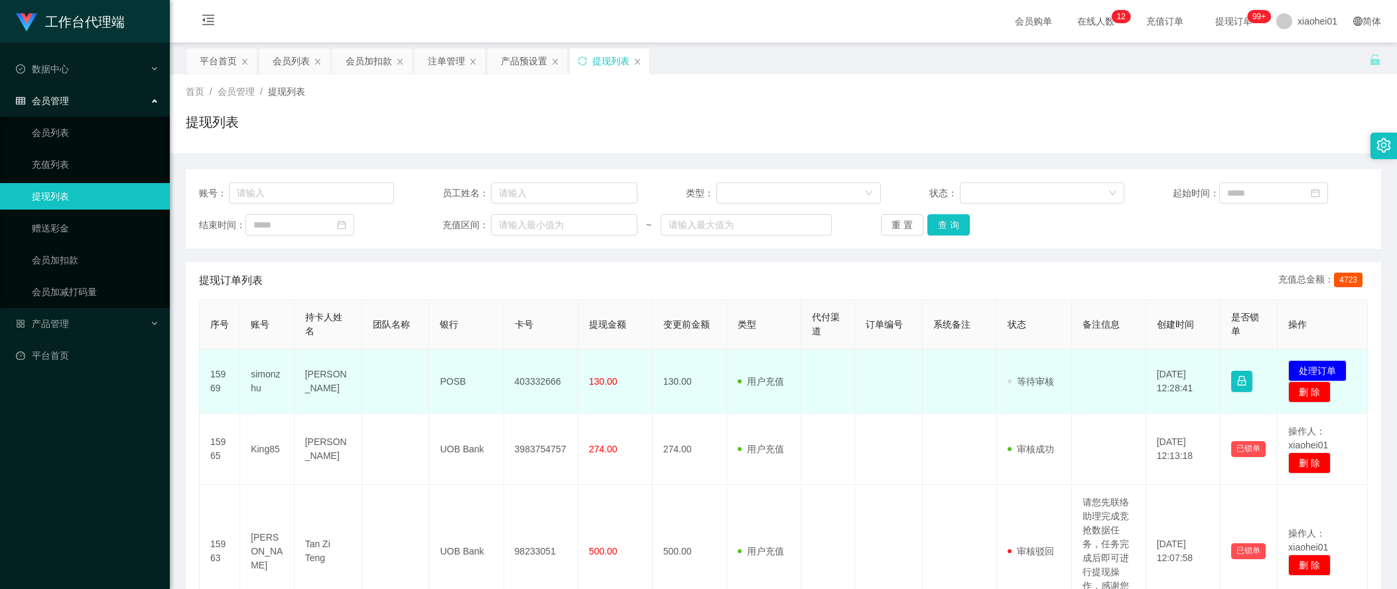
click at [317, 379] on td "[PERSON_NAME]" at bounding box center [329, 382] width 68 height 64
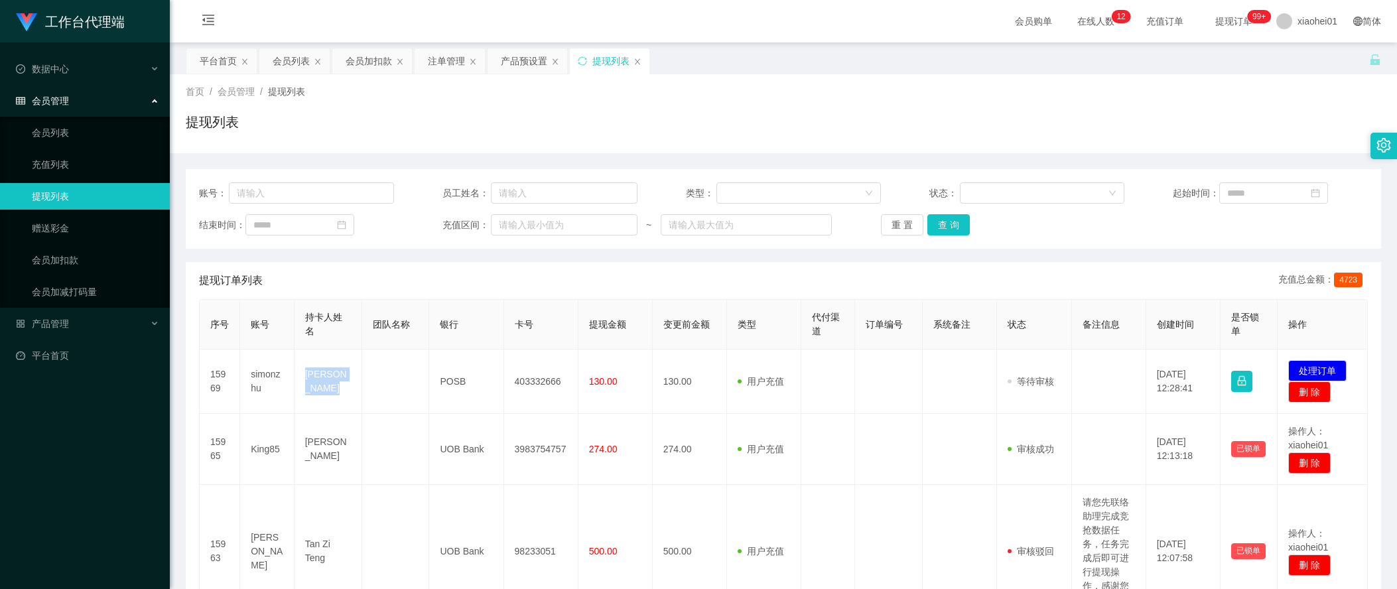
copy td "[PERSON_NAME]"
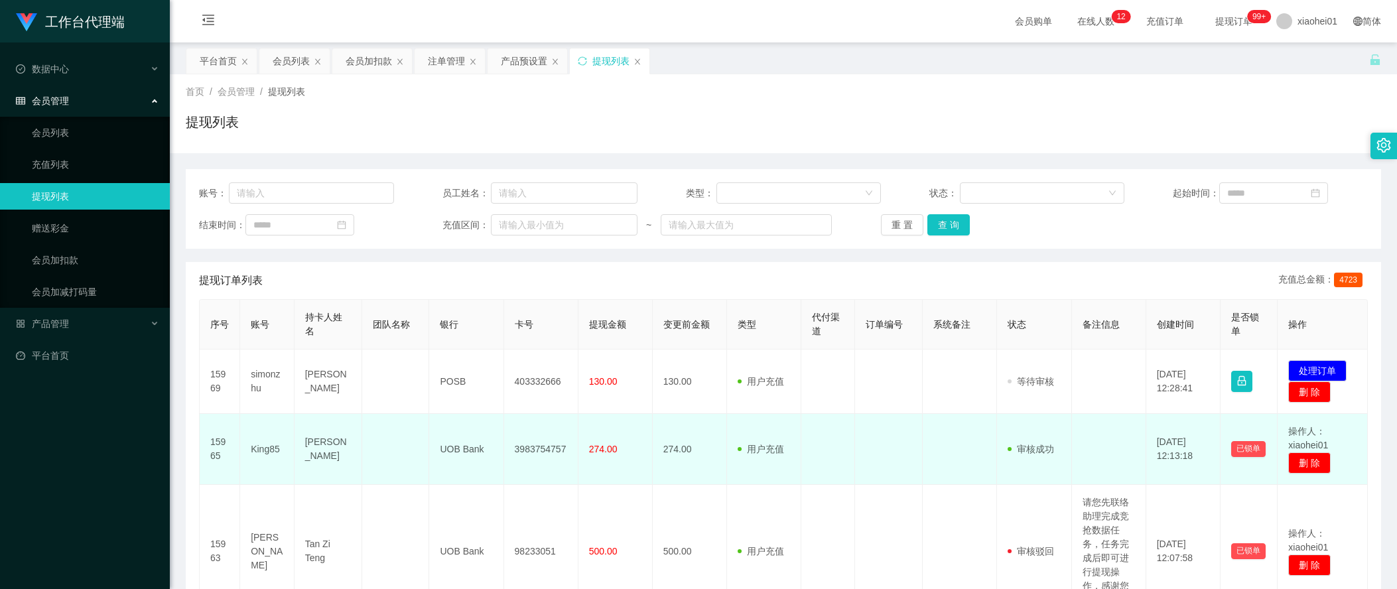
click at [310, 450] on td "[PERSON_NAME]" at bounding box center [329, 449] width 68 height 71
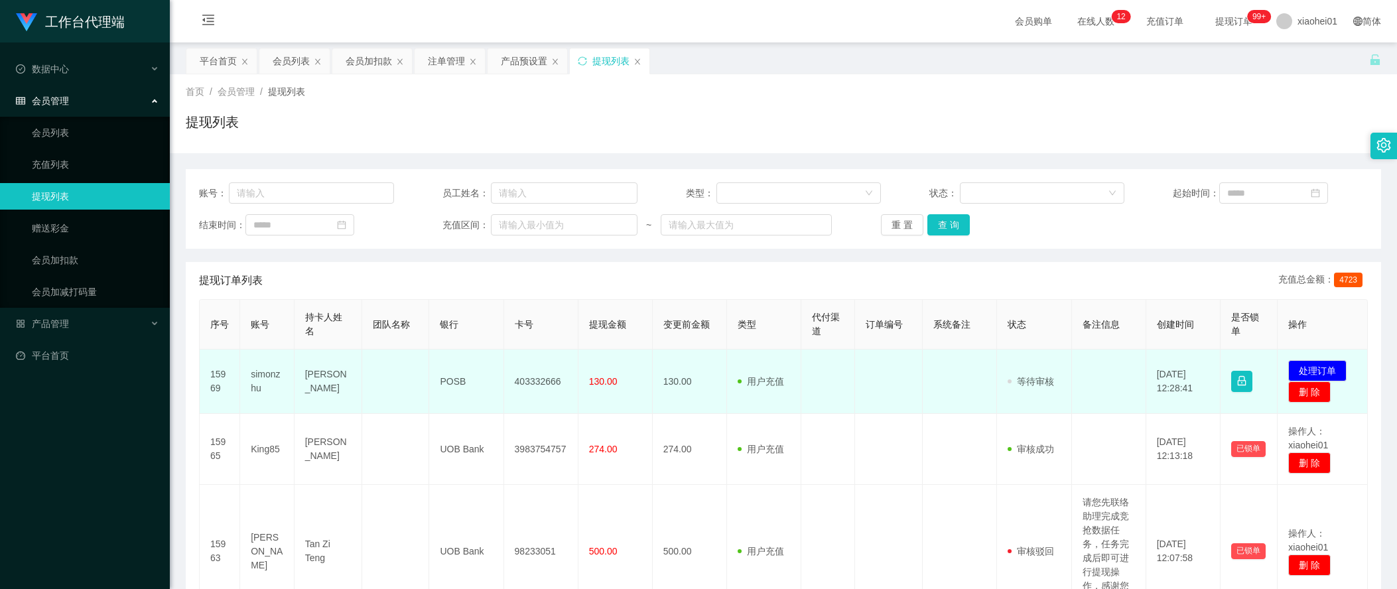
click at [446, 383] on td "POSB" at bounding box center [466, 382] width 74 height 64
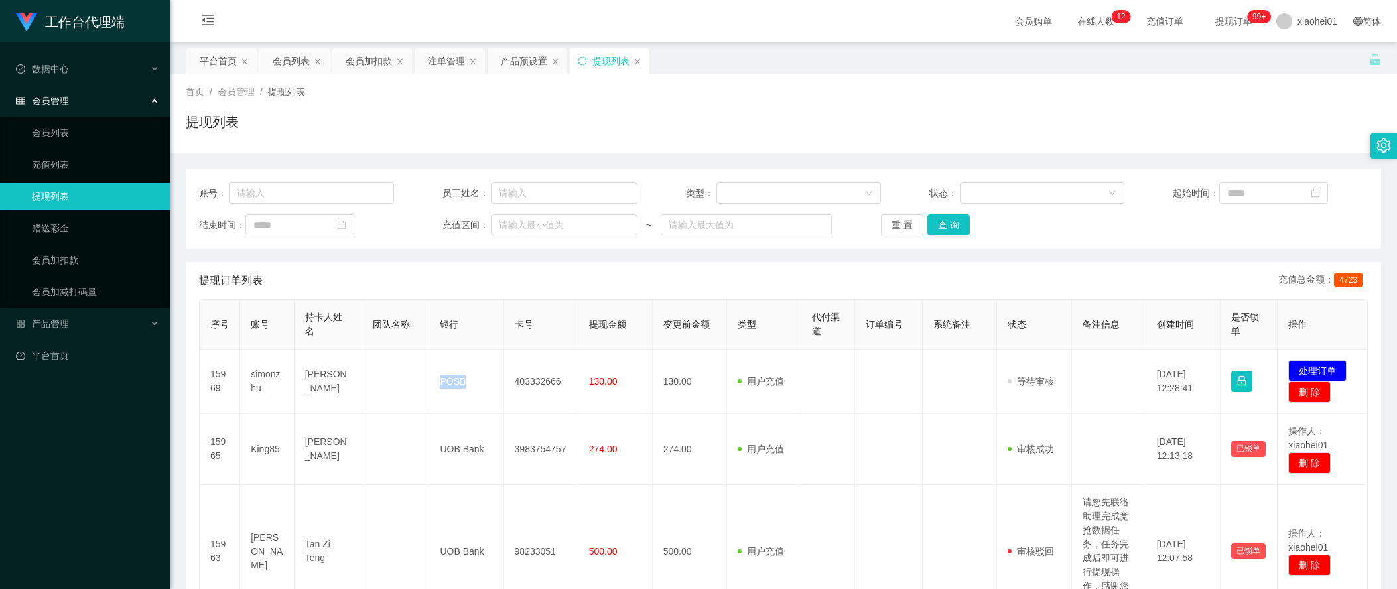
copy td "POSB"
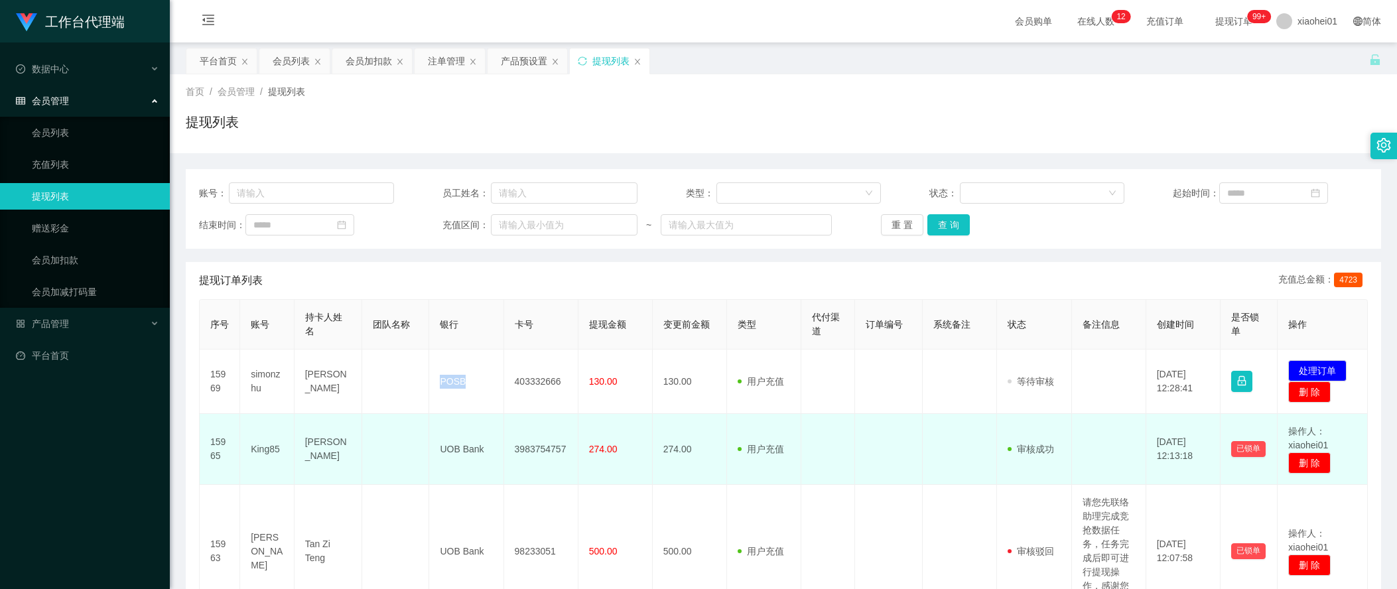
click at [320, 420] on td "[PERSON_NAME]" at bounding box center [329, 449] width 68 height 71
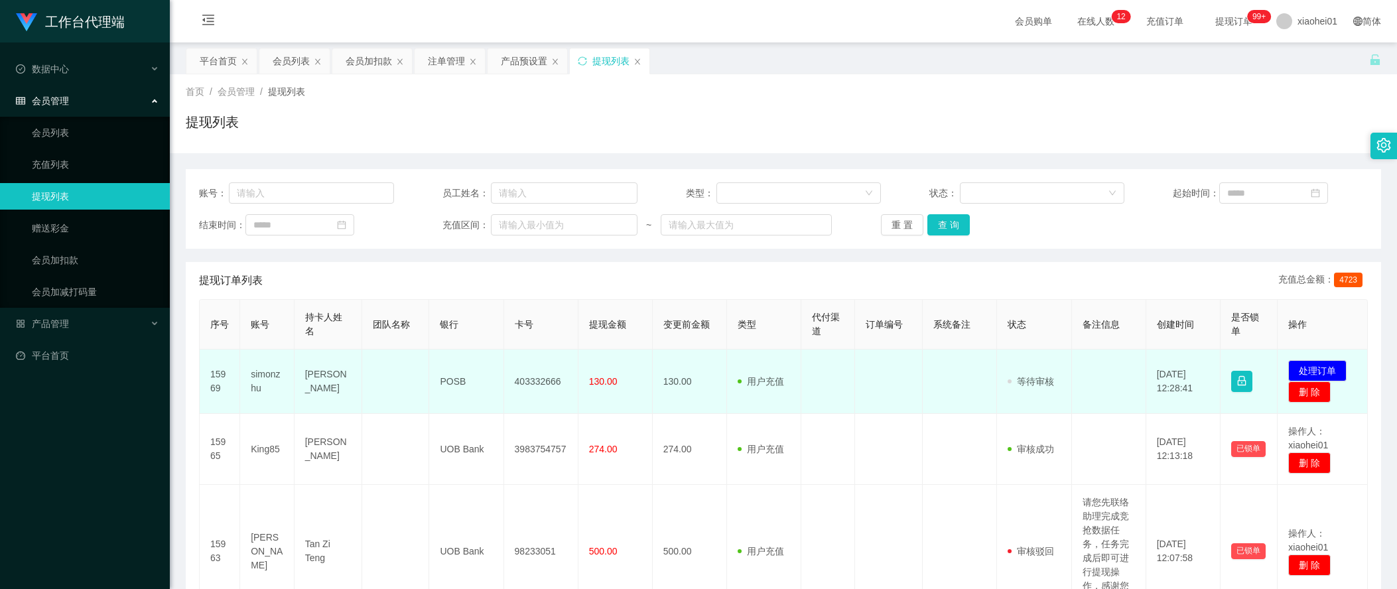
click at [541, 382] on td "403332666" at bounding box center [541, 382] width 74 height 64
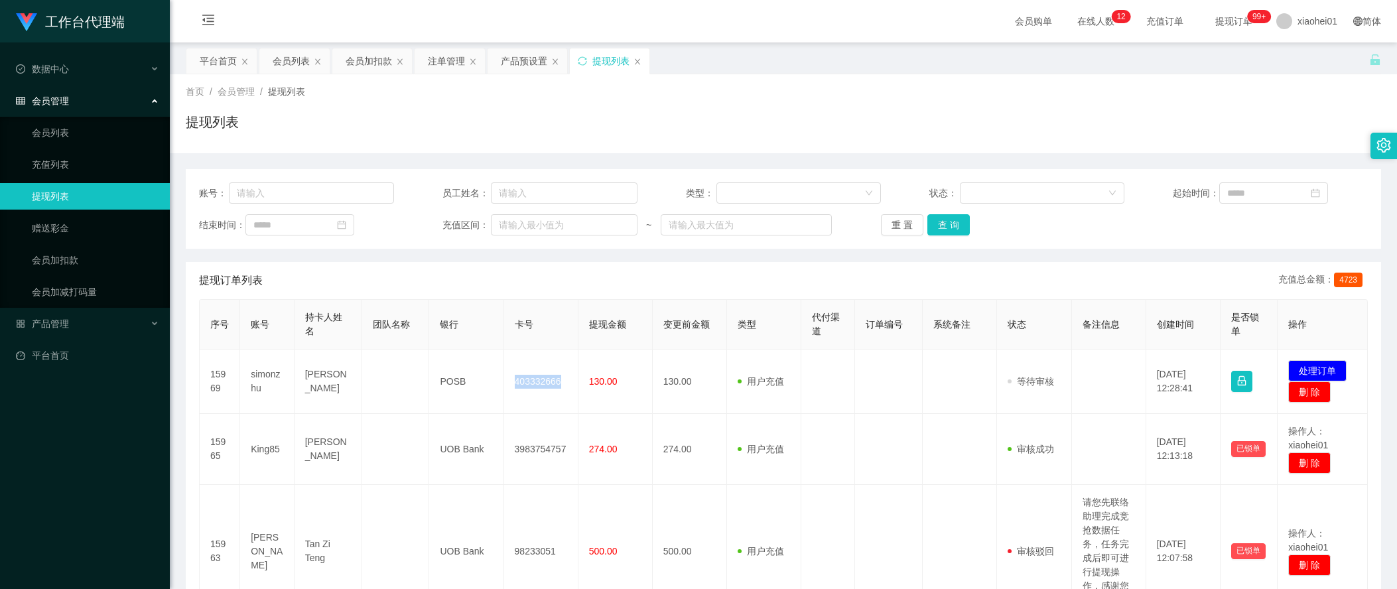
copy td "403332666"
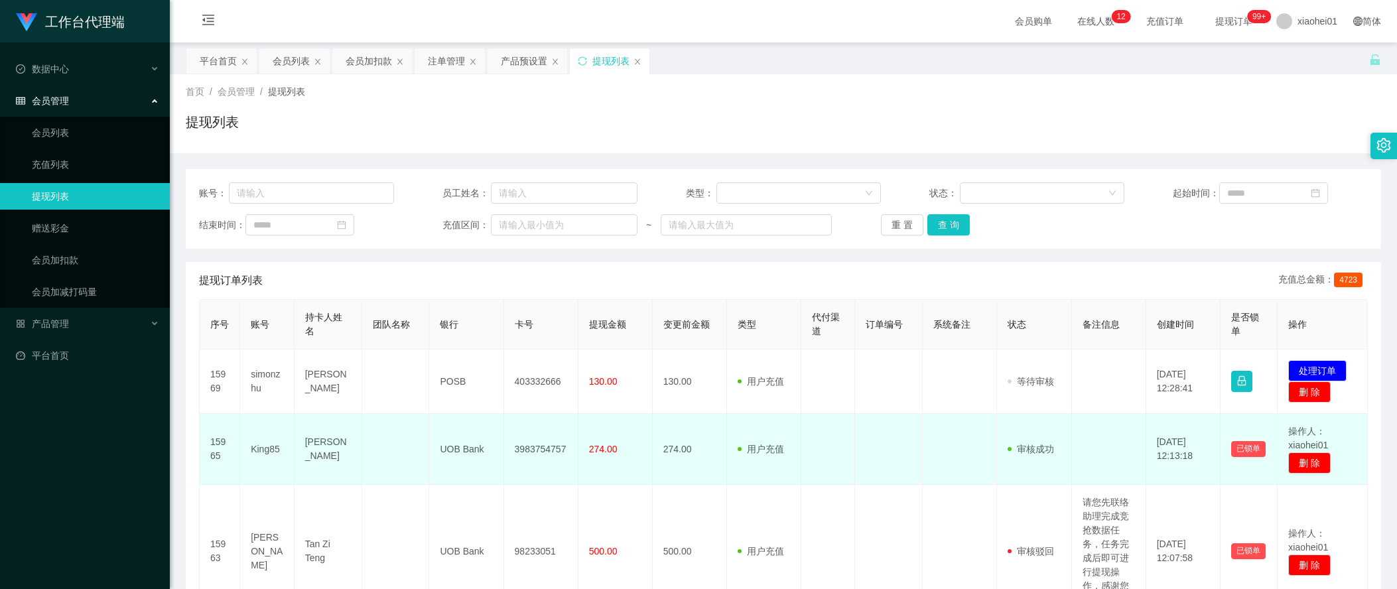
click at [263, 435] on td "King85" at bounding box center [267, 449] width 54 height 71
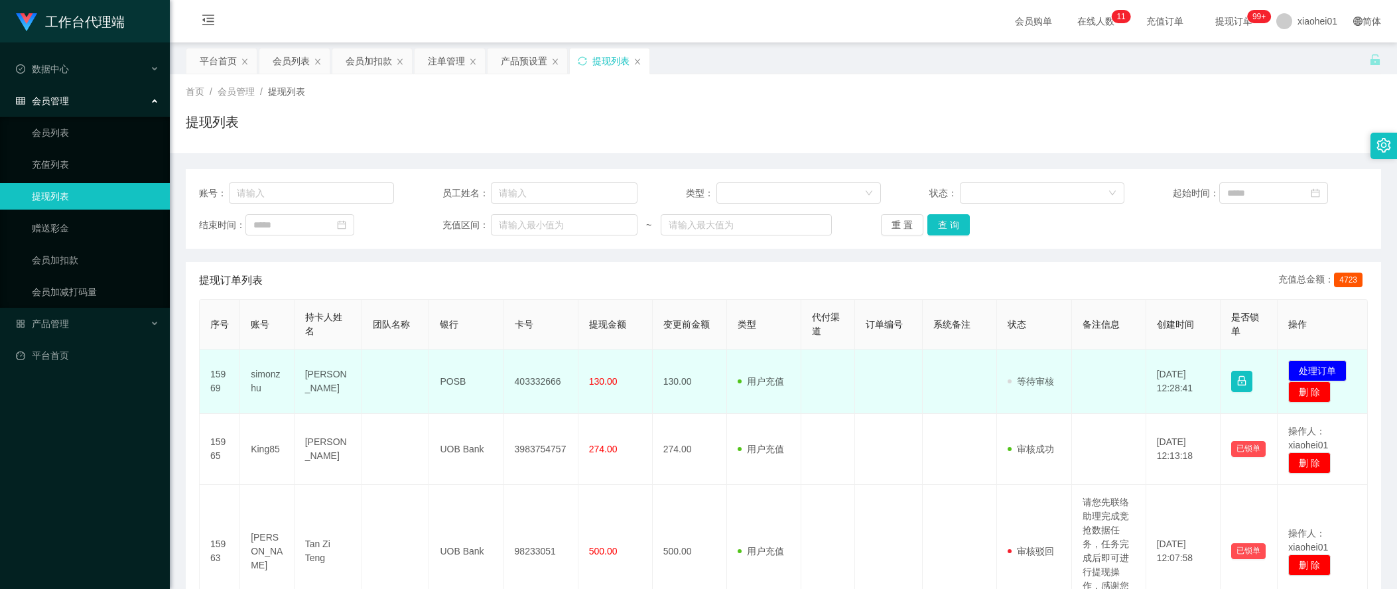
click at [598, 376] on span "130.00" at bounding box center [603, 381] width 29 height 11
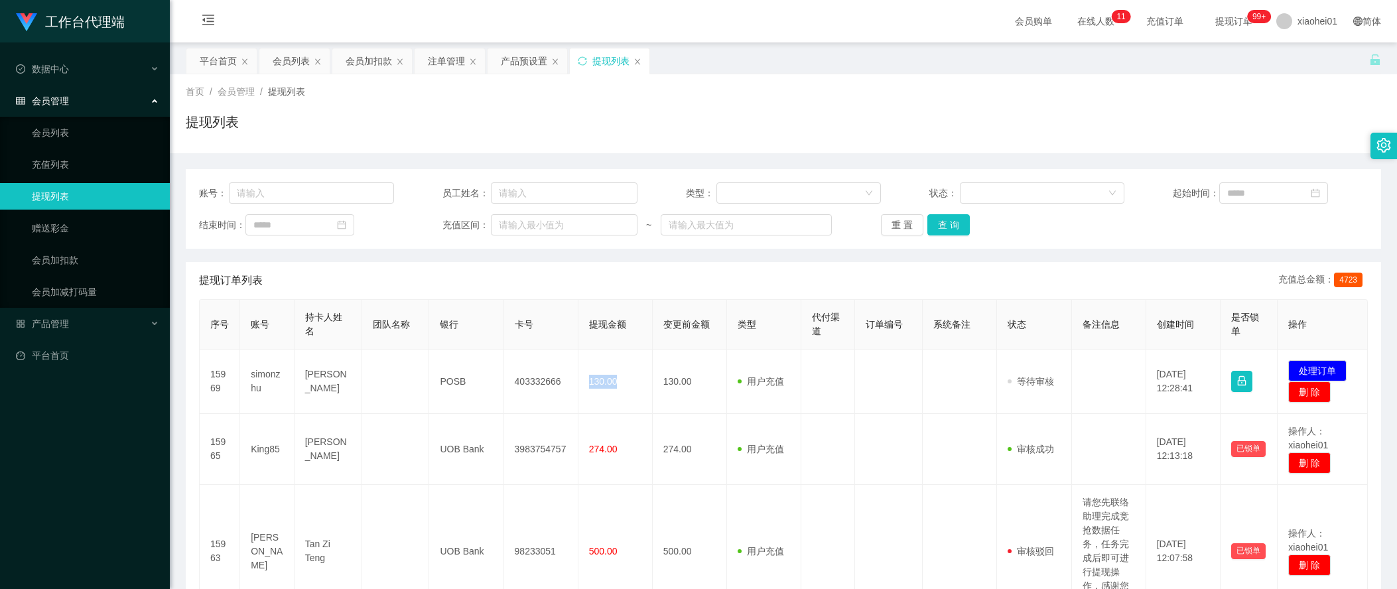
copy span "130.00"
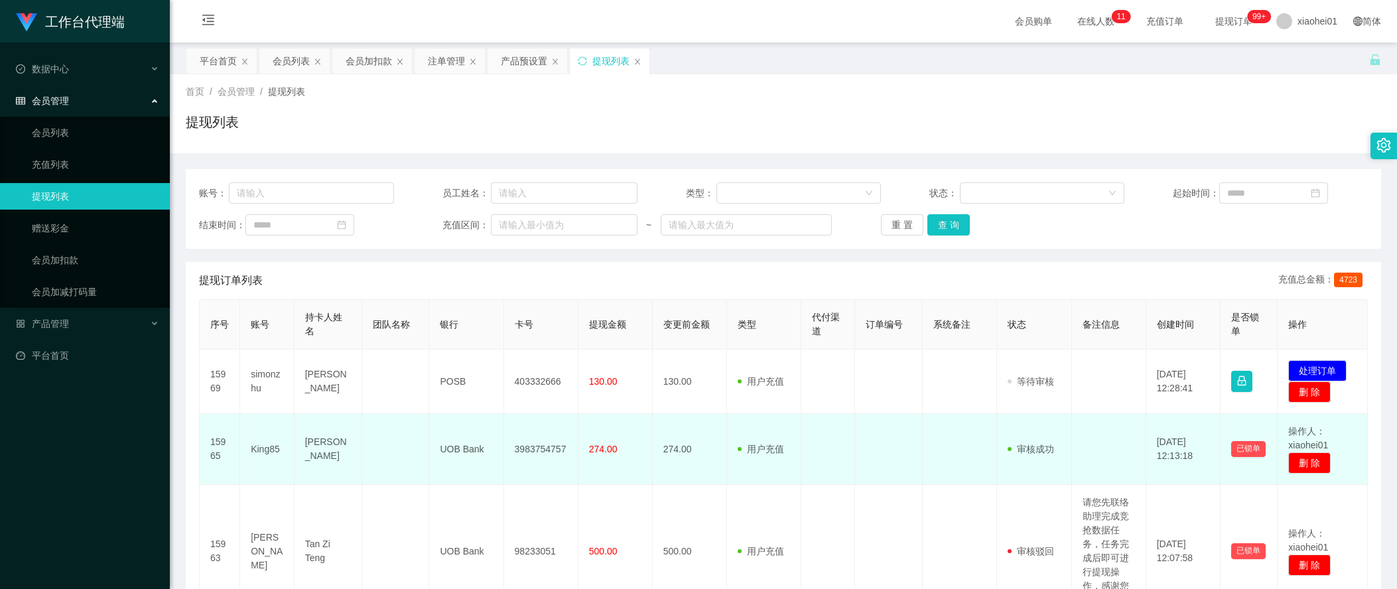
click at [1186, 436] on td "[DATE] 12:13:18" at bounding box center [1183, 449] width 74 height 71
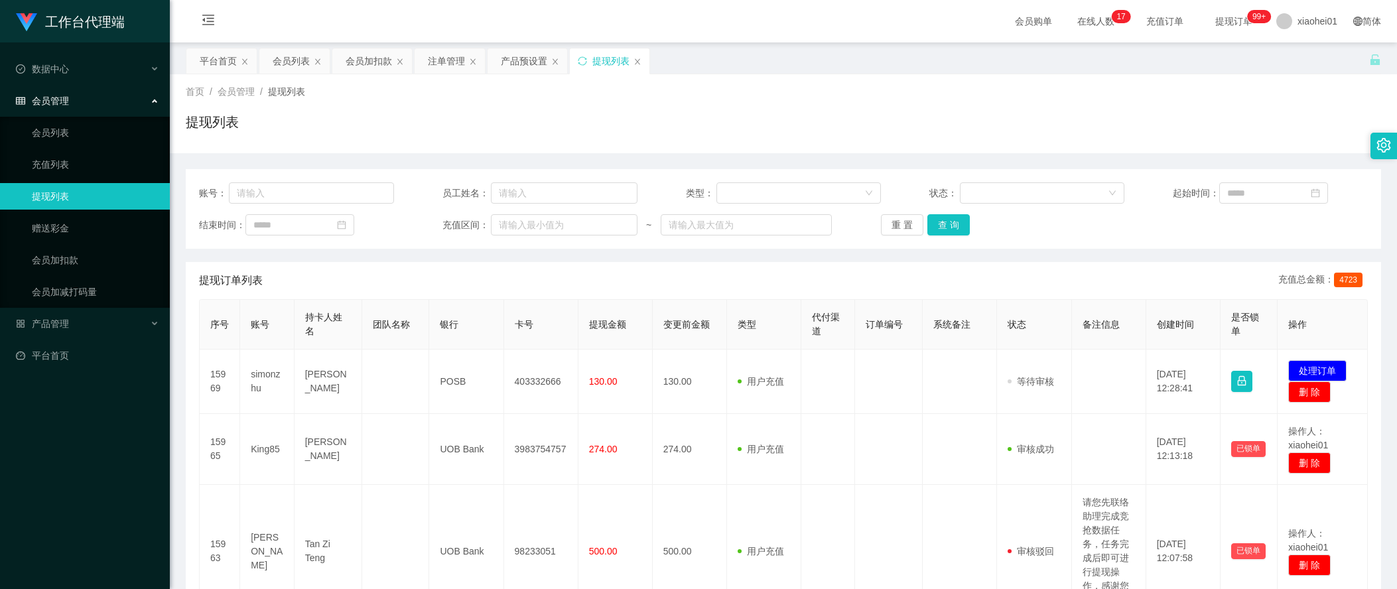
click at [365, 62] on div "会员加扣款" at bounding box center [369, 60] width 46 height 25
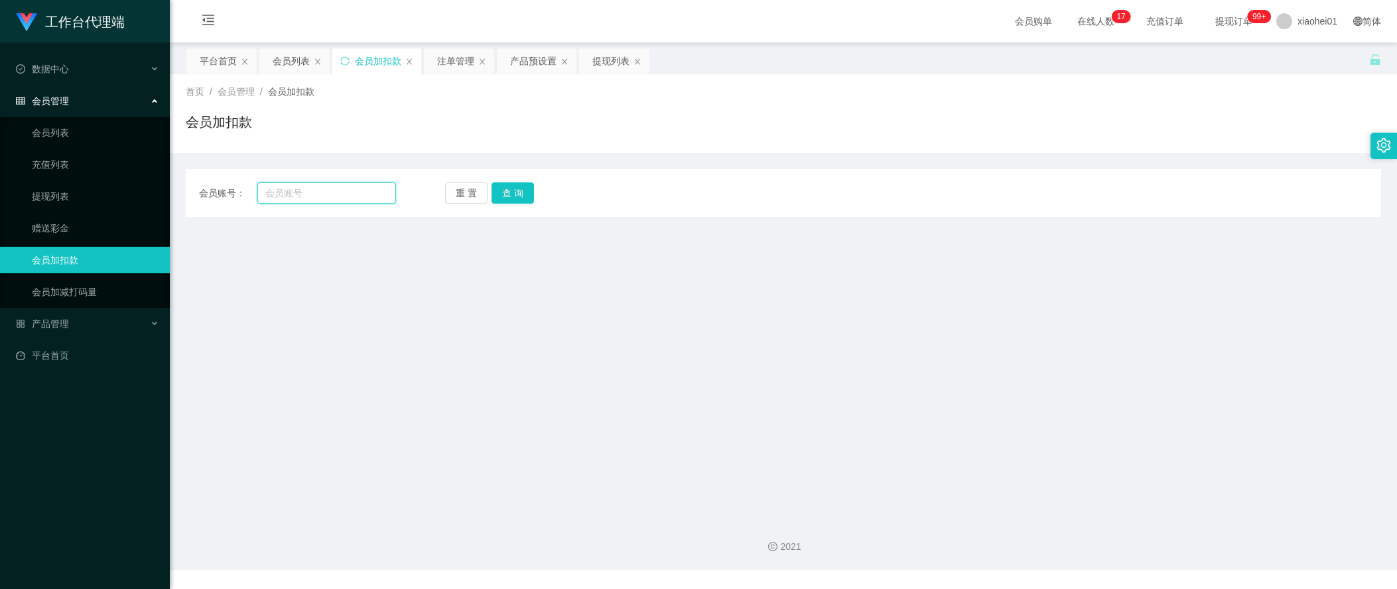
click at [341, 195] on input "text" at bounding box center [326, 192] width 139 height 21
paste input "simonzhu"
type input "simonzhu"
click at [498, 199] on button "查 询" at bounding box center [513, 192] width 42 height 21
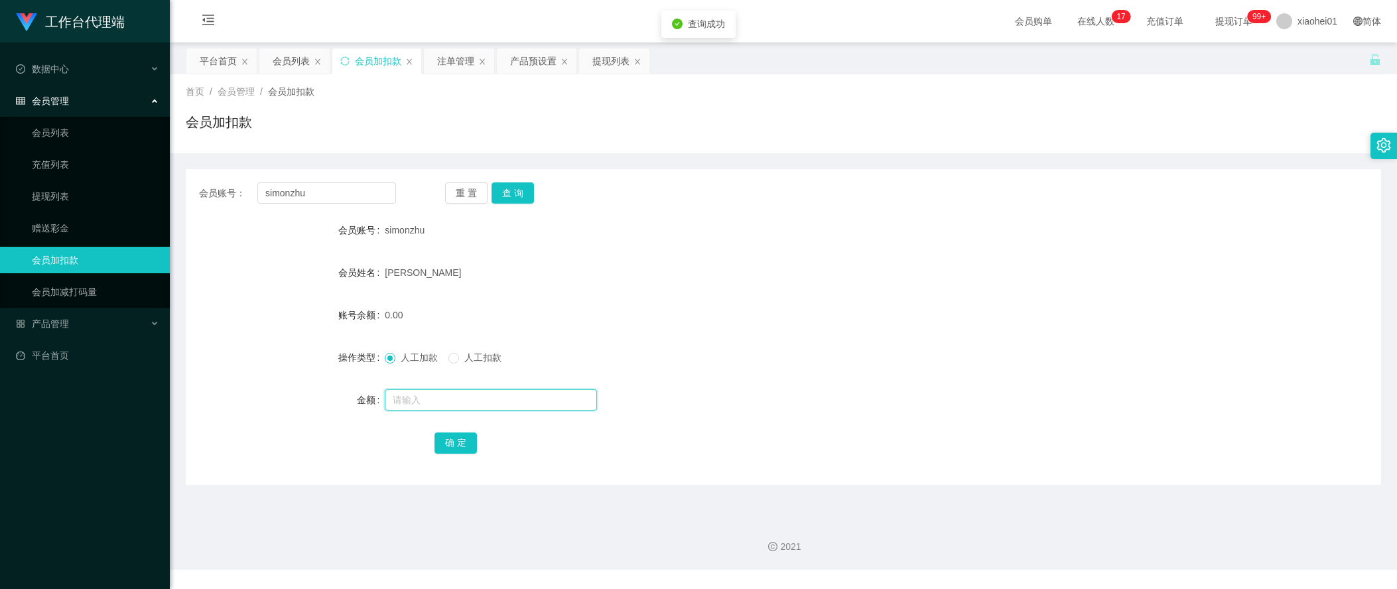
click at [446, 405] on input "text" at bounding box center [491, 399] width 212 height 21
type input "104"
click at [448, 456] on div "确 定" at bounding box center [783, 442] width 697 height 27
click at [462, 430] on div "确 定" at bounding box center [783, 442] width 697 height 27
click at [450, 444] on button "确 定" at bounding box center [456, 443] width 42 height 21
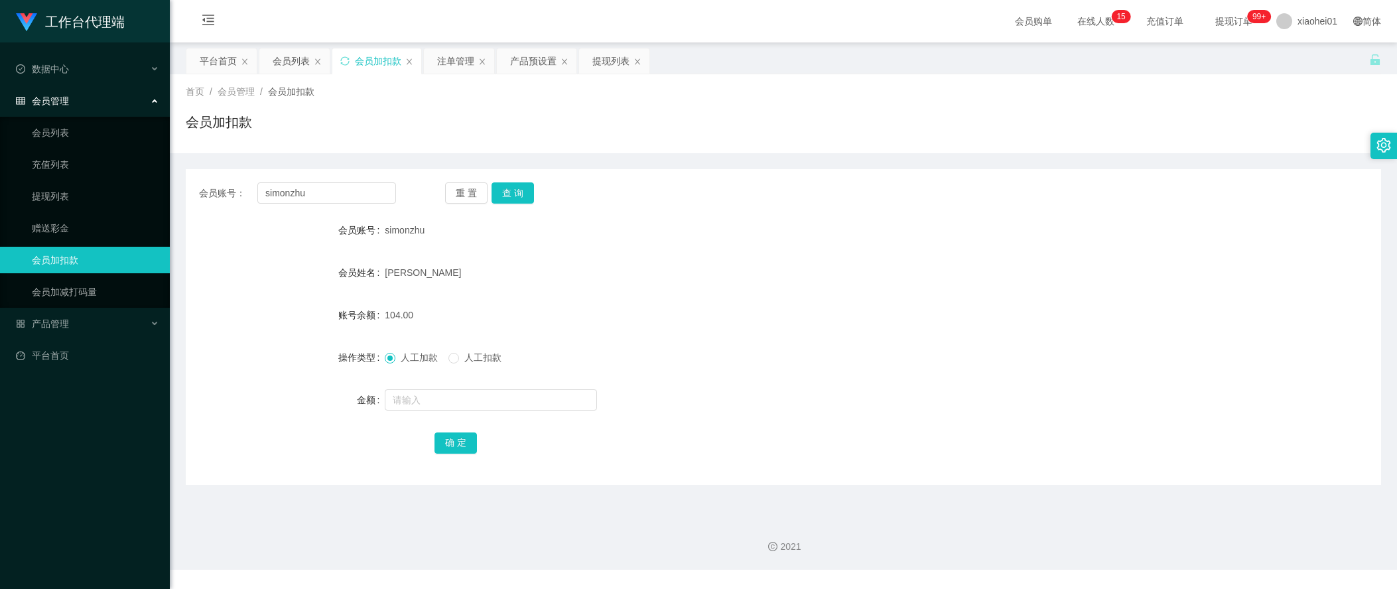
click at [271, 448] on div "确 定" at bounding box center [783, 442] width 1195 height 27
click at [1193, 448] on div "确 定" at bounding box center [783, 442] width 1195 height 27
click at [605, 64] on div "提现列表" at bounding box center [610, 60] width 37 height 25
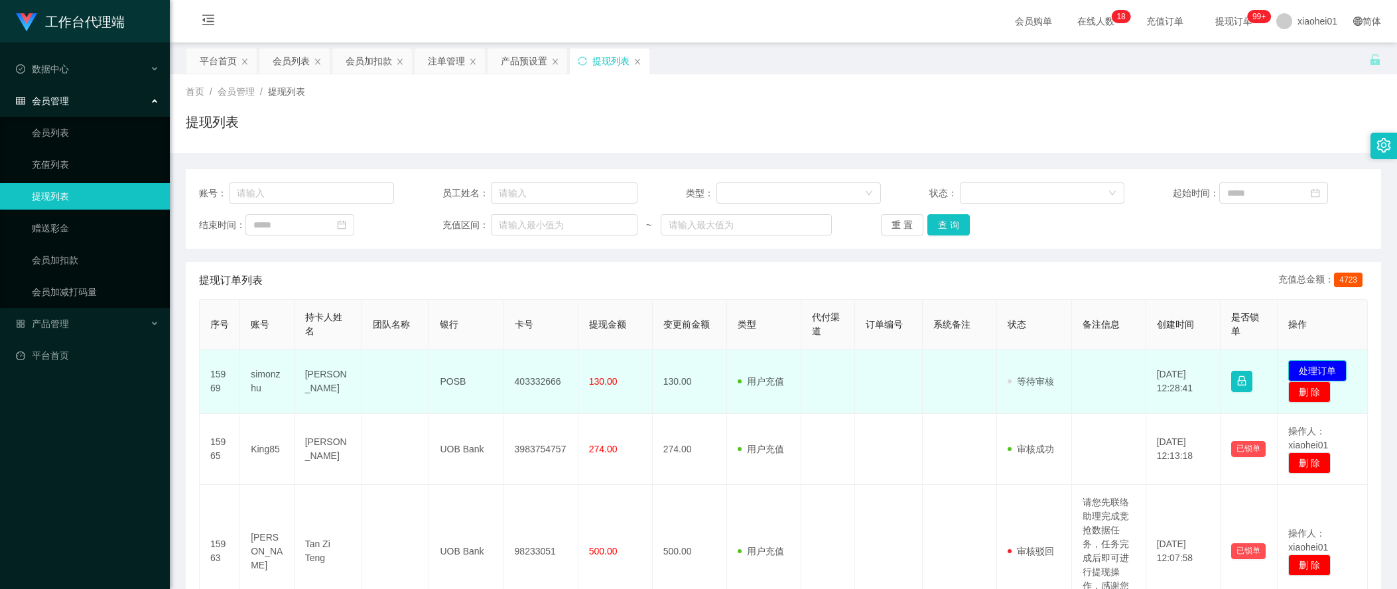
click at [1298, 374] on button "处理订单" at bounding box center [1317, 370] width 58 height 21
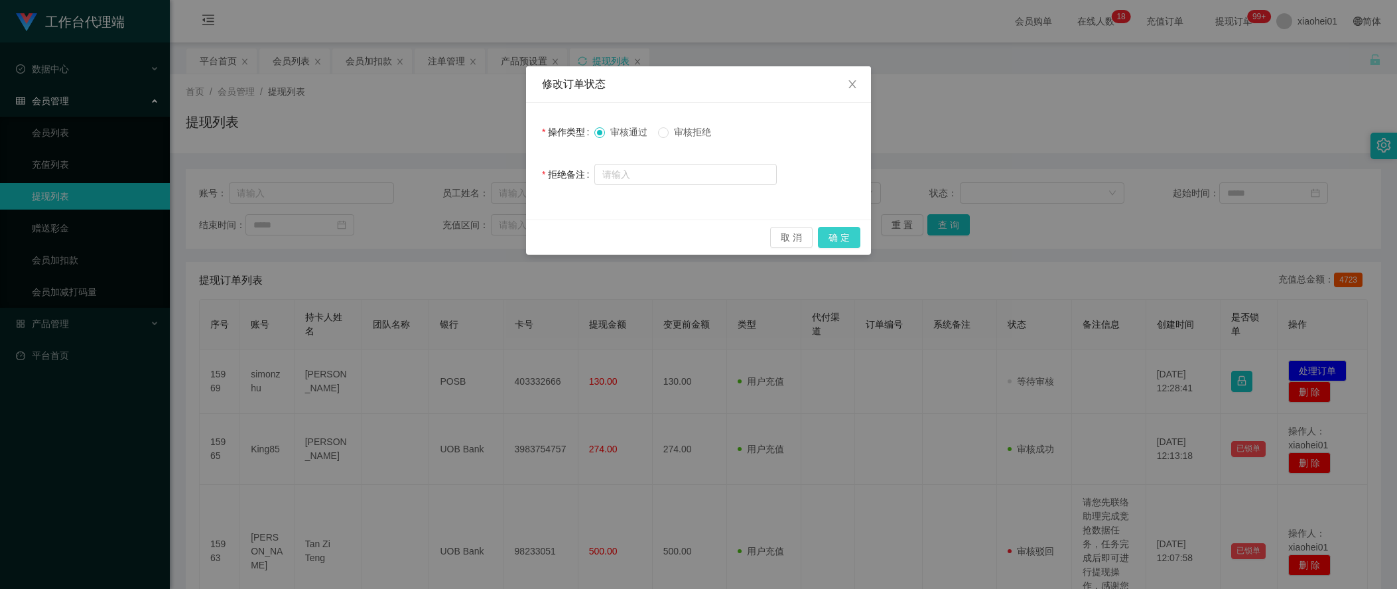
click at [837, 247] on button "确 定" at bounding box center [839, 237] width 42 height 21
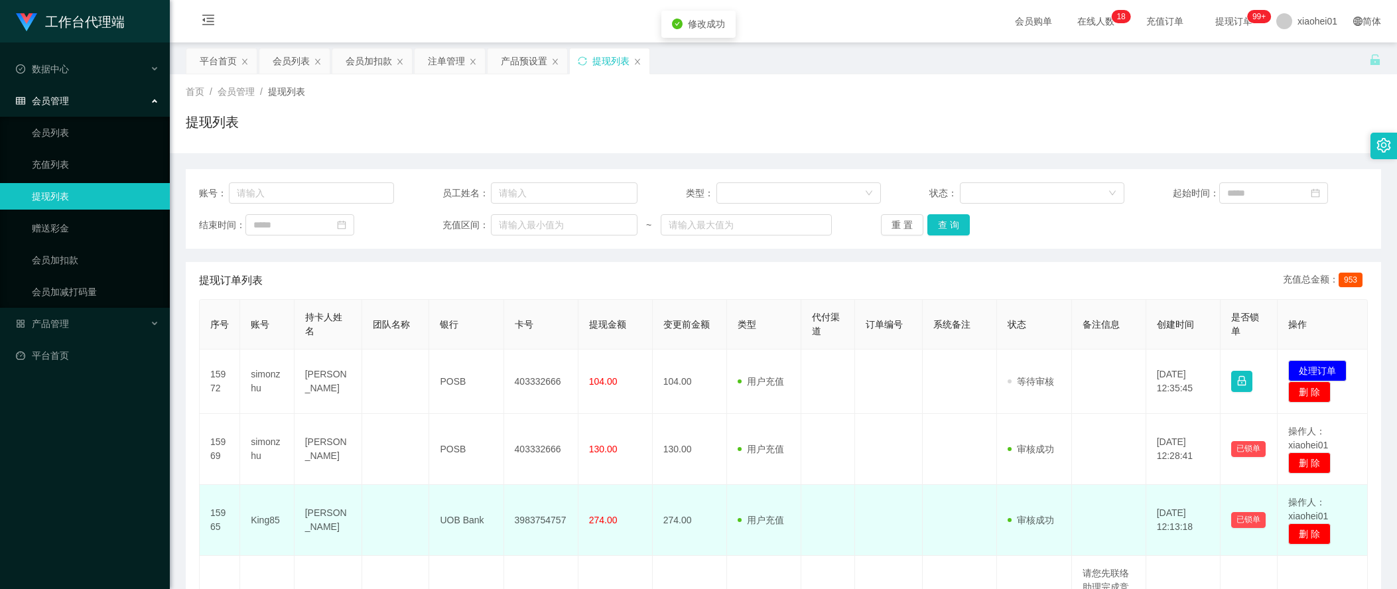
click at [876, 511] on td at bounding box center [889, 520] width 68 height 71
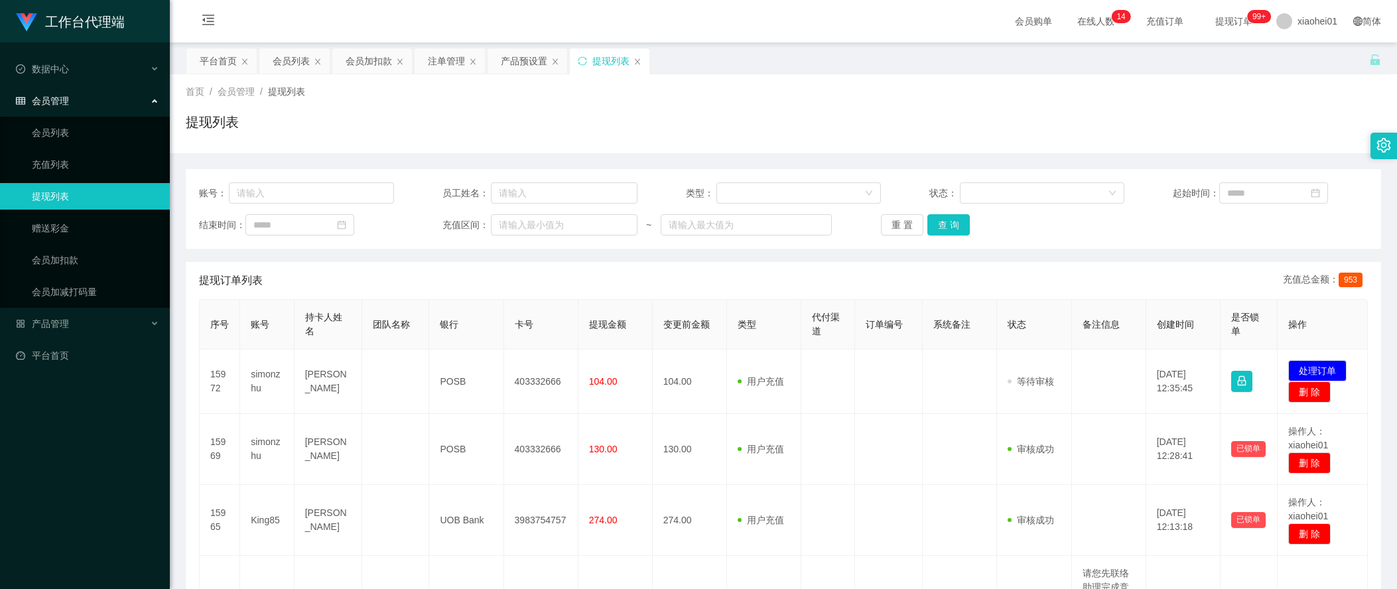
click at [1174, 340] on th "创建时间" at bounding box center [1183, 325] width 74 height 50
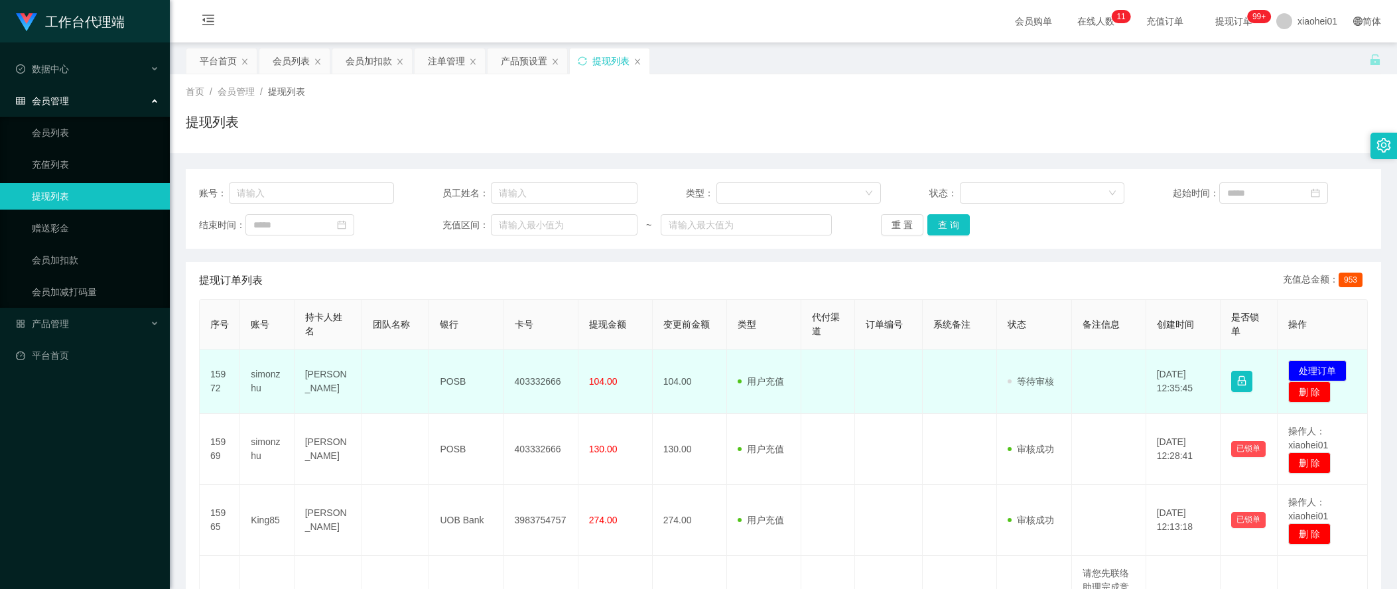
click at [1166, 389] on td "[DATE] 12:35:45" at bounding box center [1183, 382] width 74 height 64
click at [1294, 366] on button "处理订单" at bounding box center [1317, 370] width 58 height 21
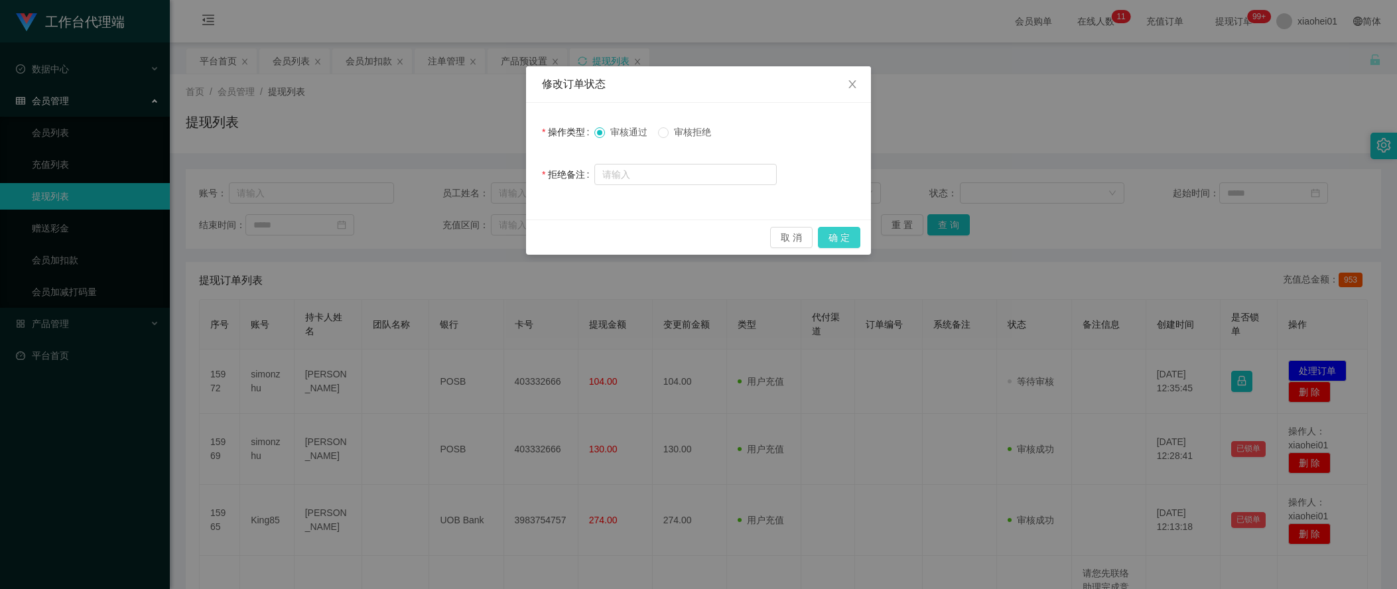
click at [831, 243] on button "确 定" at bounding box center [839, 237] width 42 height 21
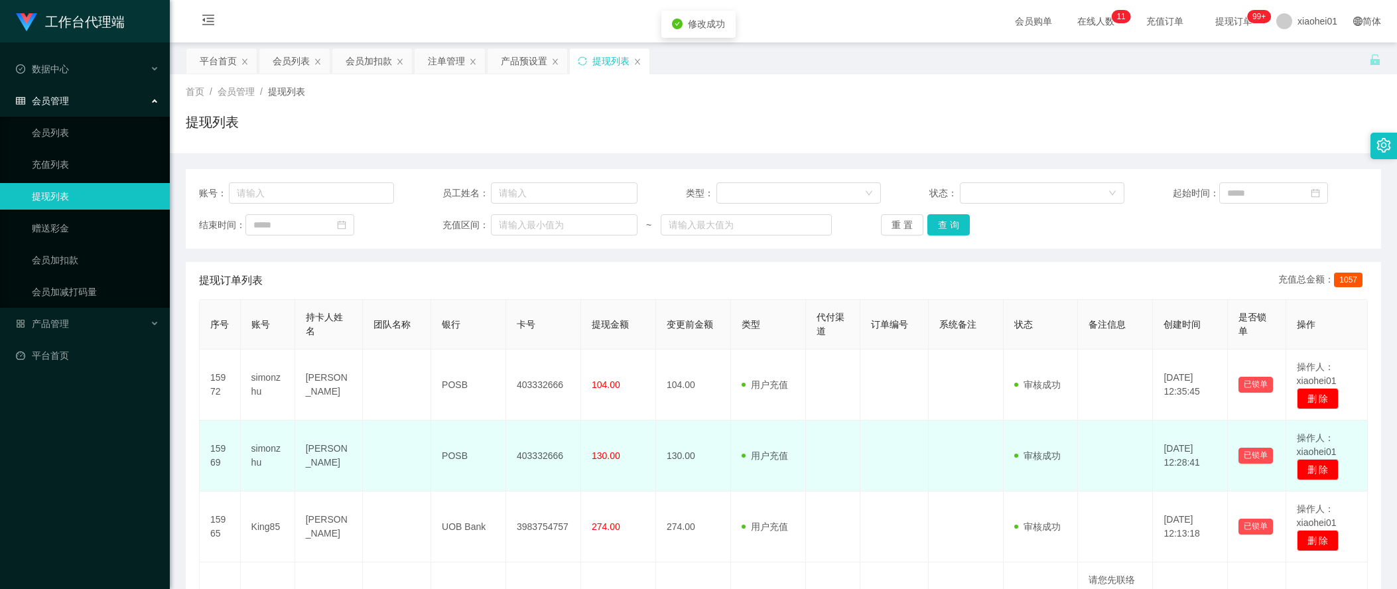
click at [860, 421] on td at bounding box center [894, 456] width 68 height 71
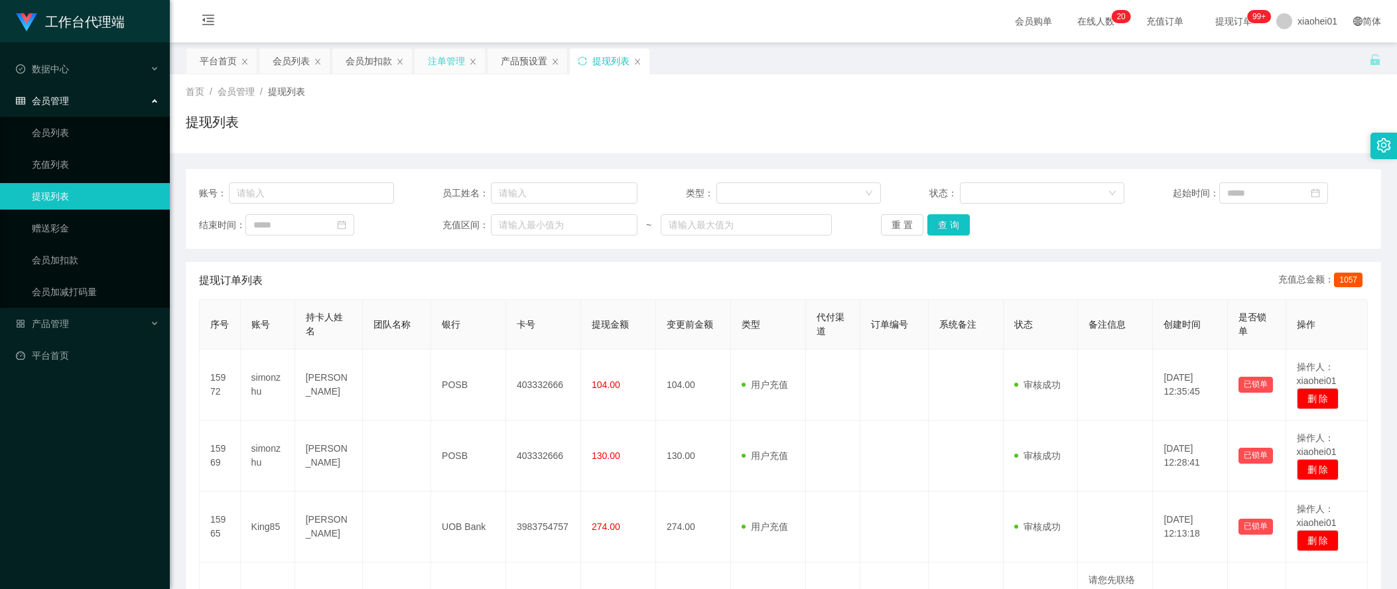
click at [431, 58] on div "注单管理" at bounding box center [446, 60] width 37 height 25
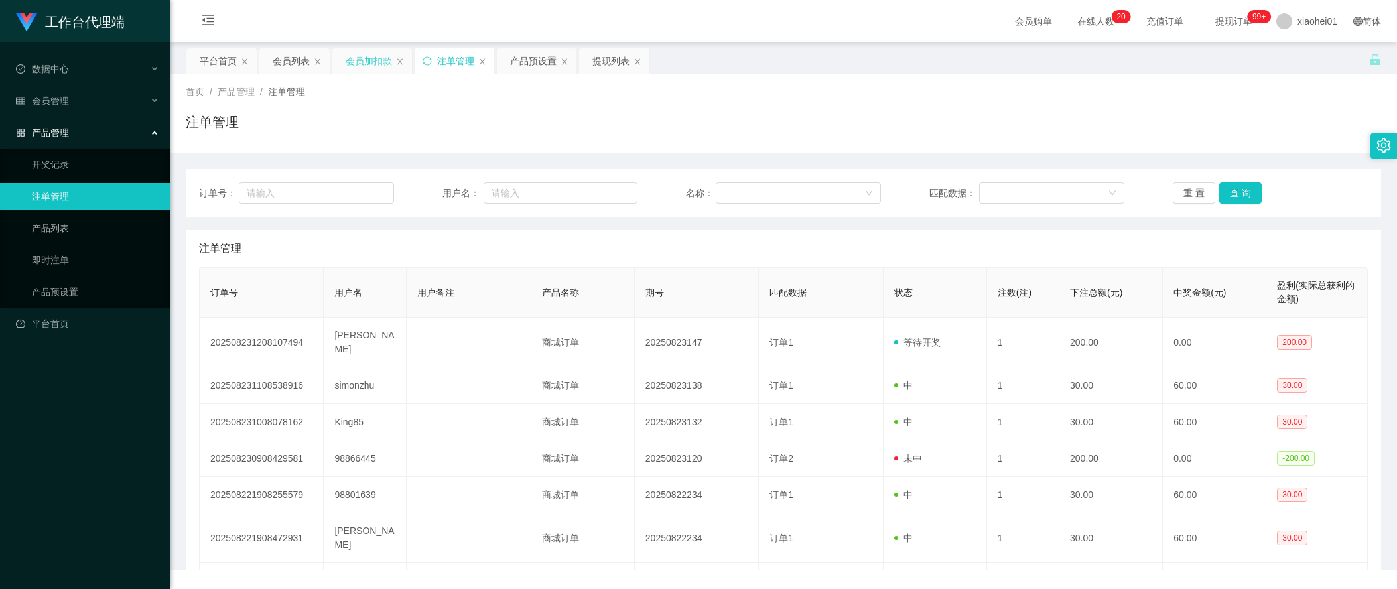
click at [373, 62] on div "会员加扣款" at bounding box center [369, 60] width 46 height 25
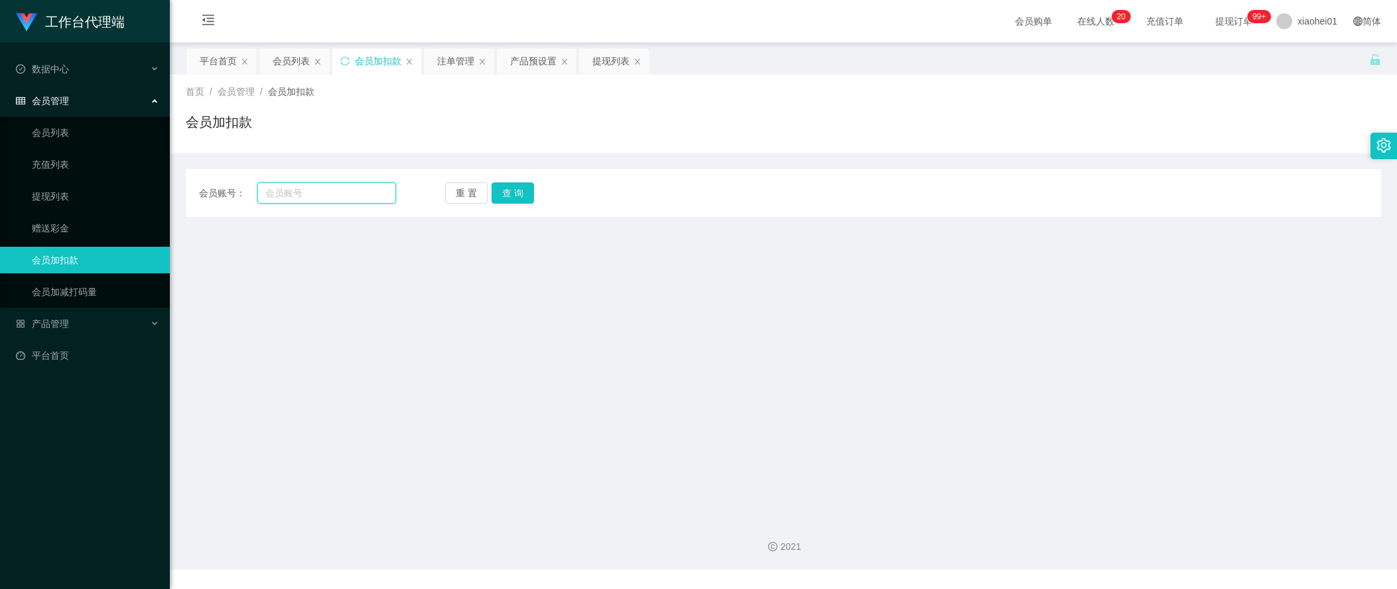
click at [359, 192] on input "text" at bounding box center [326, 192] width 139 height 21
paste input "Nanyang"
type input "Nanyang"
click at [519, 197] on button "查 询" at bounding box center [513, 192] width 42 height 21
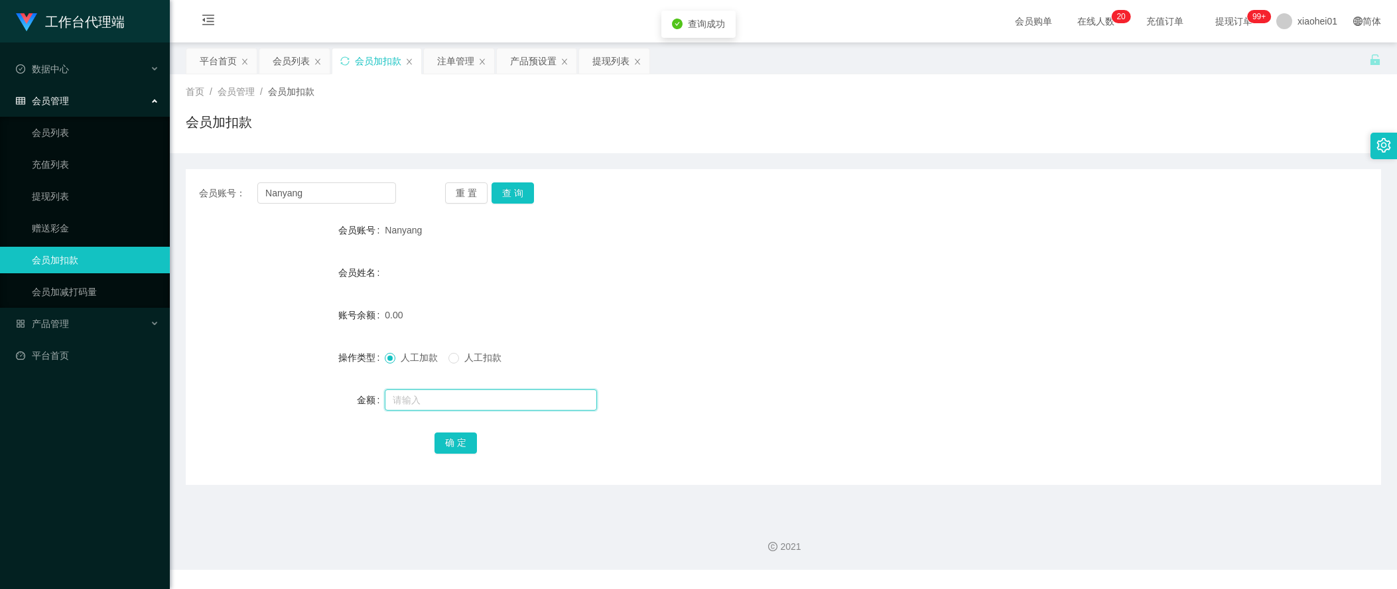
click at [474, 399] on input "text" at bounding box center [491, 399] width 212 height 21
type input "100"
click at [1189, 249] on form "会员账号 Nanyang 会员姓名 账号余额 0.00 操作类型 人工加款 人工扣款 金额 100 确 定" at bounding box center [783, 336] width 1195 height 239
click at [466, 433] on button "确 定" at bounding box center [456, 443] width 42 height 21
click at [229, 393] on div "金额" at bounding box center [285, 400] width 199 height 27
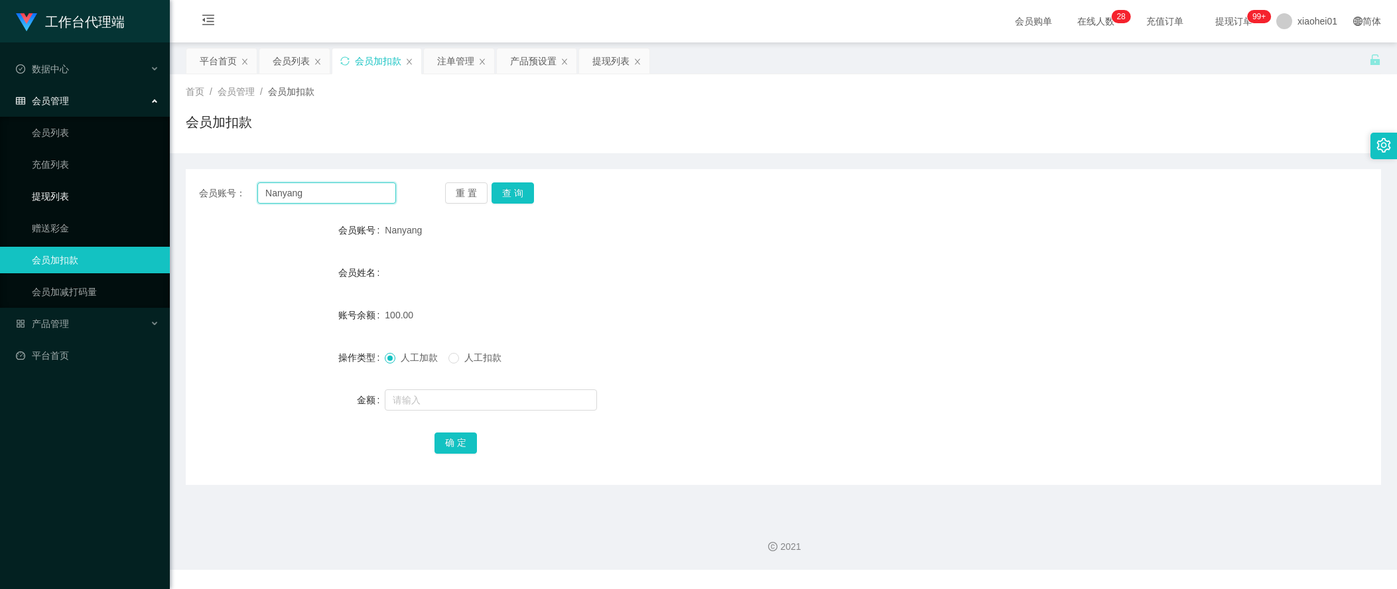
drag, startPoint x: 345, startPoint y: 190, endPoint x: 151, endPoint y: 186, distance: 193.7
click at [143, 186] on section "工作台代理端 数据中心 会员管理 会员列表 充值列表 提现列表 赠送彩金 会员加扣款 会员加减打码量 产品管理 开奖记录 注单管理 产品列表 即时注单 产品预…" at bounding box center [698, 285] width 1397 height 570
paste input "potatofries"
click at [510, 203] on button "查 询" at bounding box center [513, 192] width 42 height 21
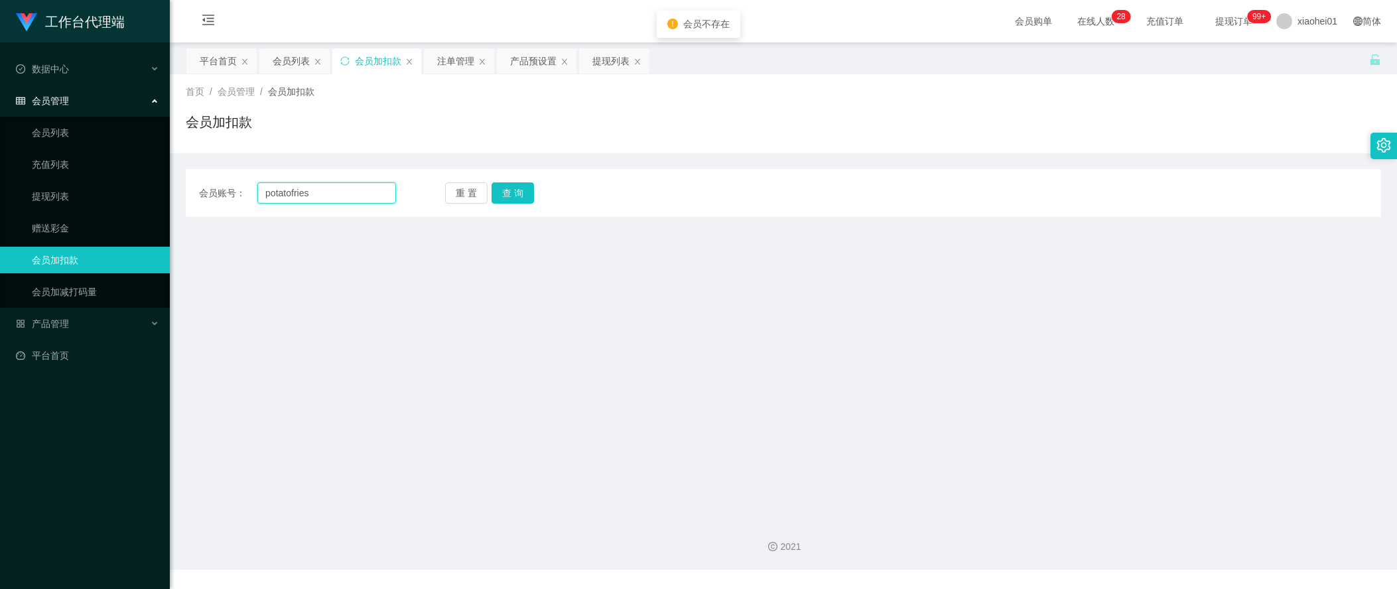
click at [341, 186] on input "potatofries" at bounding box center [326, 192] width 139 height 21
click at [235, 386] on main "关闭左侧 关闭右侧 关闭其它 刷新页面 平台首页 会员列表 会员加扣款 注单管理 产品预设置 提现列表 首页 / 会员管理 / 会员加扣款 / 会员加扣款 会…" at bounding box center [783, 275] width 1227 height 466
drag, startPoint x: 354, startPoint y: 189, endPoint x: 138, endPoint y: 176, distance: 216.7
click at [139, 176] on section "工作台代理端 数据中心 会员管理 会员列表 充值列表 提现列表 赠送彩金 会员加扣款 会员加减打码量 产品管理 开奖记录 注单管理 产品列表 即时注单 产品预…" at bounding box center [698, 285] width 1397 height 570
paste input "96449916"
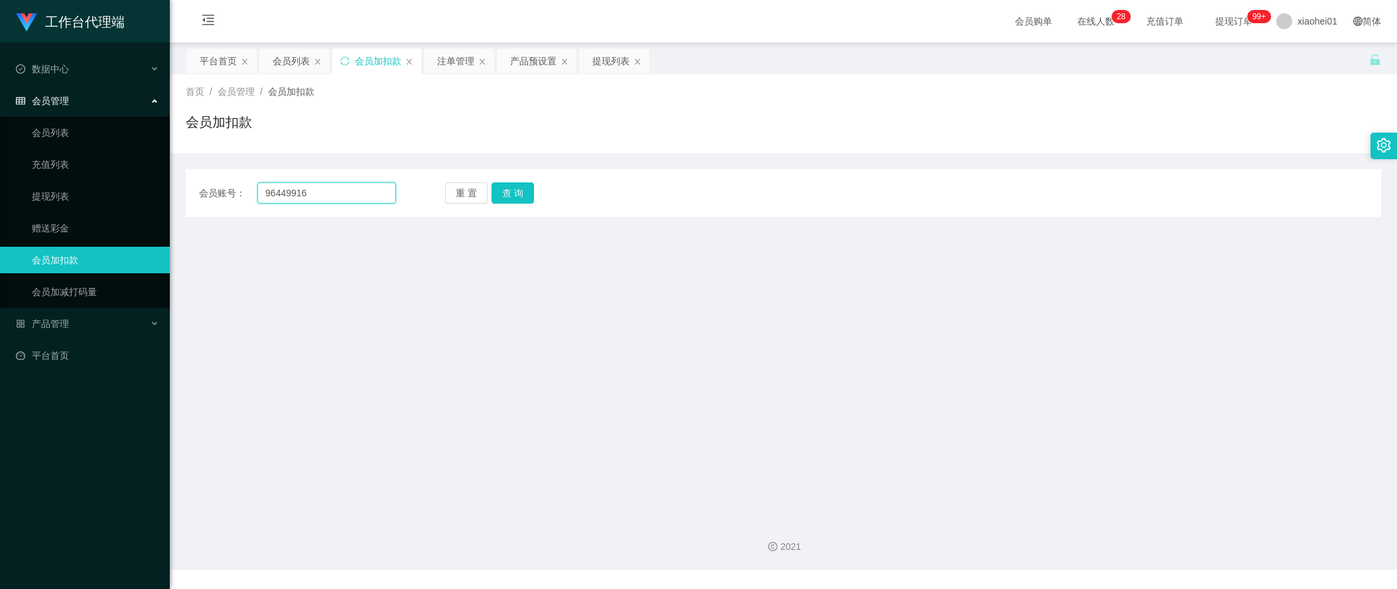
type input "96449916"
drag, startPoint x: 563, startPoint y: 198, endPoint x: 543, endPoint y: 195, distance: 20.1
click at [563, 198] on div "重 置 查 询" at bounding box center [543, 192] width 197 height 21
click at [508, 182] on button "查 询" at bounding box center [513, 192] width 42 height 21
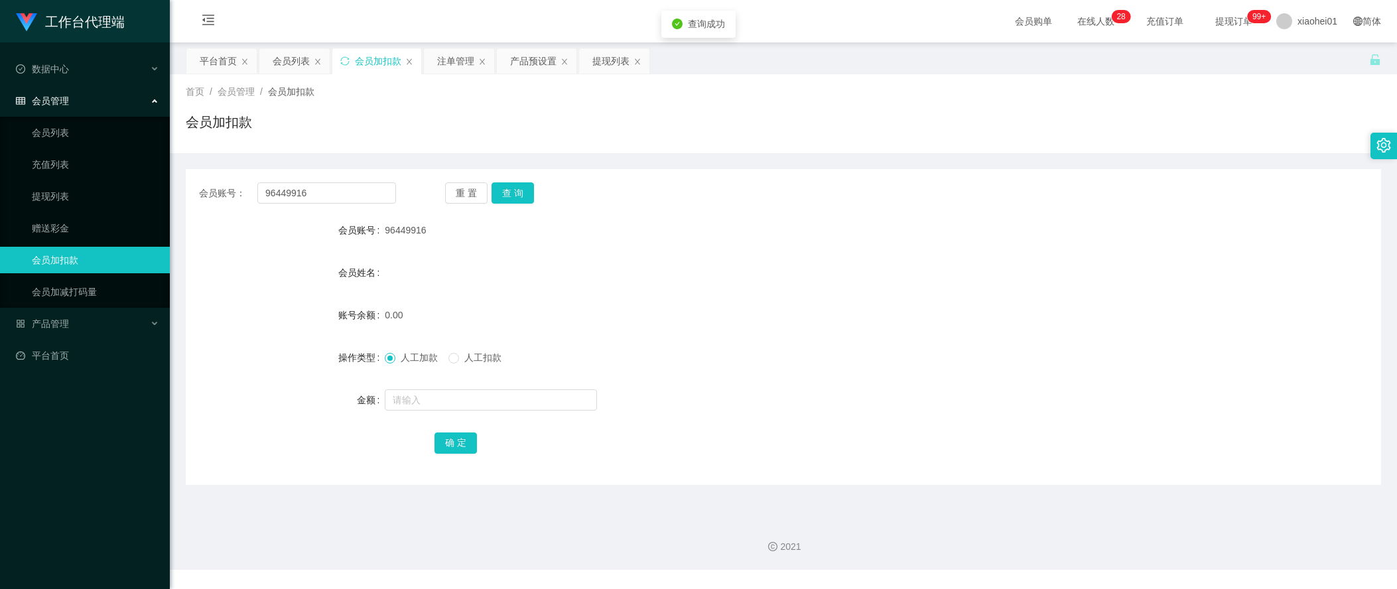
click at [494, 418] on form "会员账号 96449916 会员姓名 账号余额 0.00 操作类型 人工加款 人工扣款 金额 确 定" at bounding box center [783, 336] width 1195 height 239
click at [517, 407] on input "text" at bounding box center [491, 399] width 212 height 21
type input "100"
click at [448, 440] on button "确 定" at bounding box center [456, 443] width 42 height 21
click at [237, 295] on form "会员账号 96449916 会员姓名 账号余额 100.00 操作类型 人工加款 人工扣款 金额 确 定" at bounding box center [783, 336] width 1195 height 239
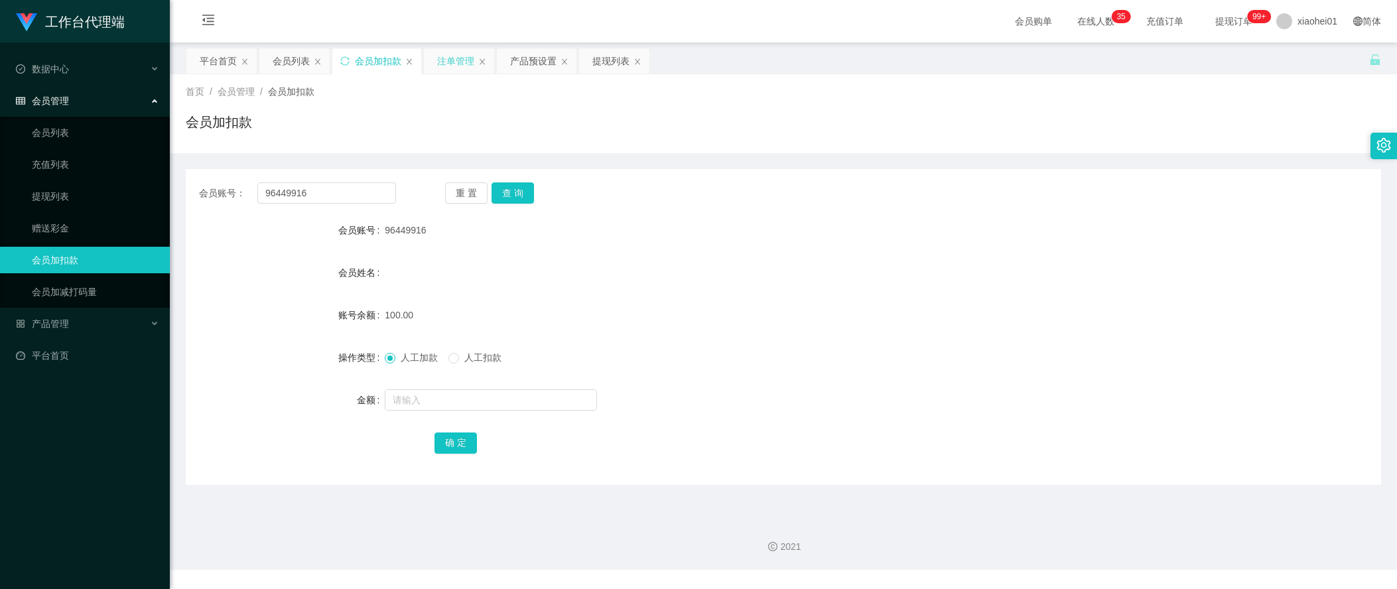
click at [440, 60] on div "注单管理" at bounding box center [455, 60] width 37 height 25
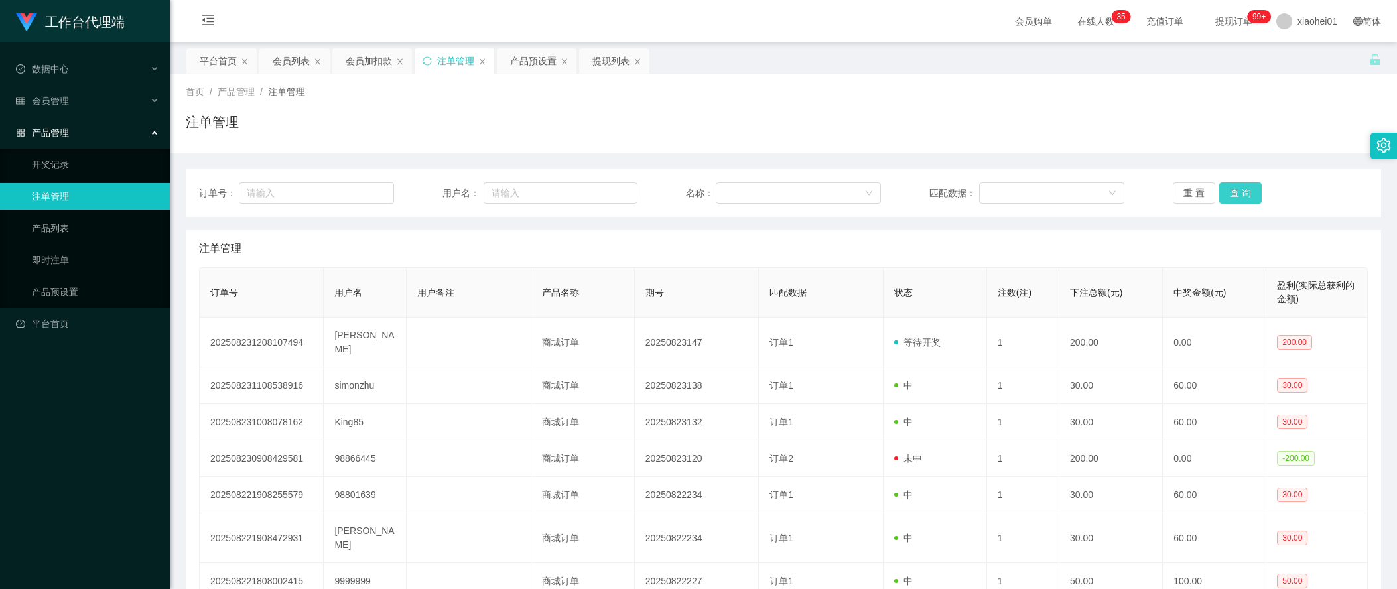
click at [1237, 202] on button "查 询" at bounding box center [1240, 192] width 42 height 21
drag, startPoint x: 1216, startPoint y: 179, endPoint x: 1235, endPoint y: 190, distance: 21.4
click at [1221, 183] on div "订单号： 用户名： 名称： 匹配数据： 重 置 查 询" at bounding box center [783, 193] width 1195 height 48
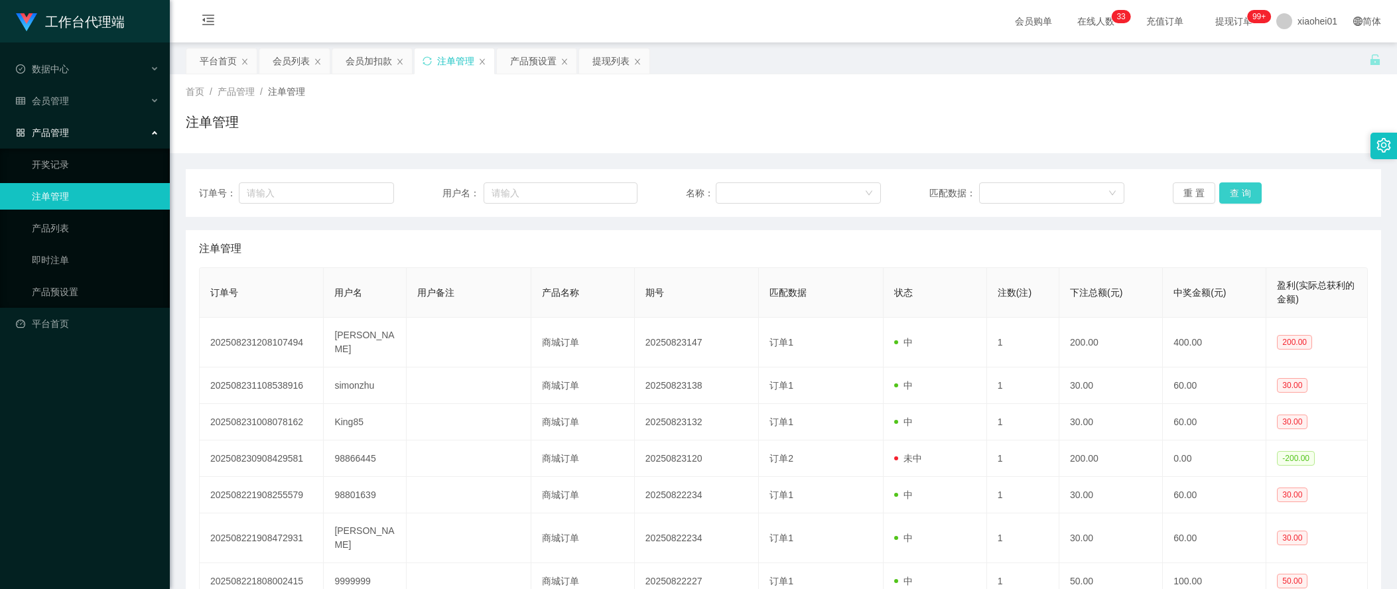
click at [1237, 191] on button "查 询" at bounding box center [1240, 192] width 42 height 21
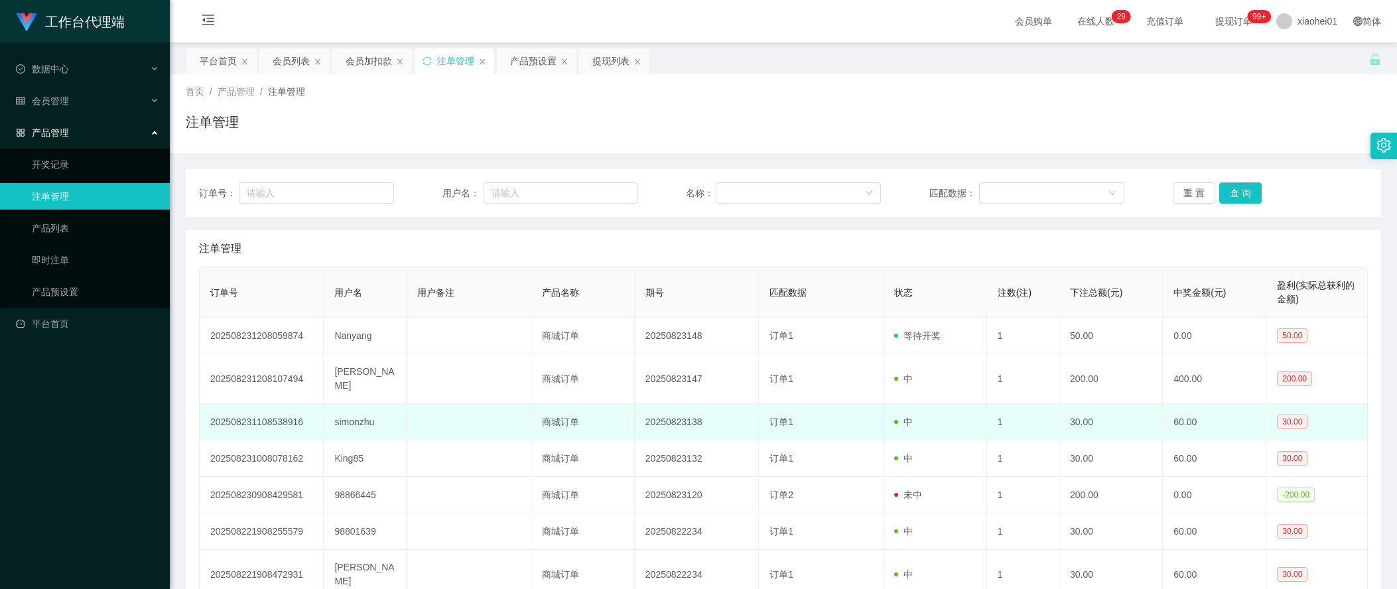
click at [1173, 430] on td "60.00" at bounding box center [1214, 422] width 103 height 36
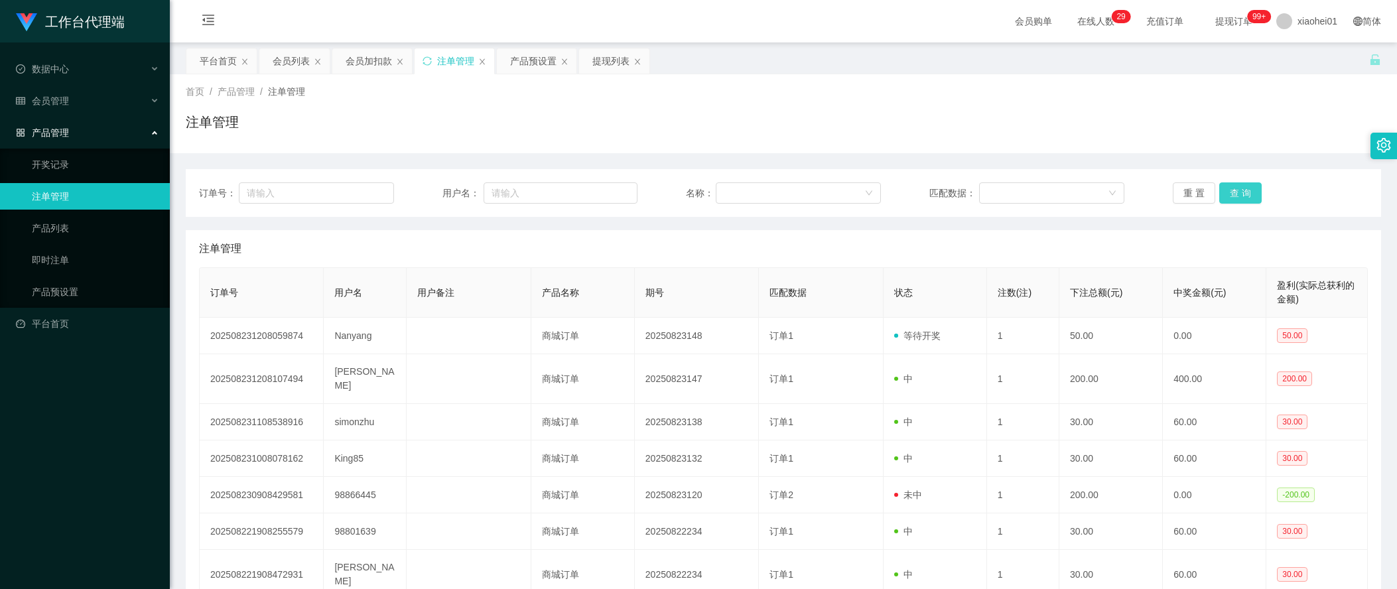
click at [1232, 189] on button "查 询" at bounding box center [1240, 192] width 42 height 21
drag, startPoint x: 541, startPoint y: 54, endPoint x: 549, endPoint y: 72, distance: 19.6
click at [541, 54] on div "产品预设置" at bounding box center [533, 60] width 46 height 25
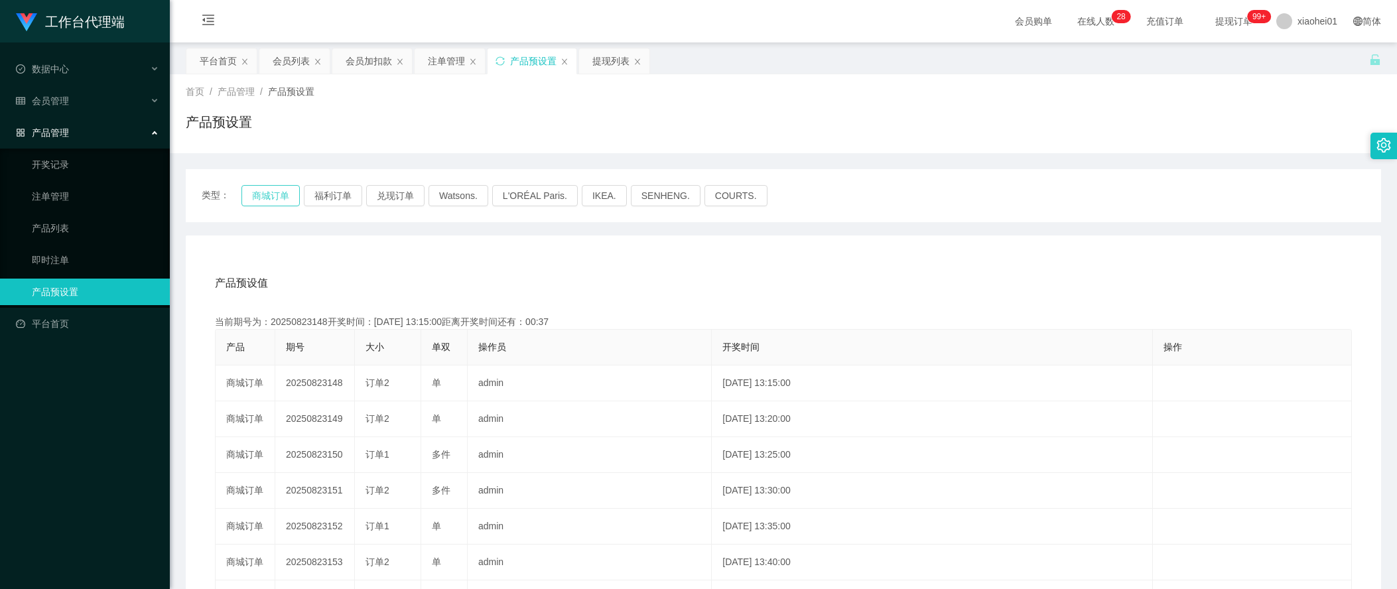
click at [267, 199] on button "商城订单" at bounding box center [270, 195] width 58 height 21
click at [179, 84] on div "首页 / 产品管理 / 产品预设置 / 产品预设置" at bounding box center [783, 113] width 1227 height 79
click at [375, 64] on div "会员加扣款" at bounding box center [369, 60] width 46 height 25
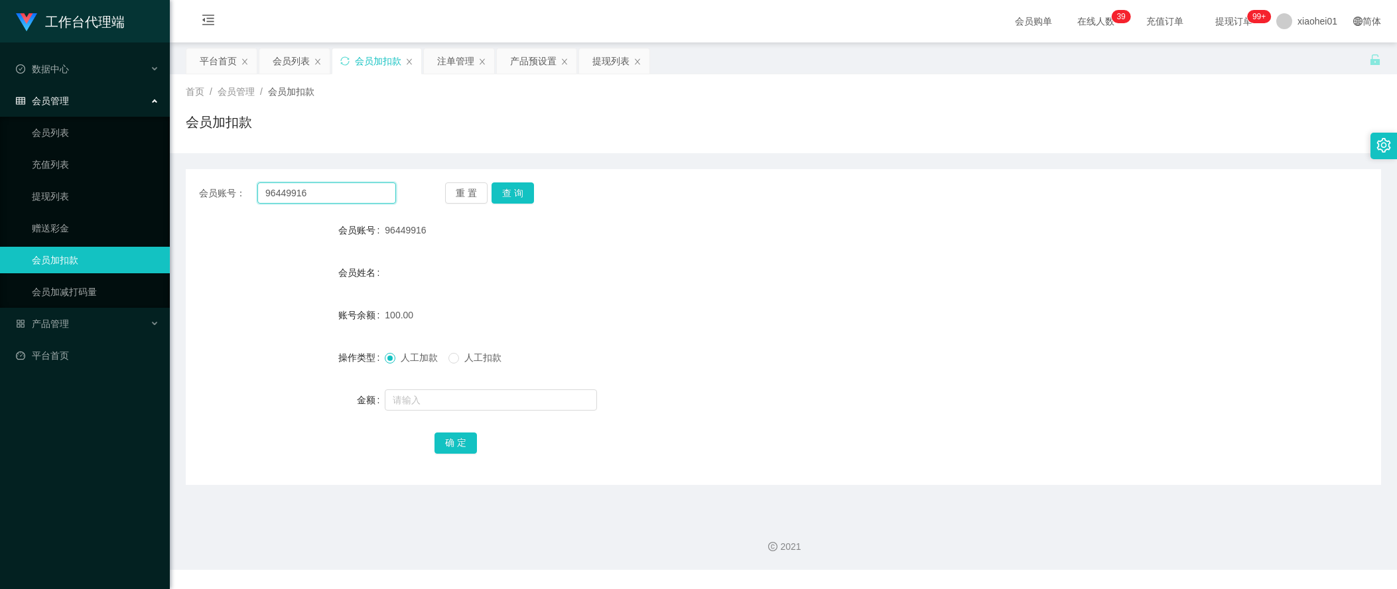
drag, startPoint x: 331, startPoint y: 193, endPoint x: 340, endPoint y: 216, distance: 24.4
click at [86, 168] on section "工作台代理端 数据中心 会员管理 会员列表 充值列表 提现列表 赠送彩金 会员加扣款 会员加减打码量 产品管理 开奖记录 注单管理 产品列表 即时注单 产品预…" at bounding box center [698, 285] width 1397 height 570
click at [512, 197] on button "查 询" at bounding box center [513, 192] width 42 height 21
click at [452, 389] on input "text" at bounding box center [491, 399] width 212 height 21
type input "100"
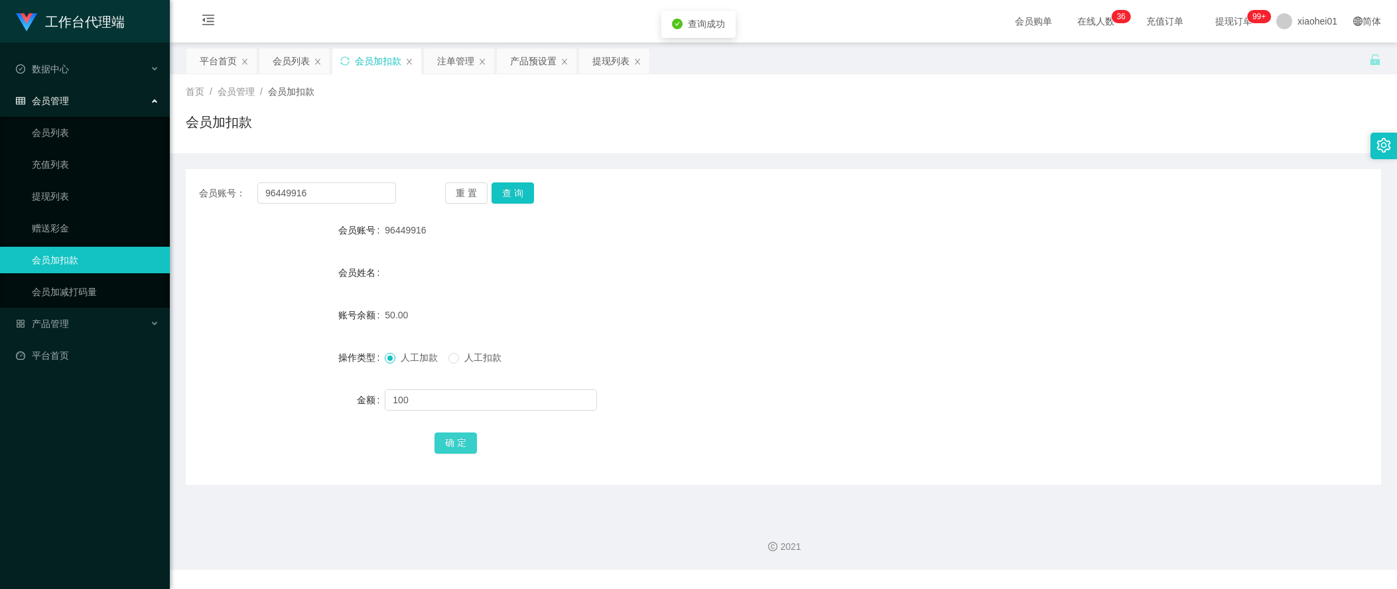
click at [462, 438] on button "确 定" at bounding box center [456, 443] width 42 height 21
click at [878, 349] on div "人工加款 人工扣款" at bounding box center [733, 357] width 697 height 27
click at [213, 316] on div "账号余额" at bounding box center [285, 315] width 199 height 27
click at [476, 398] on input "text" at bounding box center [491, 399] width 212 height 21
paste input "Nanyang"
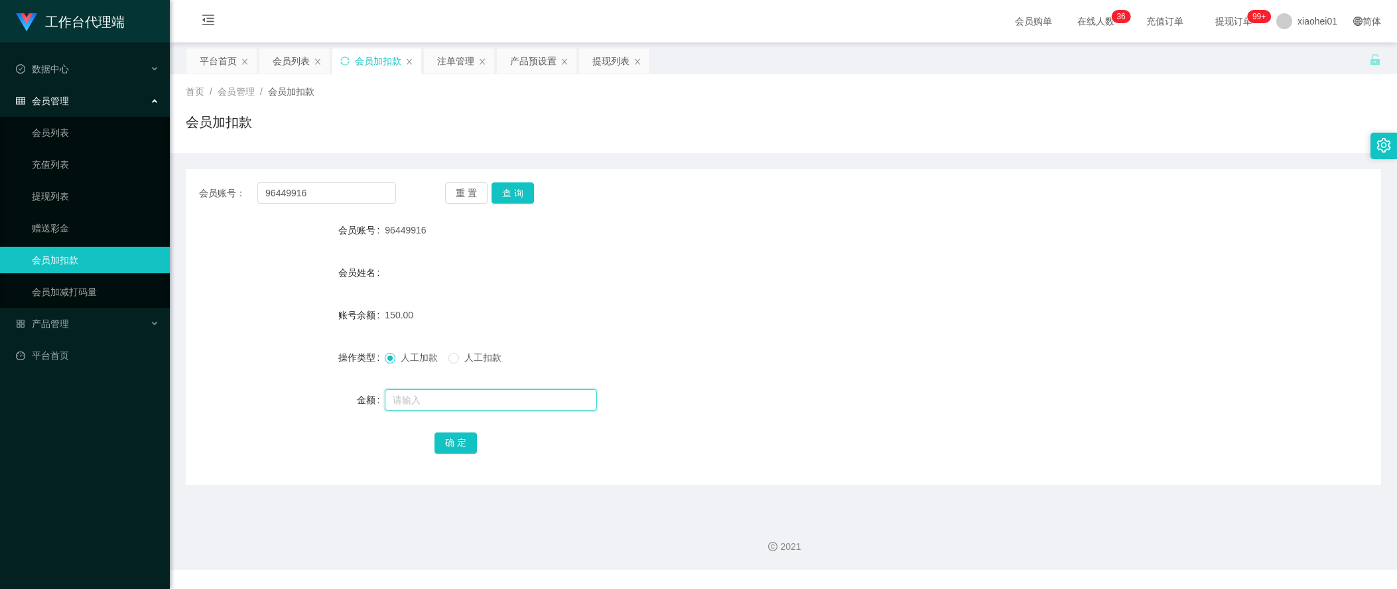
type input "Nanyang"
drag, startPoint x: 331, startPoint y: 194, endPoint x: 72, endPoint y: 183, distance: 258.9
click at [76, 183] on section "工作台代理端 数据中心 会员管理 会员列表 充值列表 提现列表 赠送彩金 会员加扣款 会员加减打码量 产品管理 开奖记录 注单管理 产品列表 即时注单 产品预…" at bounding box center [698, 285] width 1397 height 570
paste input "Nanyang"
type input "Nanyang"
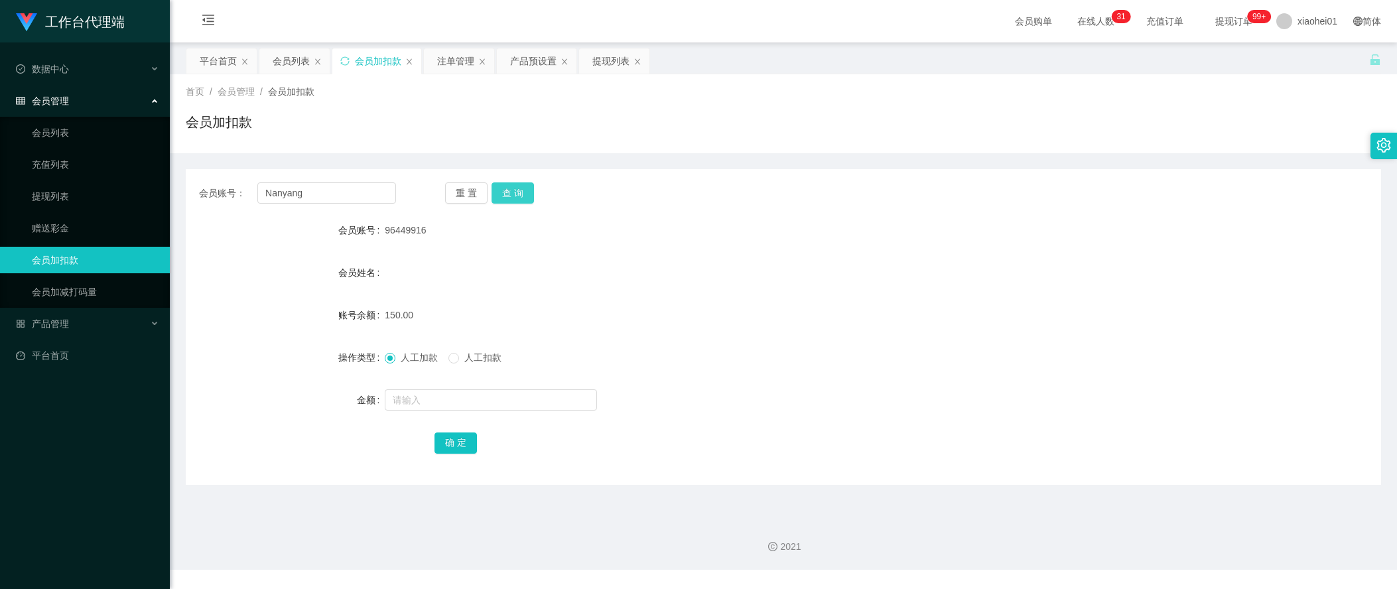
click at [503, 198] on button "查 询" at bounding box center [513, 192] width 42 height 21
click at [498, 418] on form "会员账号 Nanyang 会员姓名 账号余额 50.00 操作类型 人工加款 人工扣款 金额 确 定" at bounding box center [783, 336] width 1195 height 239
click at [514, 401] on input "text" at bounding box center [491, 399] width 212 height 21
type input "100"
click at [476, 426] on form "会员账号 Nanyang 会员姓名 账号余额 50.00 操作类型 人工加款 人工扣款 金额 100 确 定" at bounding box center [783, 336] width 1195 height 239
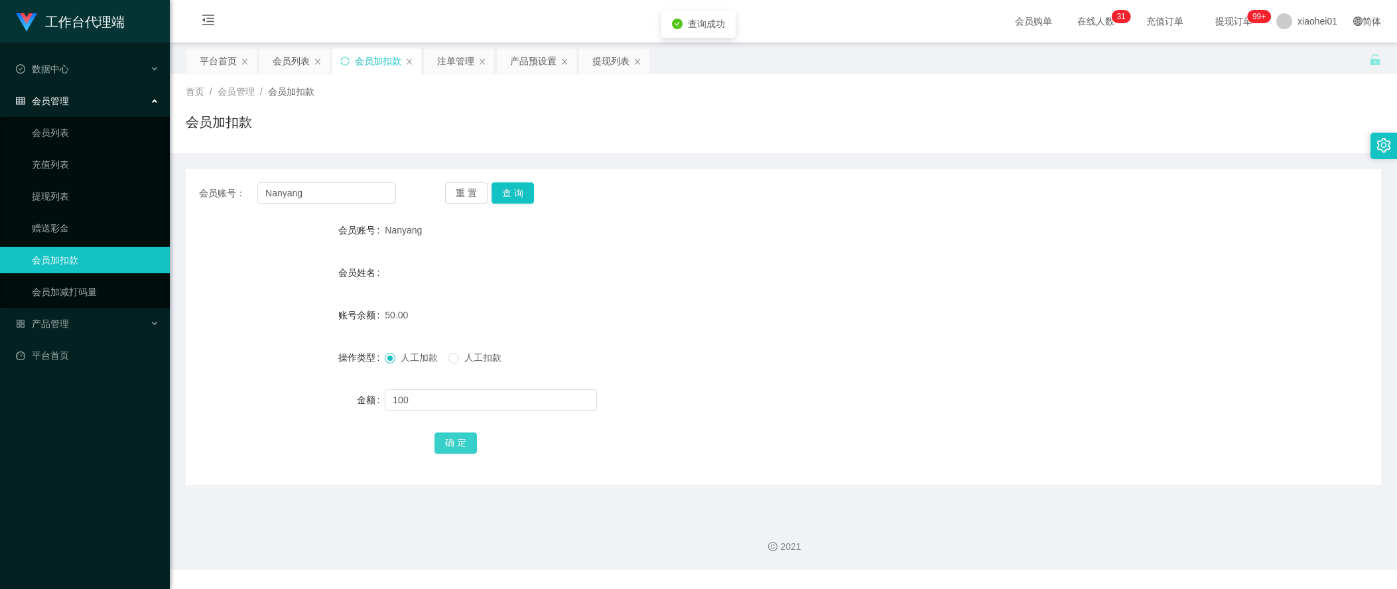
click at [458, 435] on button "确 定" at bounding box center [456, 443] width 42 height 21
click at [793, 303] on div "150.00" at bounding box center [733, 315] width 697 height 27
click at [145, 319] on div "产品管理" at bounding box center [85, 323] width 170 height 27
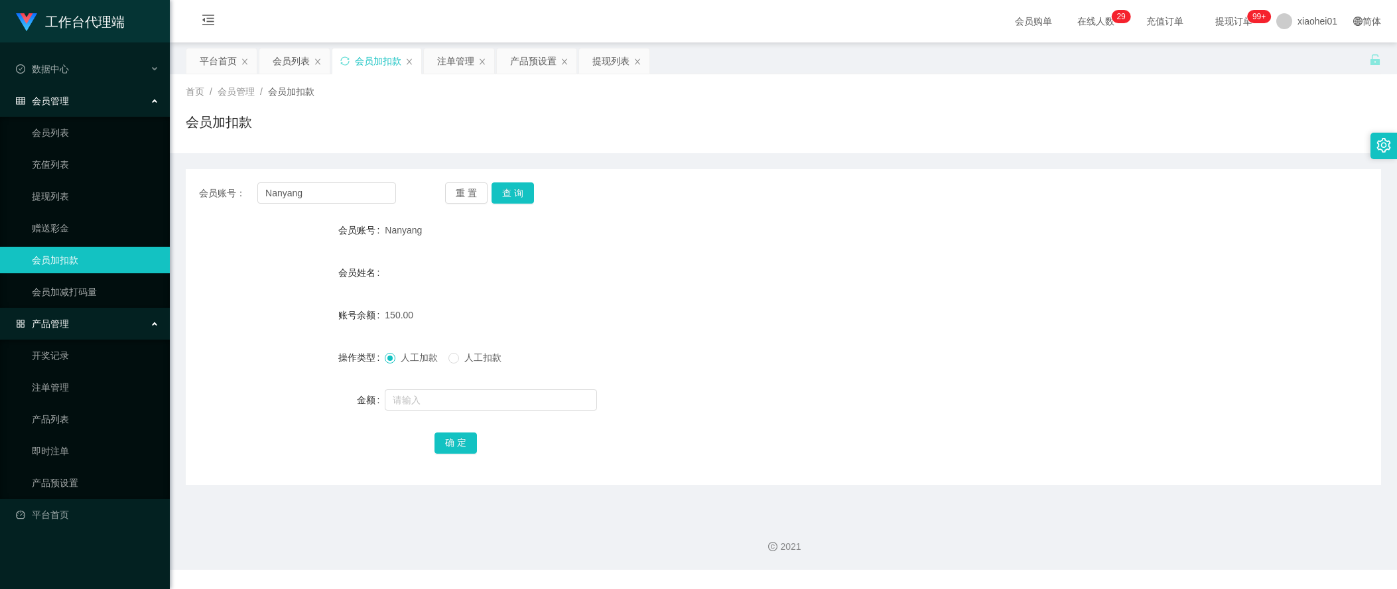
click at [237, 400] on div "金额" at bounding box center [285, 400] width 199 height 27
click at [614, 74] on div "首页 / 会员管理 / 会员加扣款 / 会员加扣款" at bounding box center [783, 113] width 1227 height 79
click at [617, 58] on div "提现列表" at bounding box center [610, 60] width 37 height 25
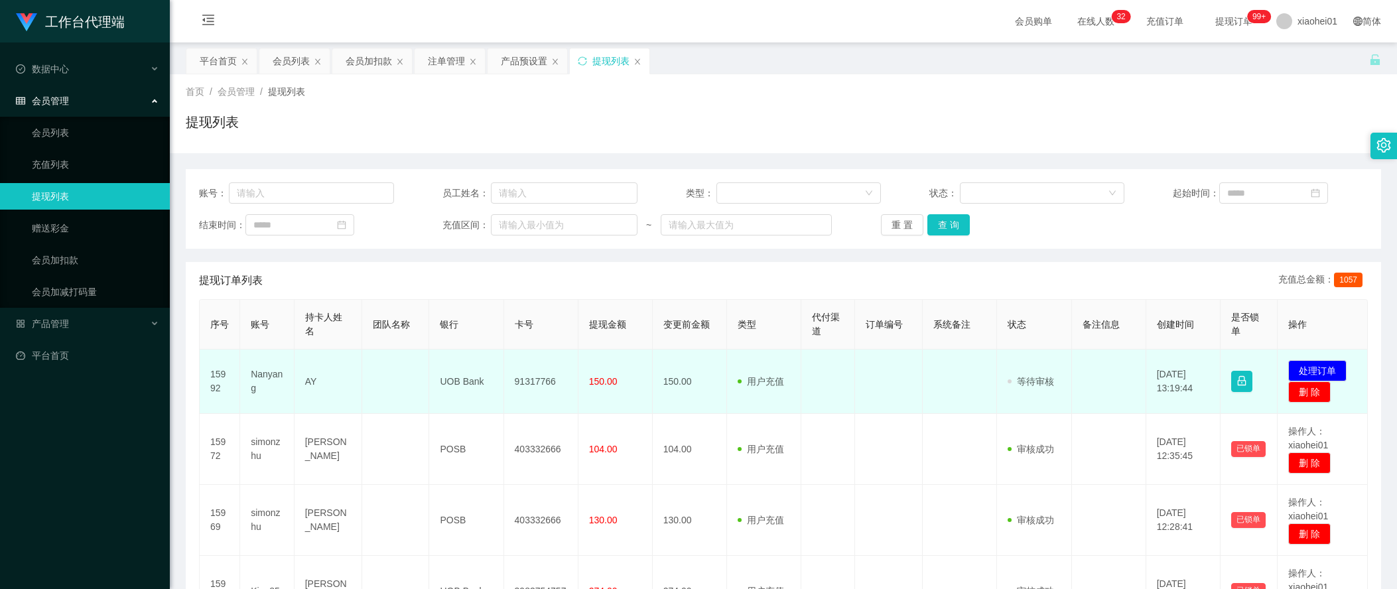
click at [537, 380] on td "91317766" at bounding box center [541, 382] width 74 height 64
copy td "91317766"
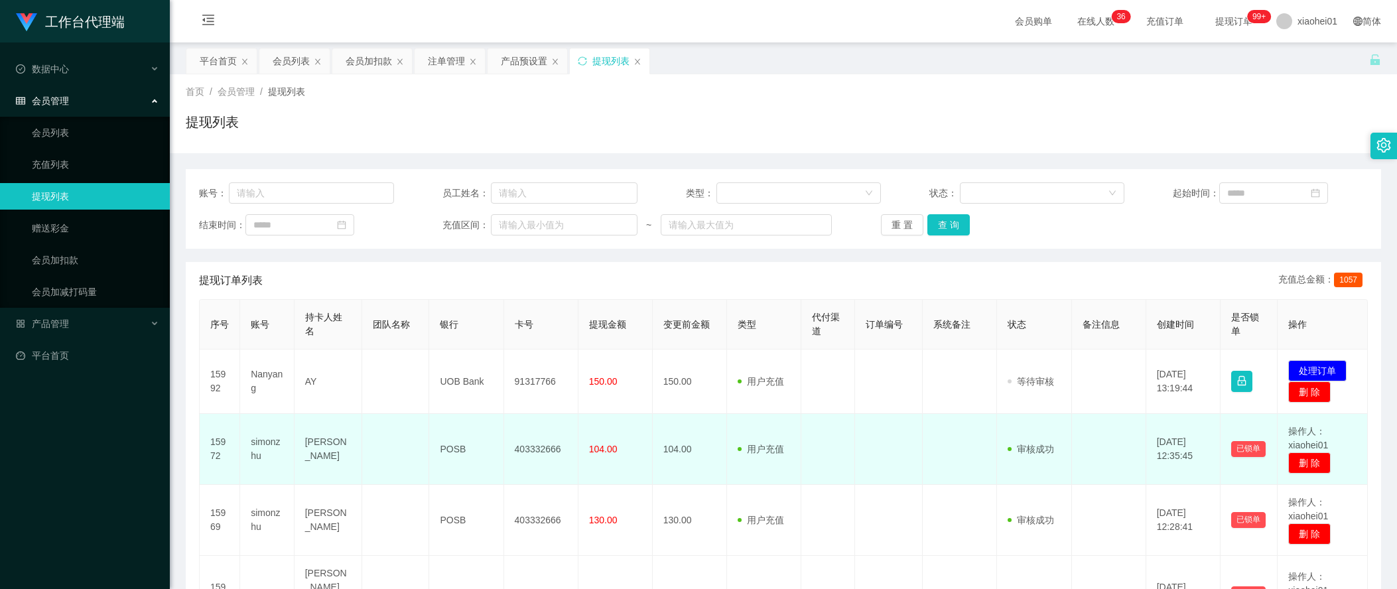
click at [216, 438] on td "15972" at bounding box center [220, 449] width 40 height 71
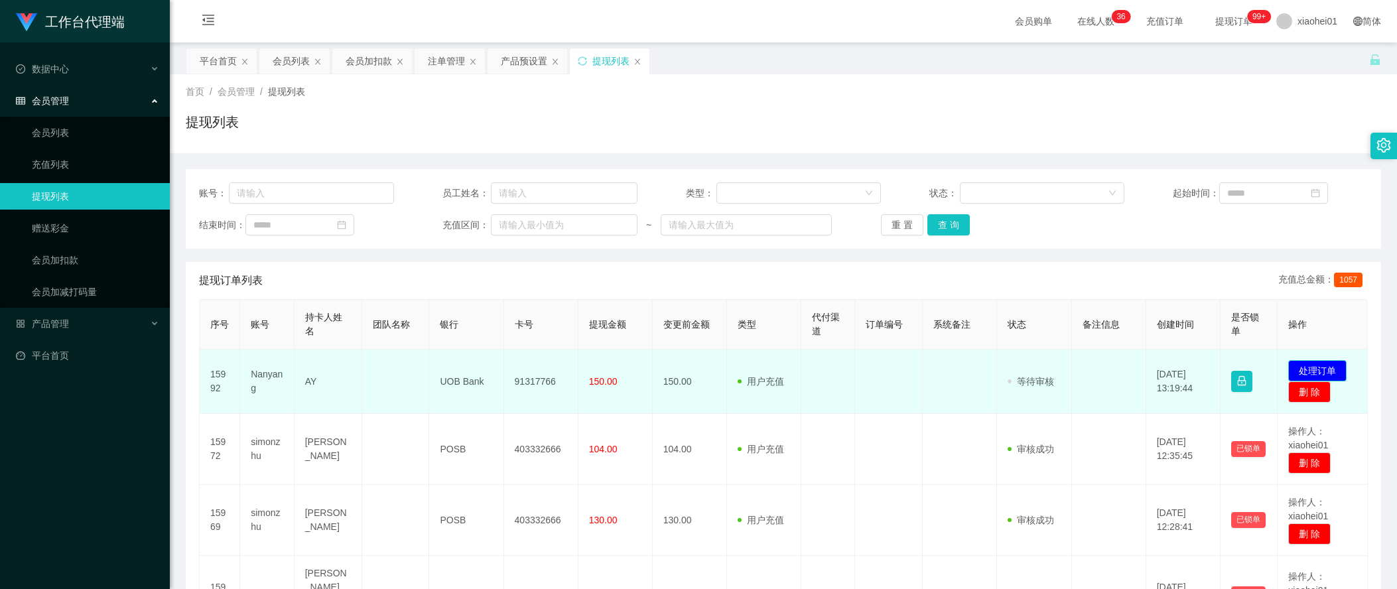
click at [1325, 366] on button "处理订单" at bounding box center [1317, 370] width 58 height 21
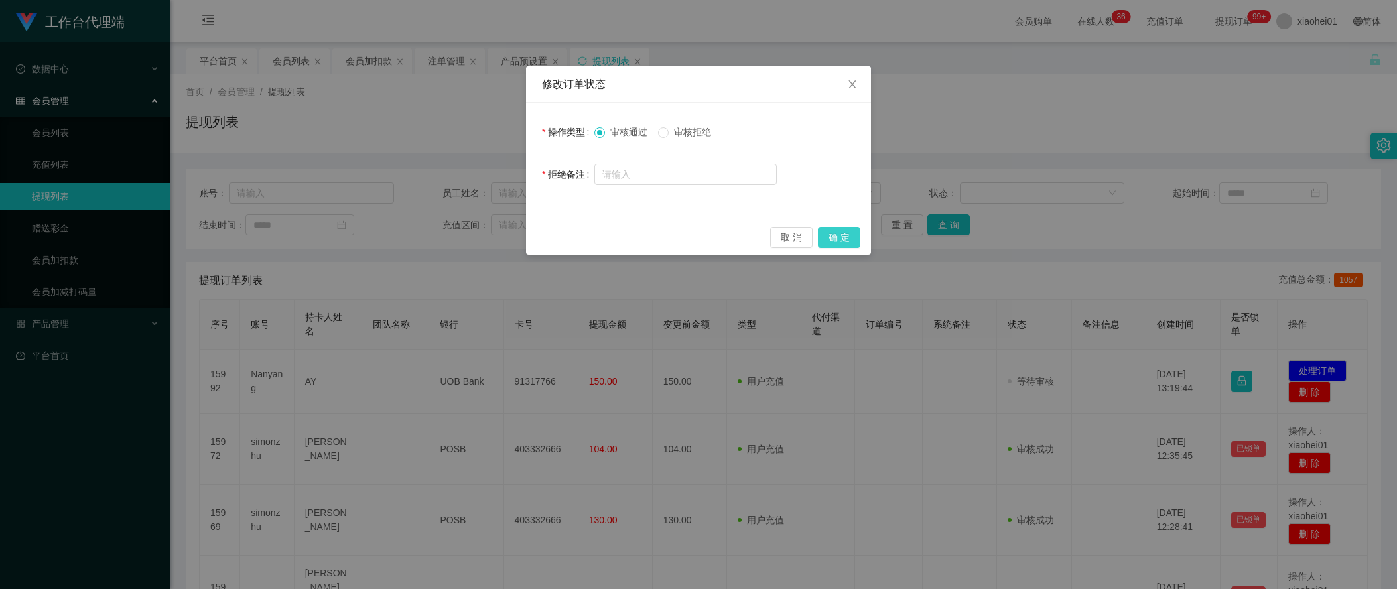
click at [824, 232] on button "确 定" at bounding box center [839, 237] width 42 height 21
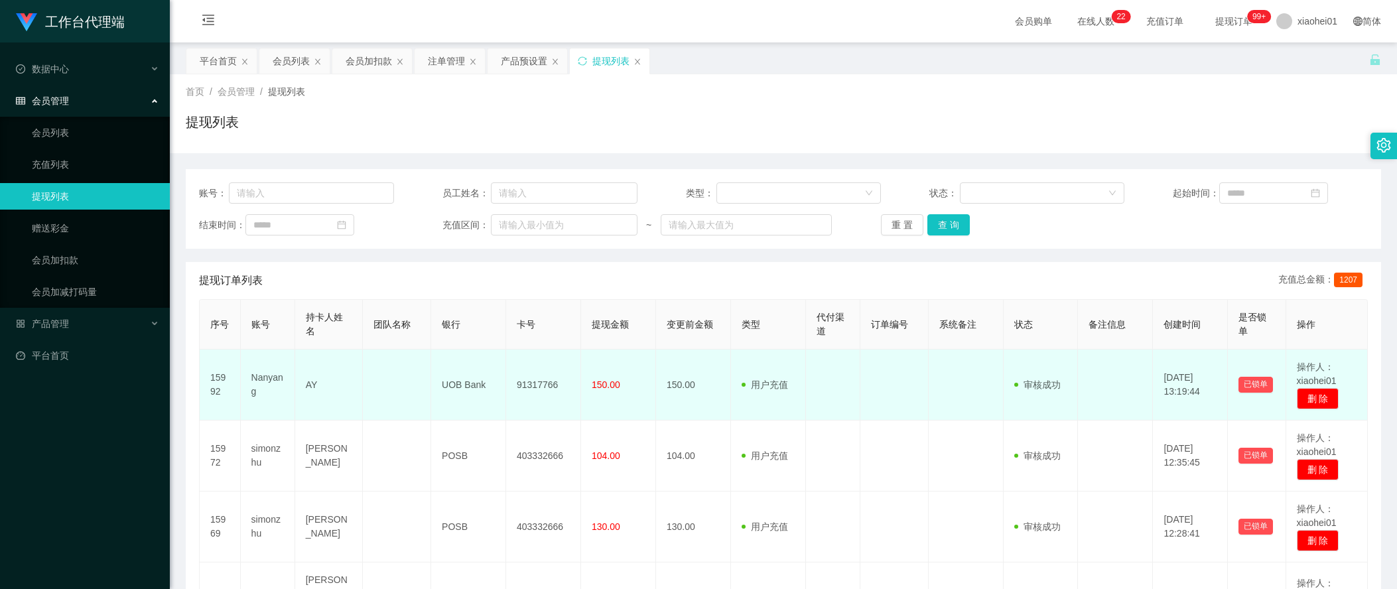
click at [265, 384] on td "Nanyang" at bounding box center [268, 385] width 54 height 71
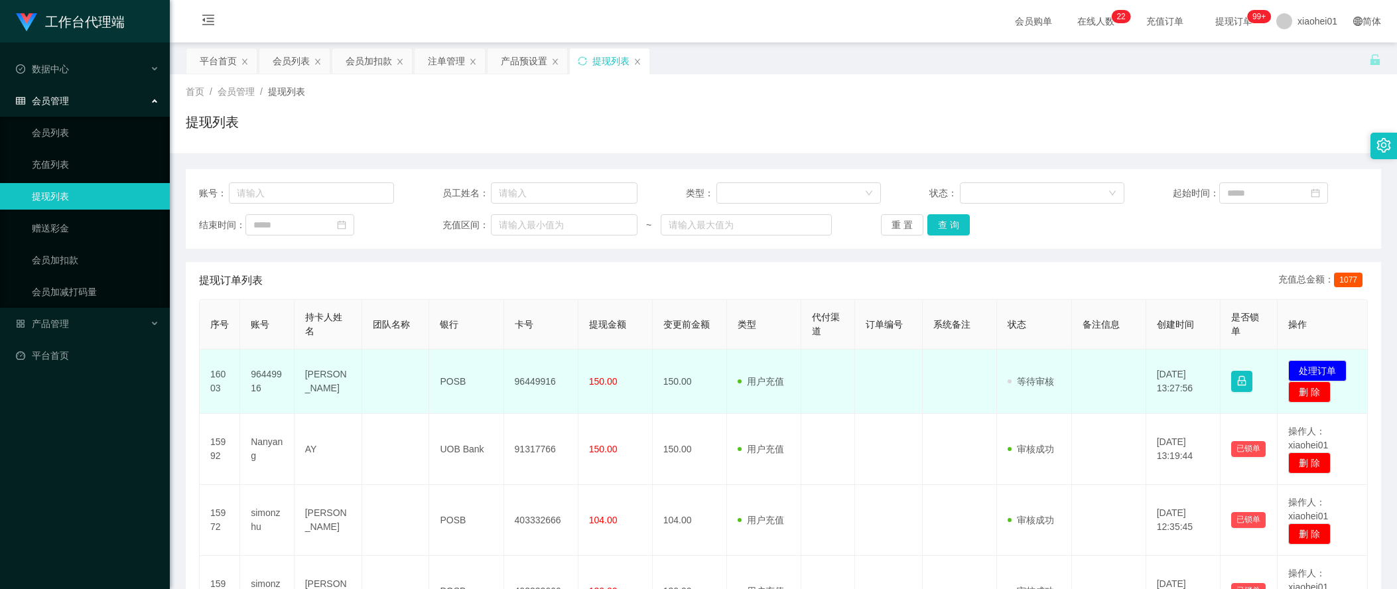
click at [546, 384] on td "96449916" at bounding box center [541, 382] width 74 height 64
drag, startPoint x: 546, startPoint y: 384, endPoint x: 596, endPoint y: 304, distance: 93.9
click at [546, 384] on td "96449916" at bounding box center [541, 382] width 74 height 64
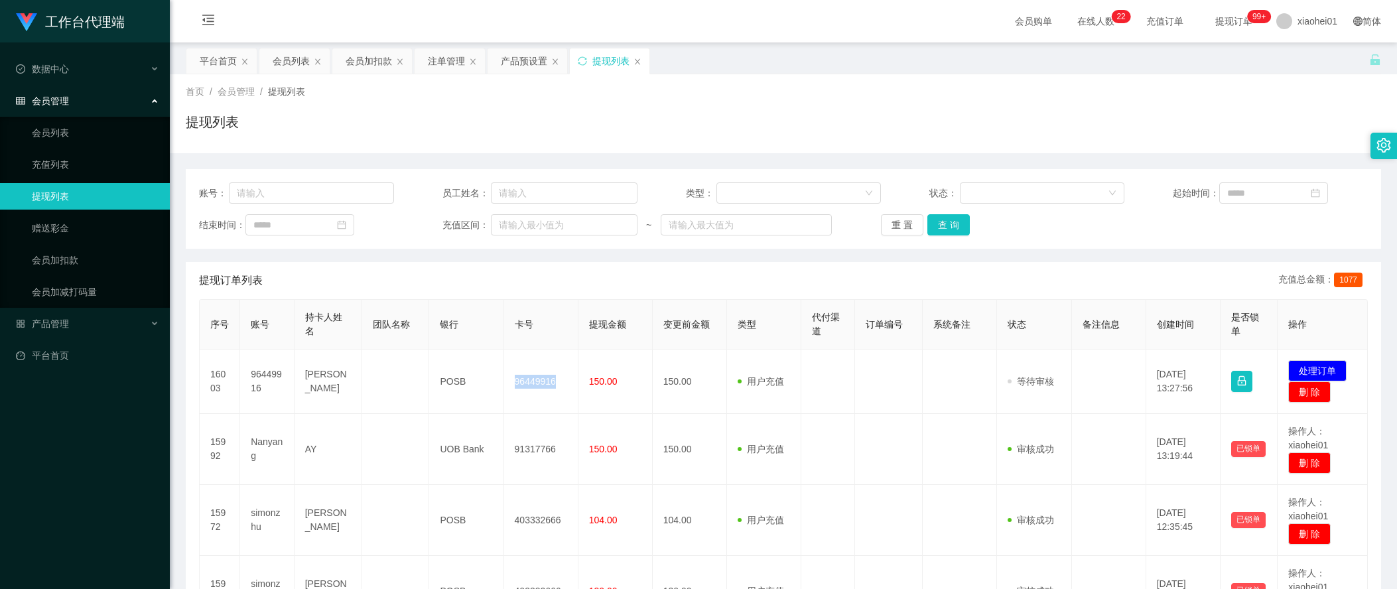
copy td "96449916"
click at [1210, 124] on div "提现列表" at bounding box center [783, 127] width 1195 height 31
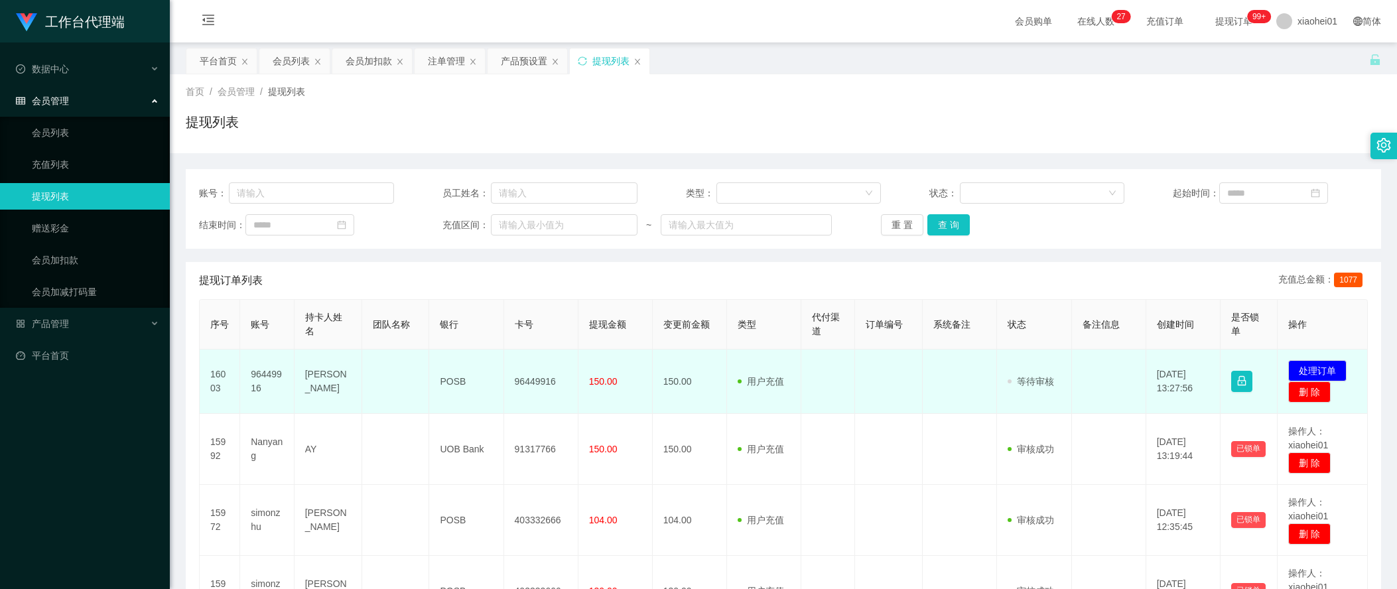
click at [965, 405] on td at bounding box center [960, 382] width 74 height 64
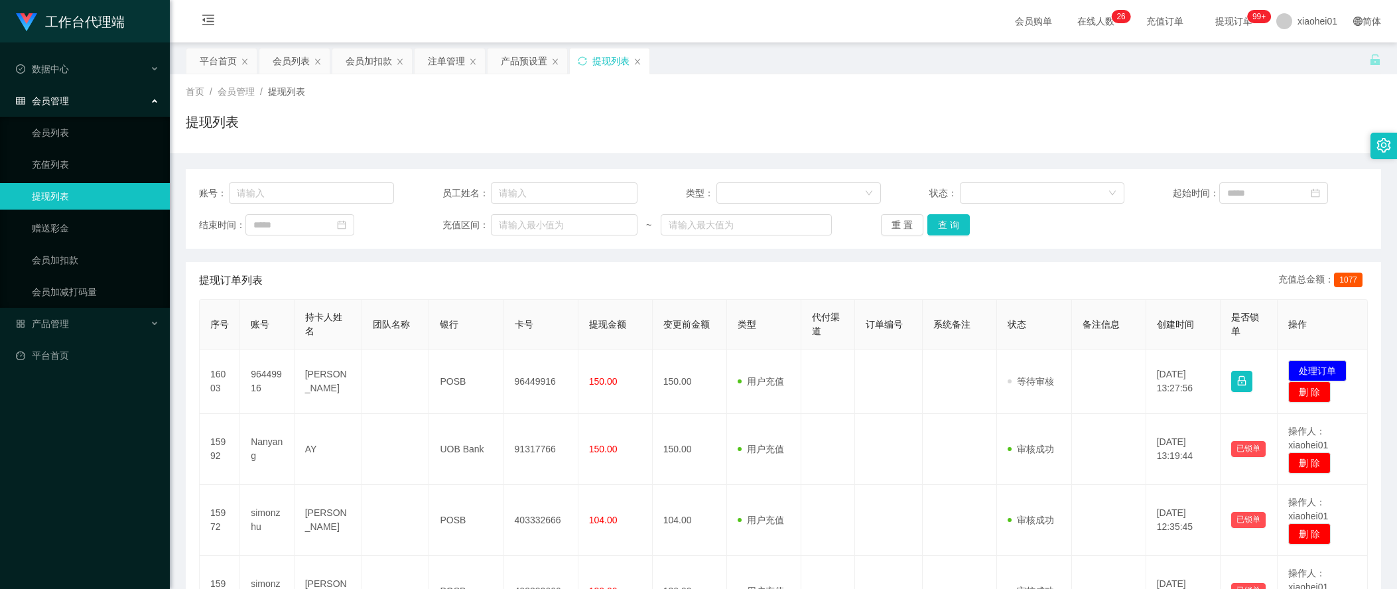
drag, startPoint x: 375, startPoint y: 64, endPoint x: 398, endPoint y: 104, distance: 46.7
click at [375, 64] on div "会员加扣款" at bounding box center [369, 60] width 46 height 25
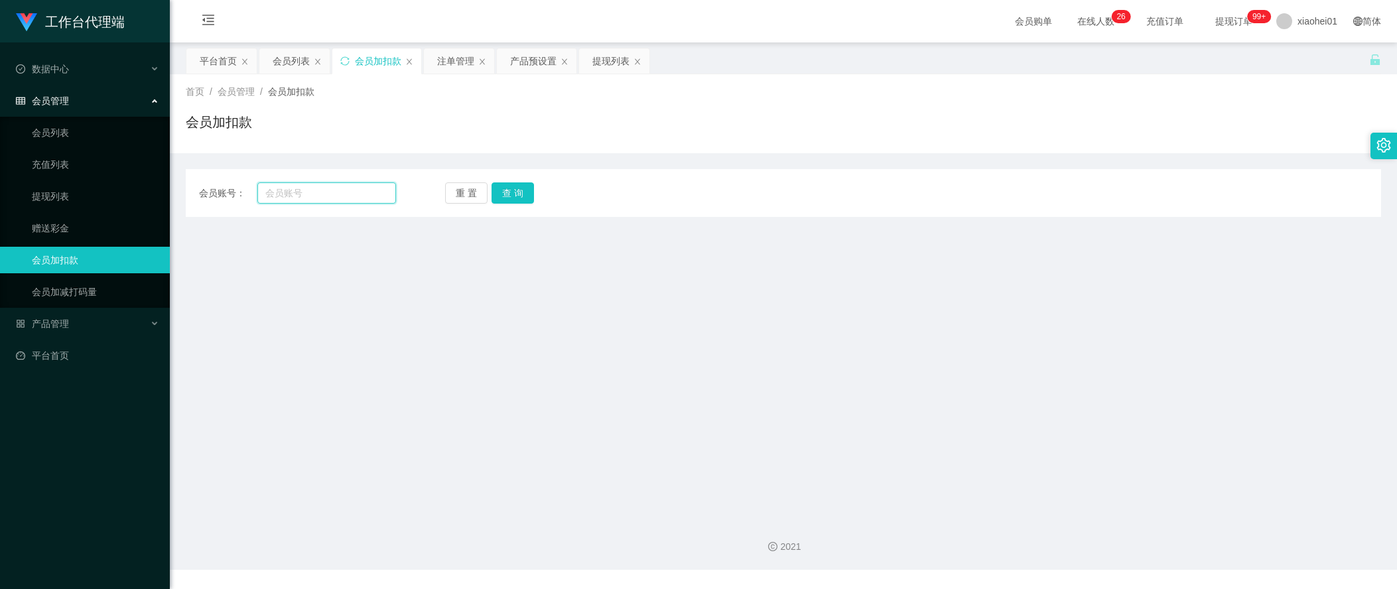
click at [364, 199] on input "text" at bounding box center [326, 192] width 139 height 21
paste input "96449916"
type input "96449916"
click at [502, 188] on button "查 询" at bounding box center [513, 192] width 42 height 21
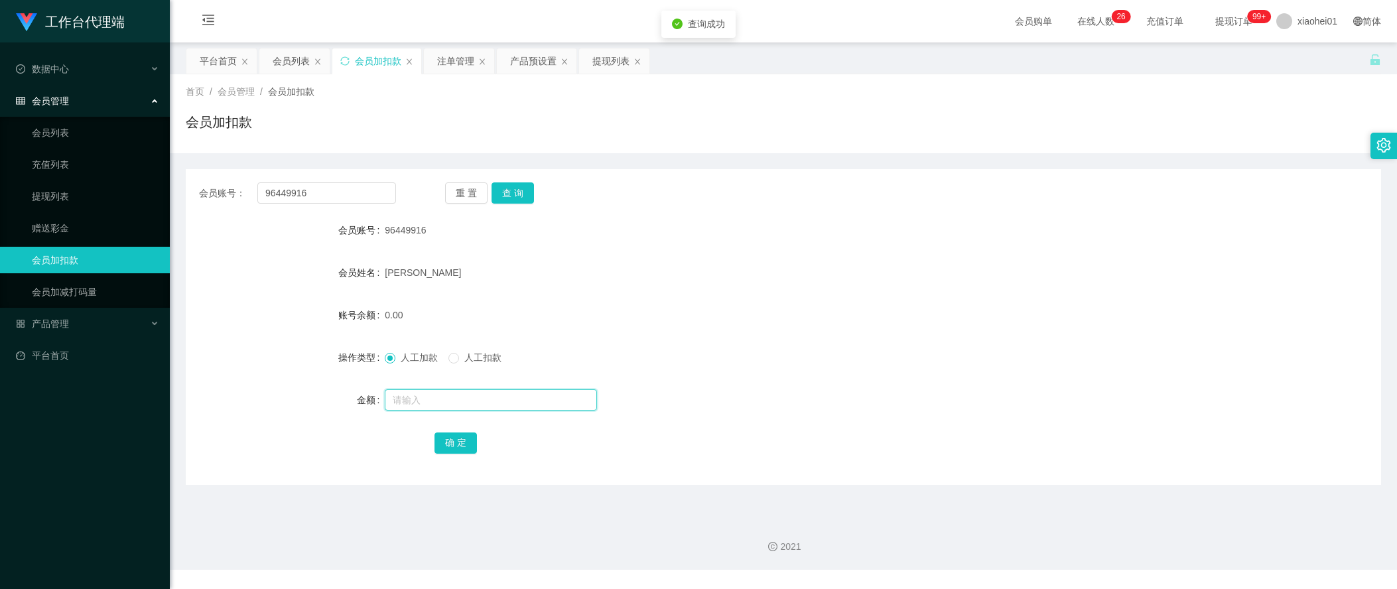
click at [492, 395] on input "text" at bounding box center [491, 399] width 212 height 21
type input "5"
click at [456, 446] on button "确 定" at bounding box center [456, 443] width 42 height 21
click at [900, 333] on form "会员账号 96449916 会员姓名 [PERSON_NAME] 账号余额 5.00 操作类型 人工加款 人工扣款 金额 确 定" at bounding box center [783, 336] width 1195 height 239
drag, startPoint x: 610, startPoint y: 144, endPoint x: 559, endPoint y: 136, distance: 51.0
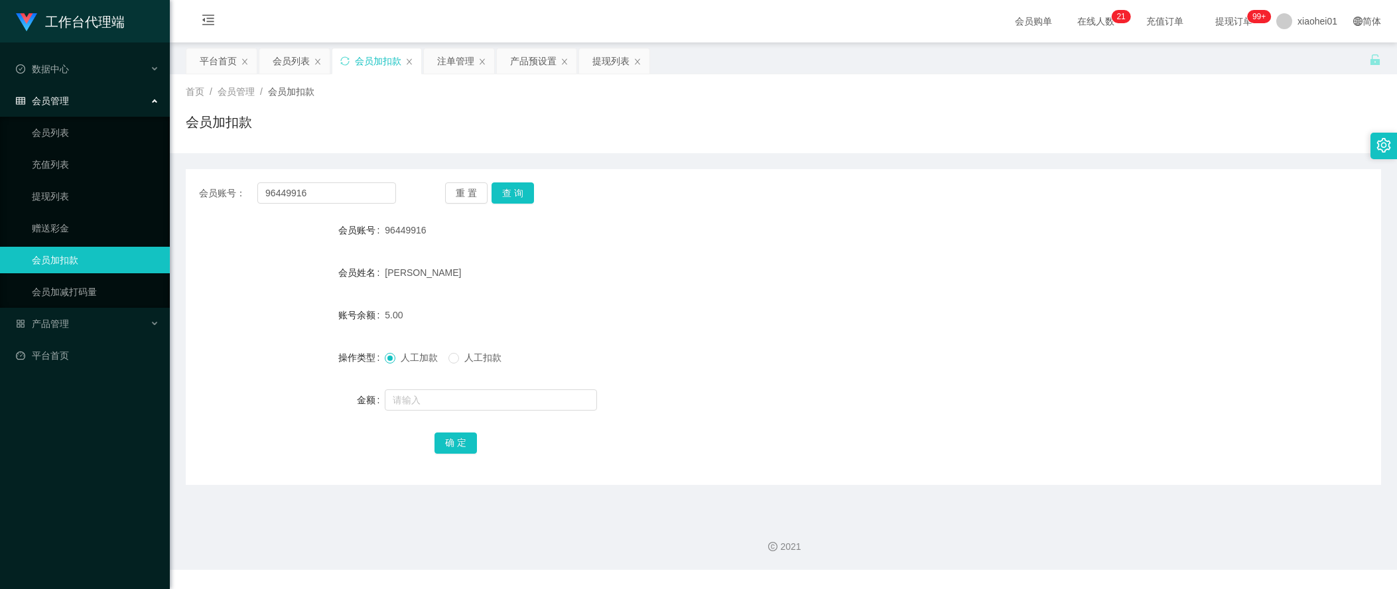
click at [609, 144] on div "首页 / 会员管理 / 会员加扣款 / 会员加扣款" at bounding box center [783, 113] width 1227 height 79
click at [1203, 261] on div "会员姓名 [PERSON_NAME]" at bounding box center [783, 272] width 1195 height 27
